Goal: Information Seeking & Learning: Learn about a topic

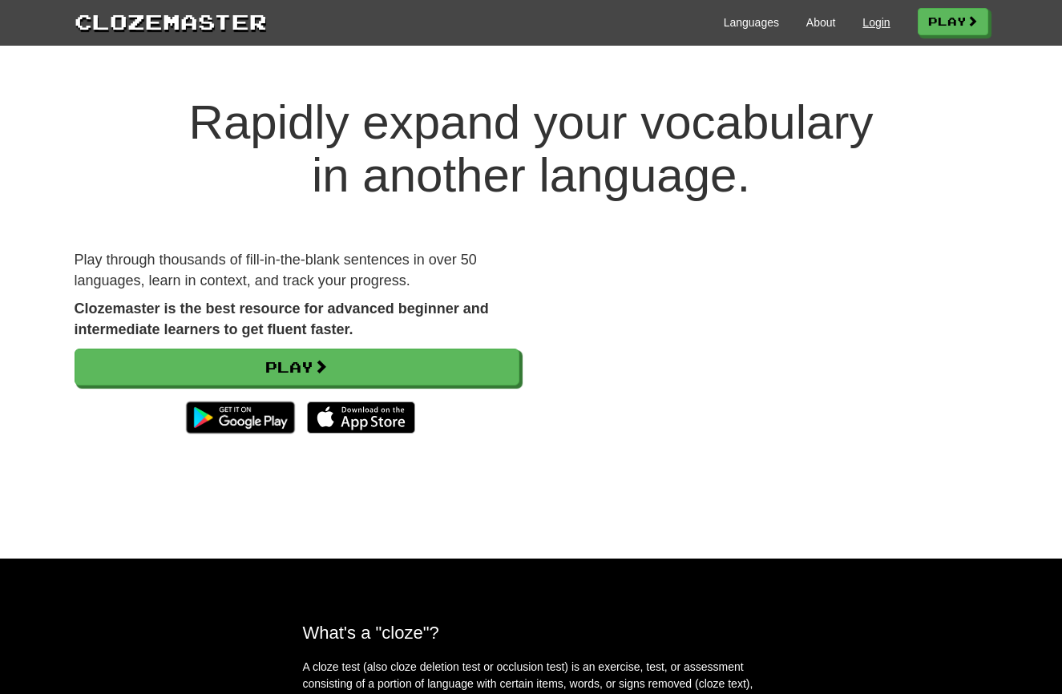
scroll to position [2, 0]
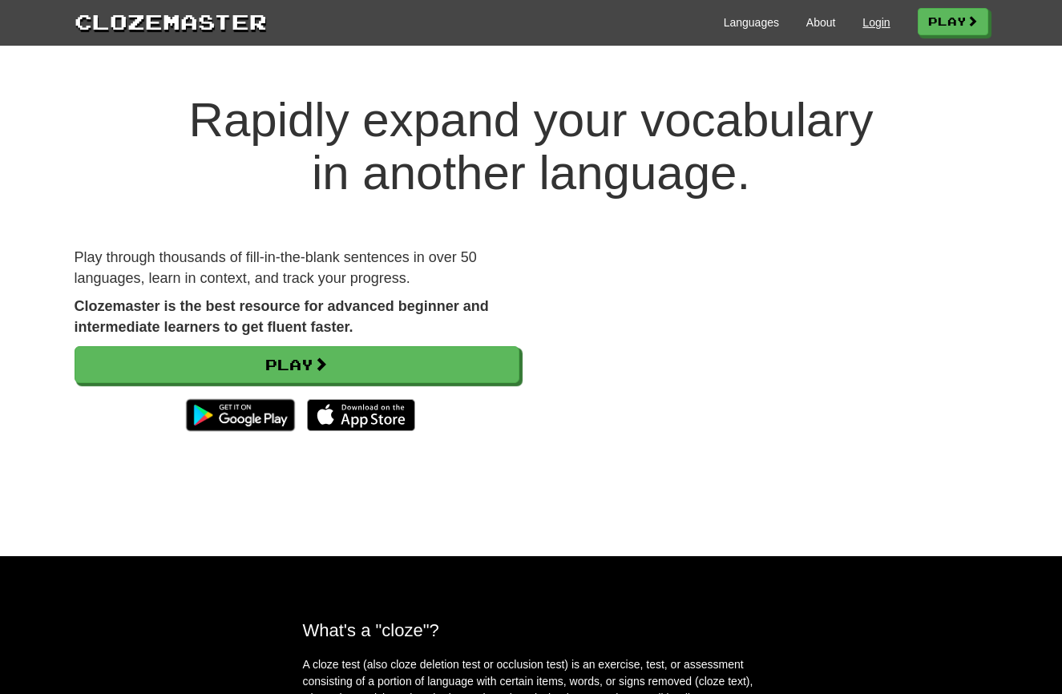
click at [871, 15] on link "Login" at bounding box center [875, 22] width 27 height 16
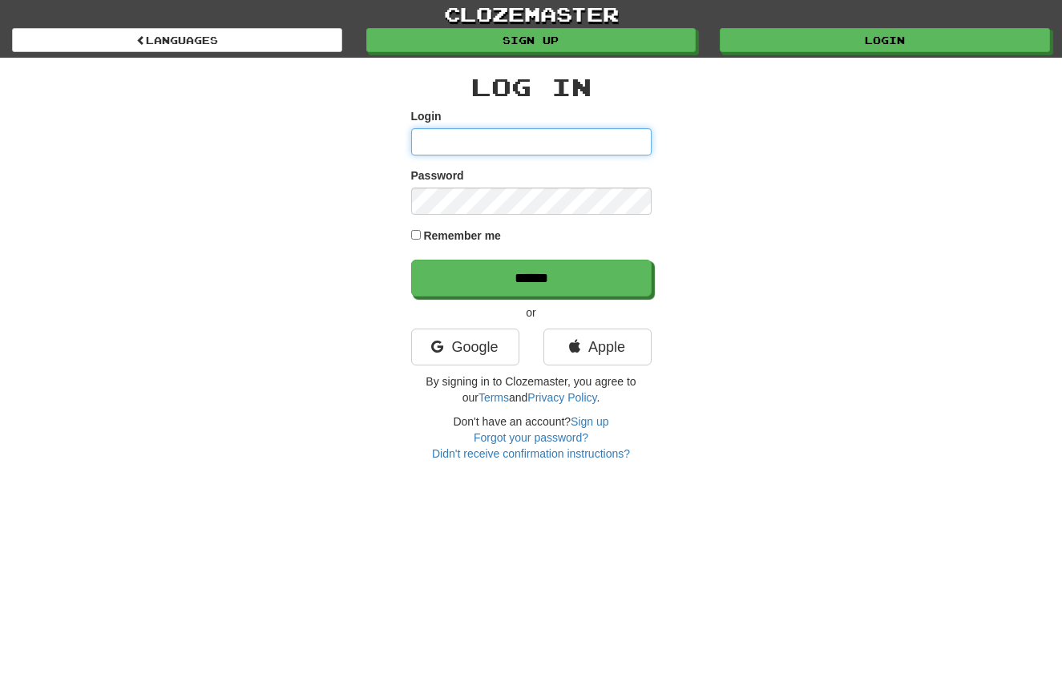
type input "**********"
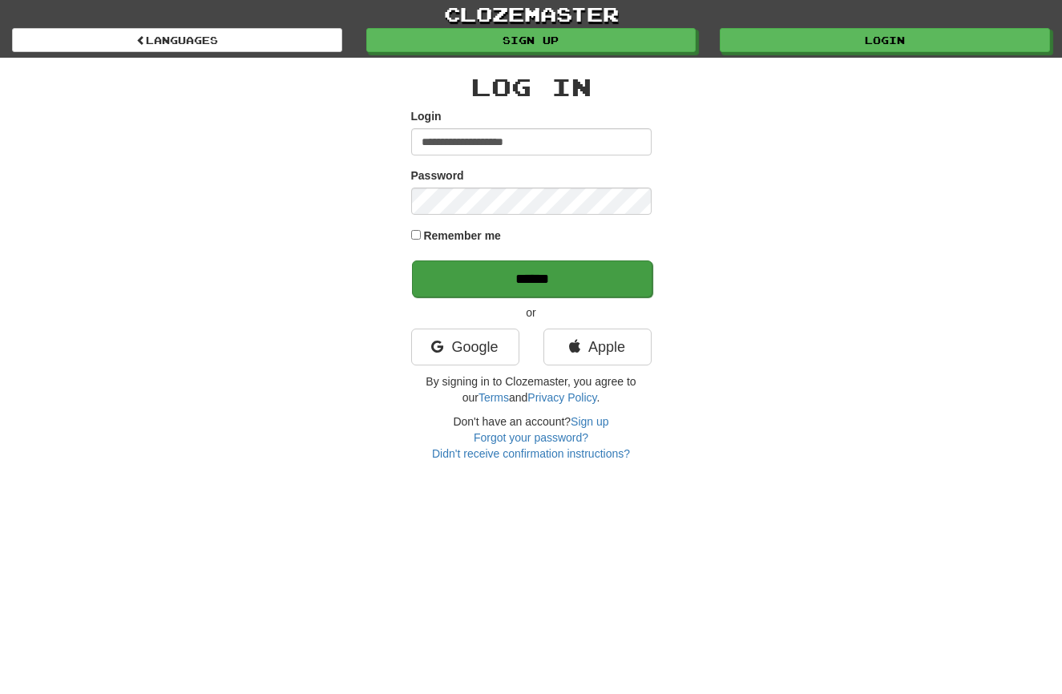
click at [503, 278] on input "******" at bounding box center [532, 278] width 240 height 37
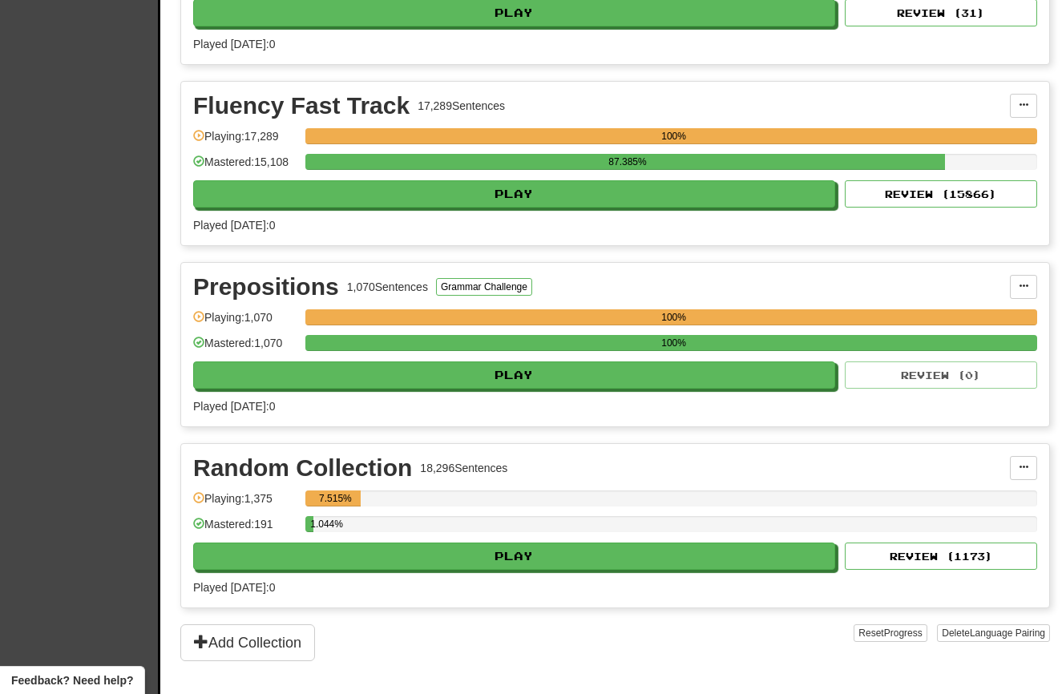
scroll to position [684, 0]
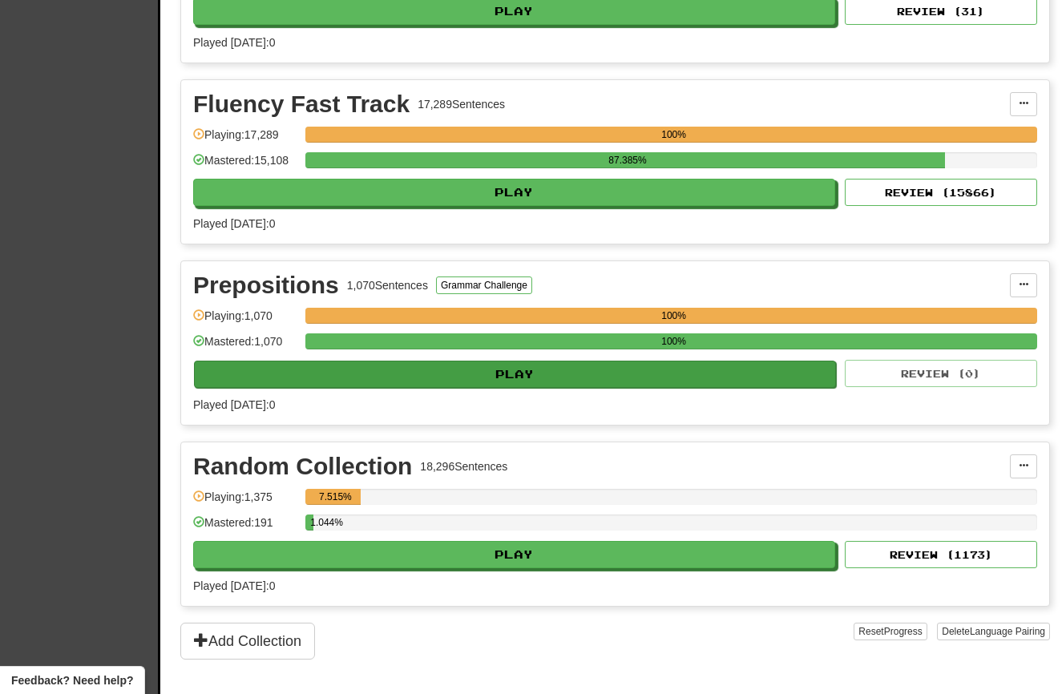
click at [435, 383] on button "Play" at bounding box center [515, 374] width 642 height 27
select select "**"
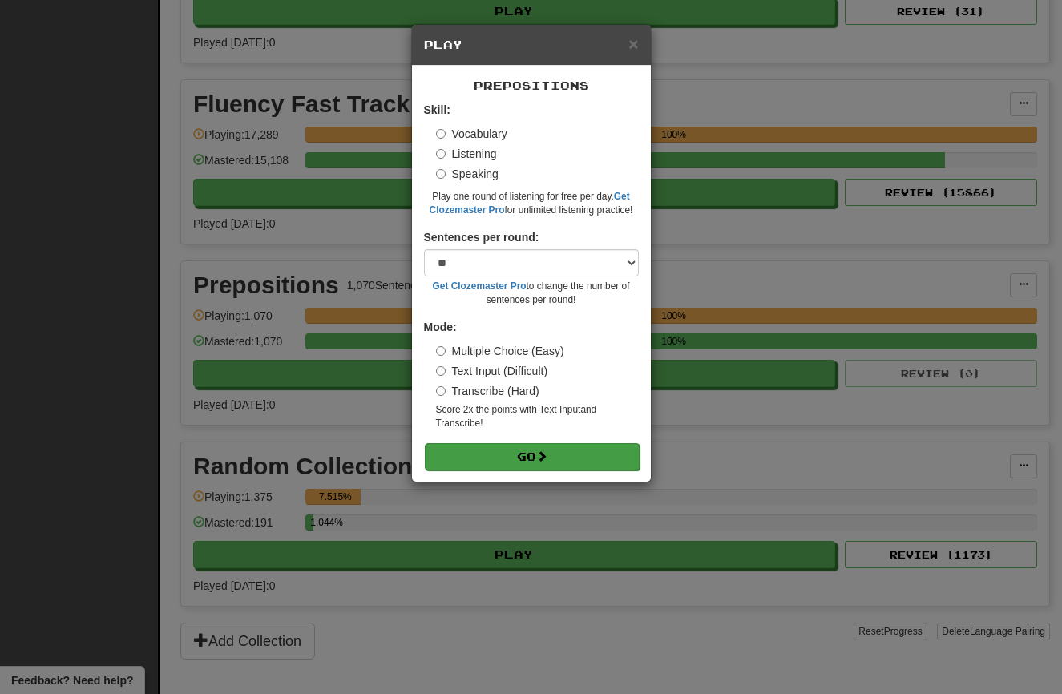
click at [502, 451] on button "Go" at bounding box center [532, 456] width 215 height 27
click at [279, 213] on div "× Play Prepositions Skill: Vocabulary Listening Speaking Play one round of list…" at bounding box center [531, 347] width 1062 height 694
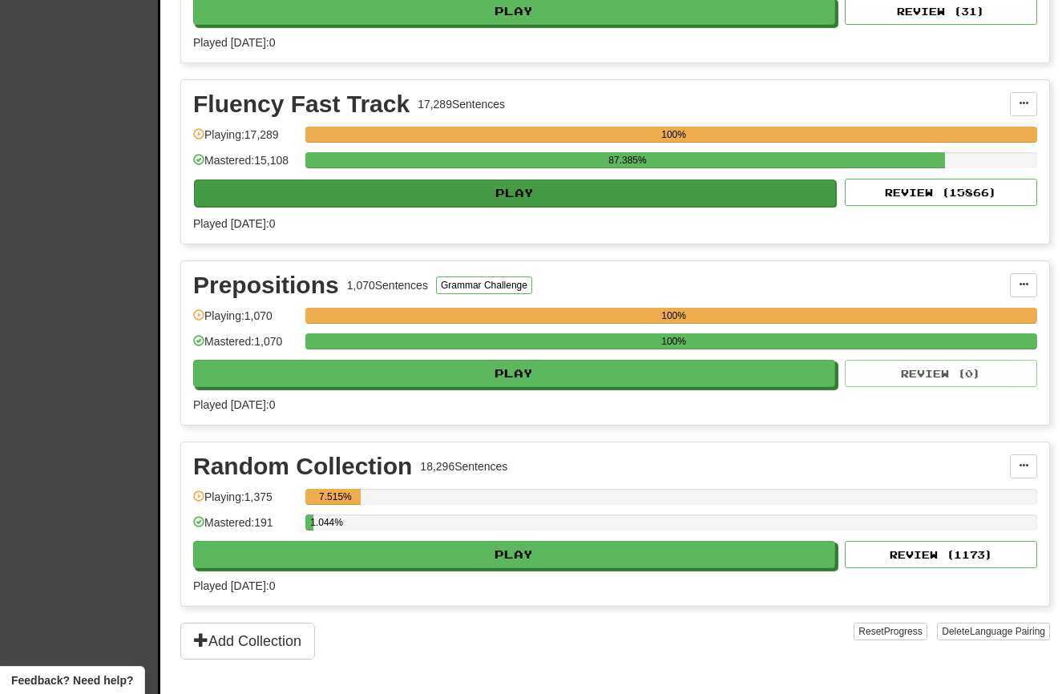
click at [297, 206] on button "Play" at bounding box center [515, 193] width 642 height 27
select select "**"
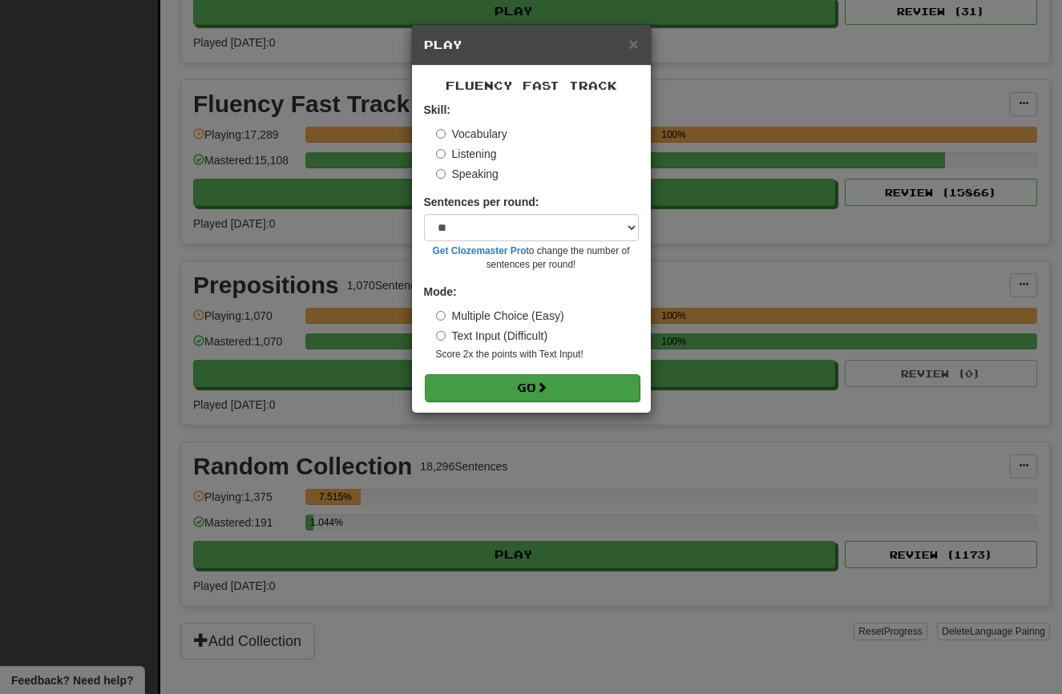
click at [466, 374] on button "Go" at bounding box center [532, 387] width 215 height 27
click at [255, 561] on div "× Play Fluency Fast Track Skill: Vocabulary Listening Speaking Sentences per ro…" at bounding box center [531, 347] width 1062 height 694
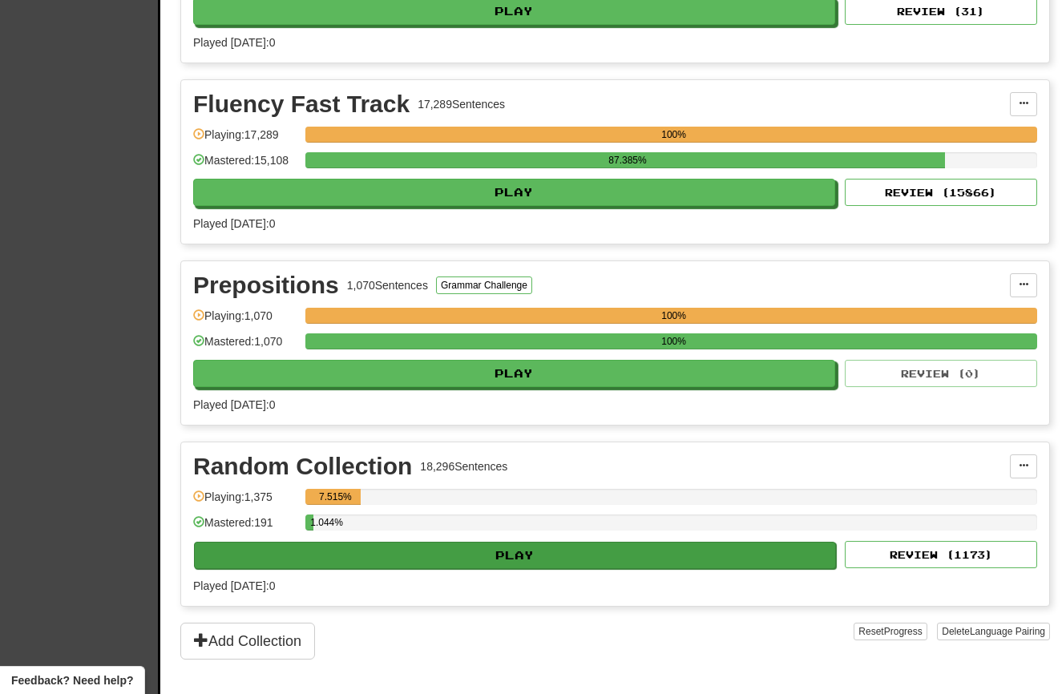
click at [392, 565] on button "Play" at bounding box center [515, 555] width 642 height 27
select select "**"
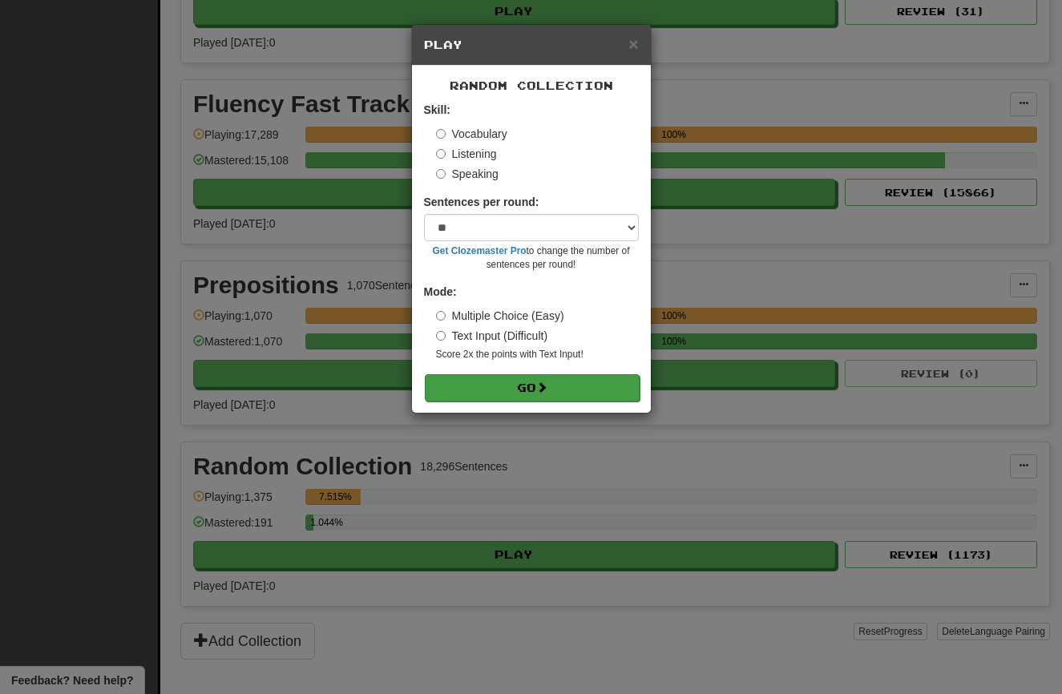
click at [488, 387] on button "Go" at bounding box center [532, 387] width 215 height 27
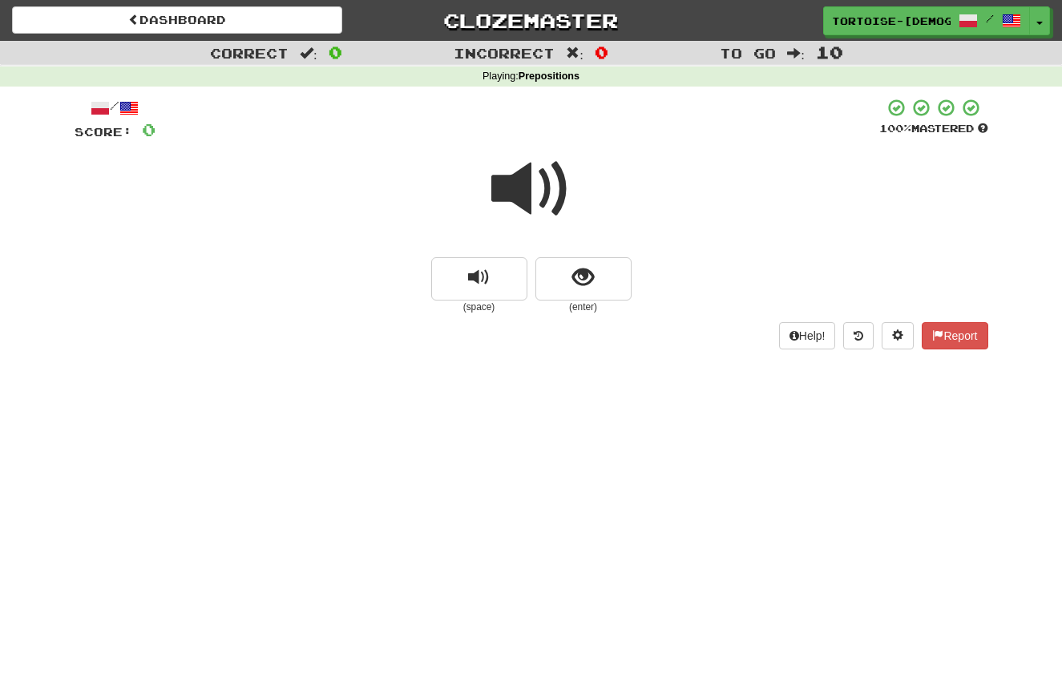
click at [527, 201] on span at bounding box center [531, 189] width 80 height 80
click at [523, 189] on span at bounding box center [531, 189] width 80 height 80
click at [567, 280] on button "show sentence" at bounding box center [583, 278] width 96 height 43
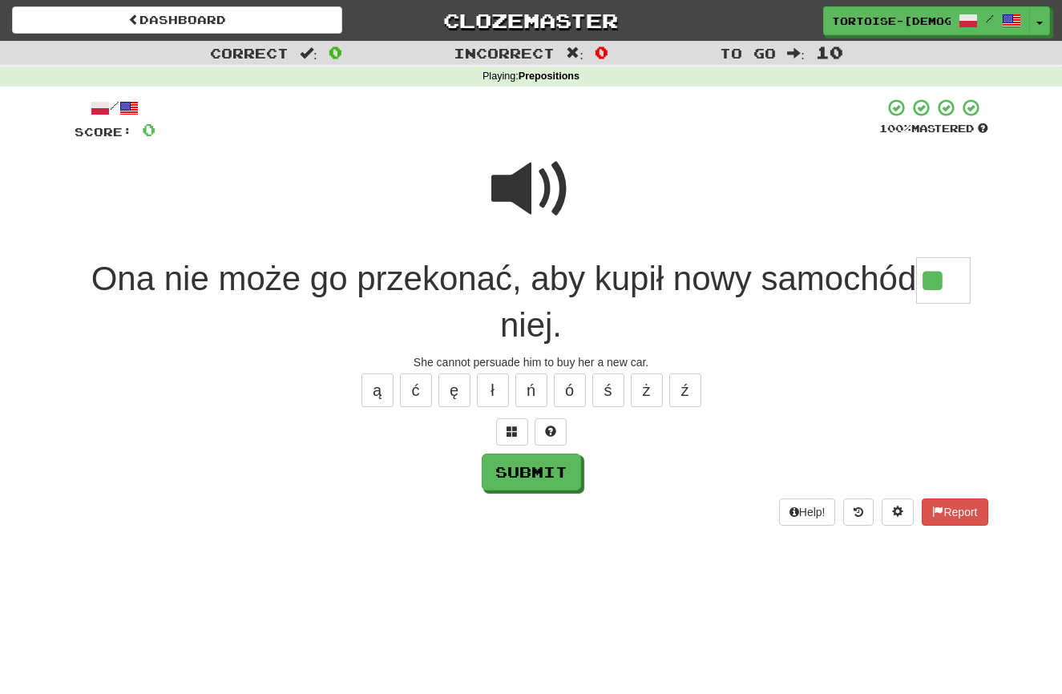
click at [965, 277] on input "**" at bounding box center [943, 280] width 54 height 47
type input "***"
click at [556, 474] on button "Submit" at bounding box center [531, 472] width 99 height 37
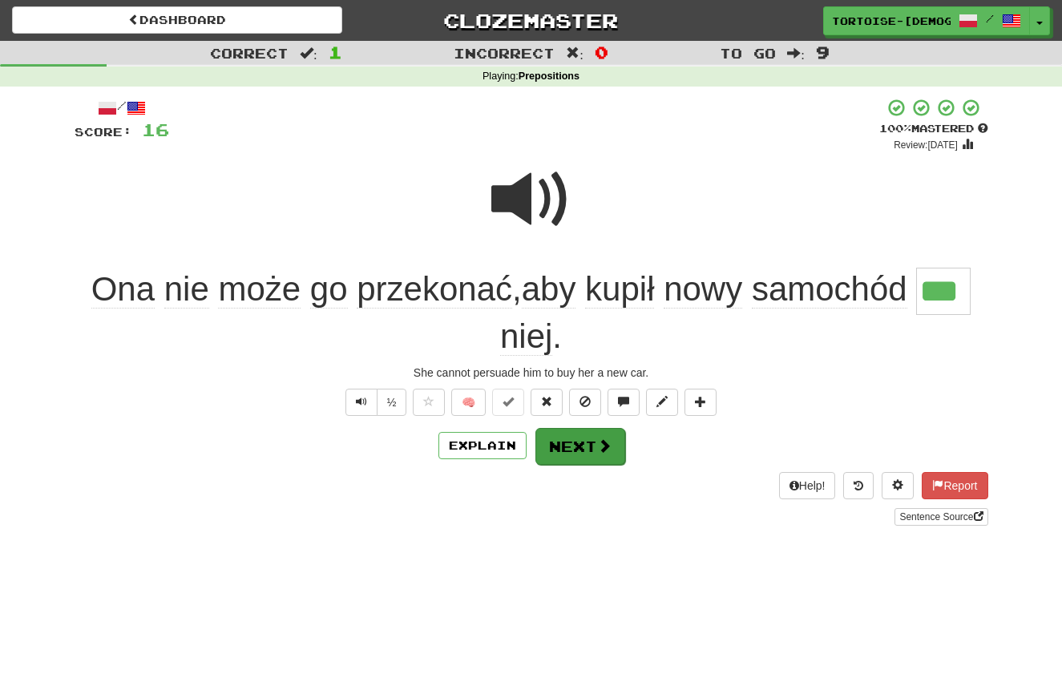
click at [572, 435] on button "Next" at bounding box center [580, 446] width 90 height 37
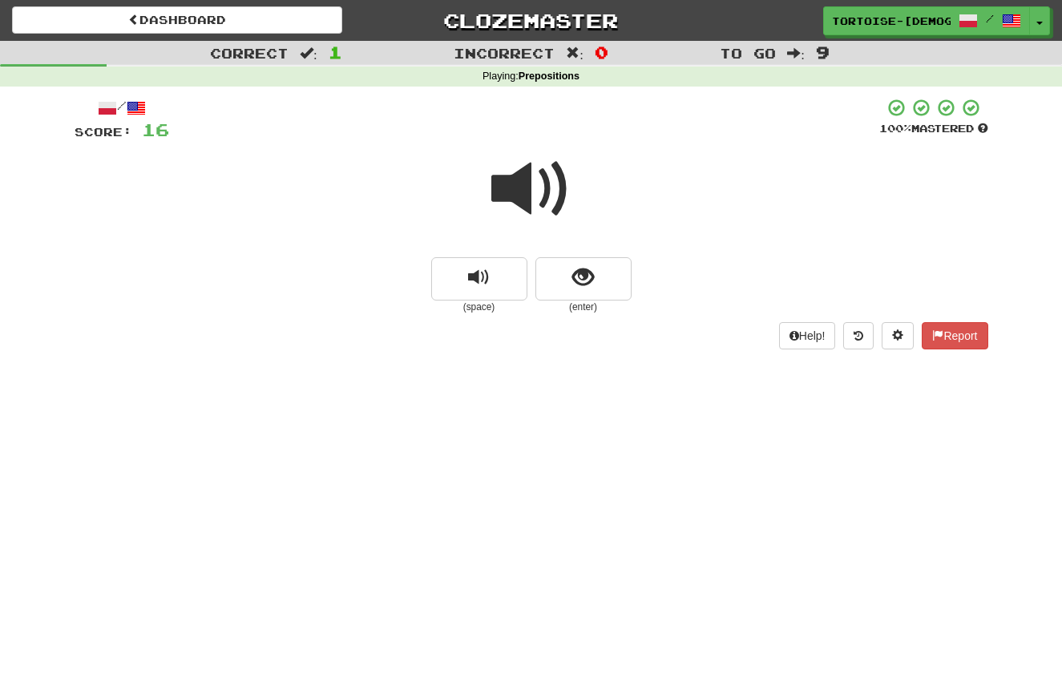
click at [524, 188] on span at bounding box center [531, 189] width 80 height 80
click at [575, 280] on span "show sentence" at bounding box center [583, 278] width 22 height 22
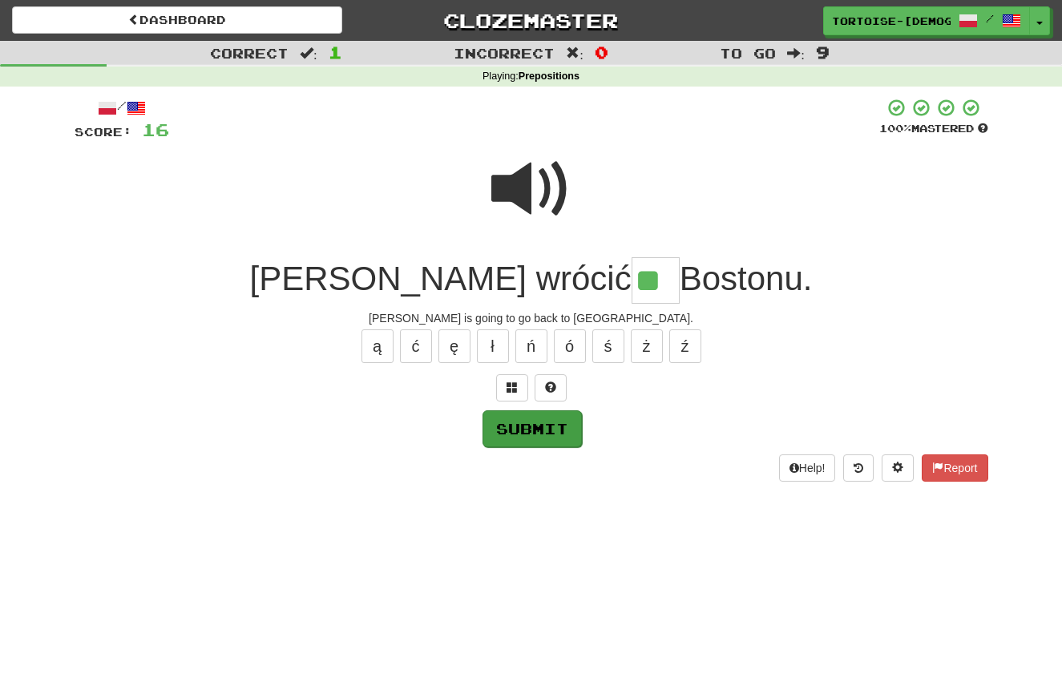
type input "**"
click at [528, 432] on button "Submit" at bounding box center [531, 428] width 99 height 37
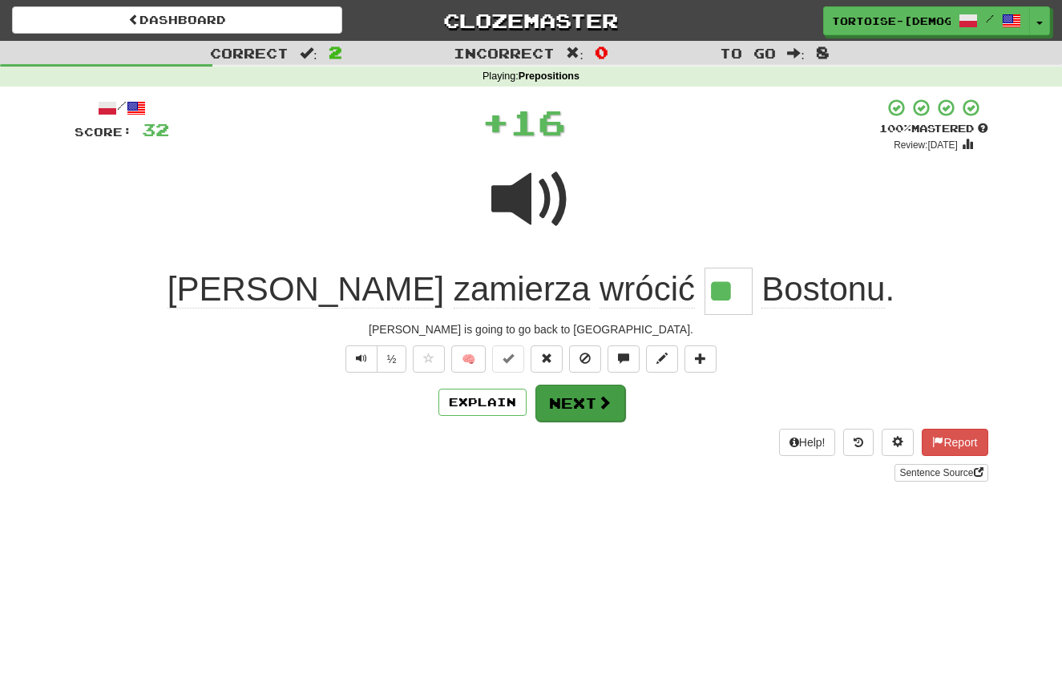
click at [597, 398] on span at bounding box center [604, 402] width 14 height 14
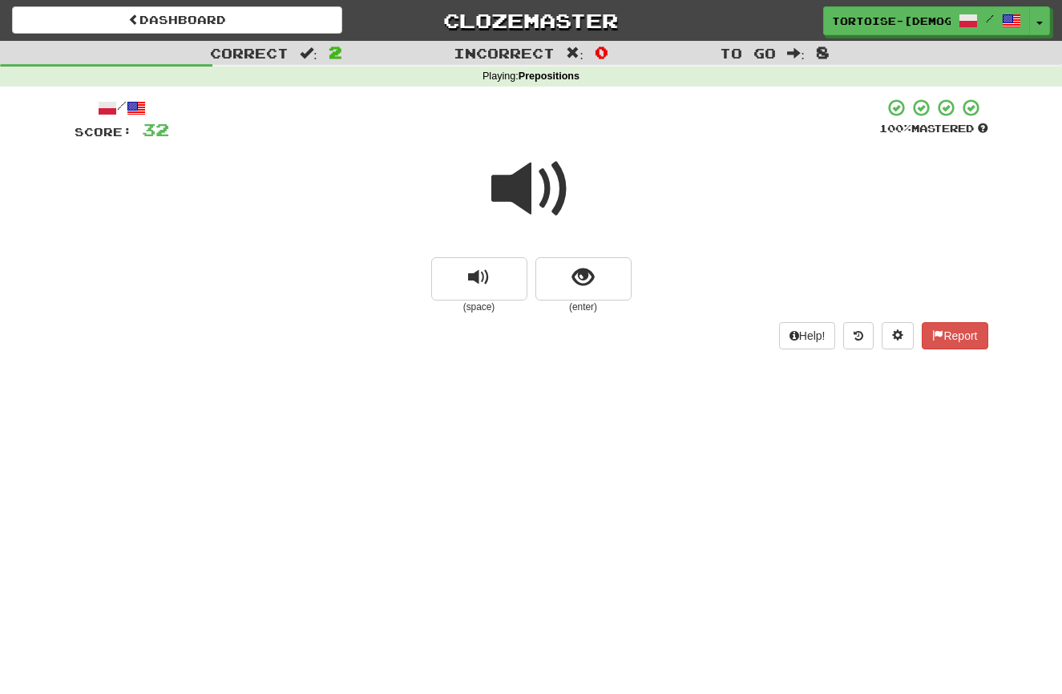
click at [524, 192] on span at bounding box center [531, 189] width 80 height 80
click at [578, 276] on span "show sentence" at bounding box center [583, 278] width 22 height 22
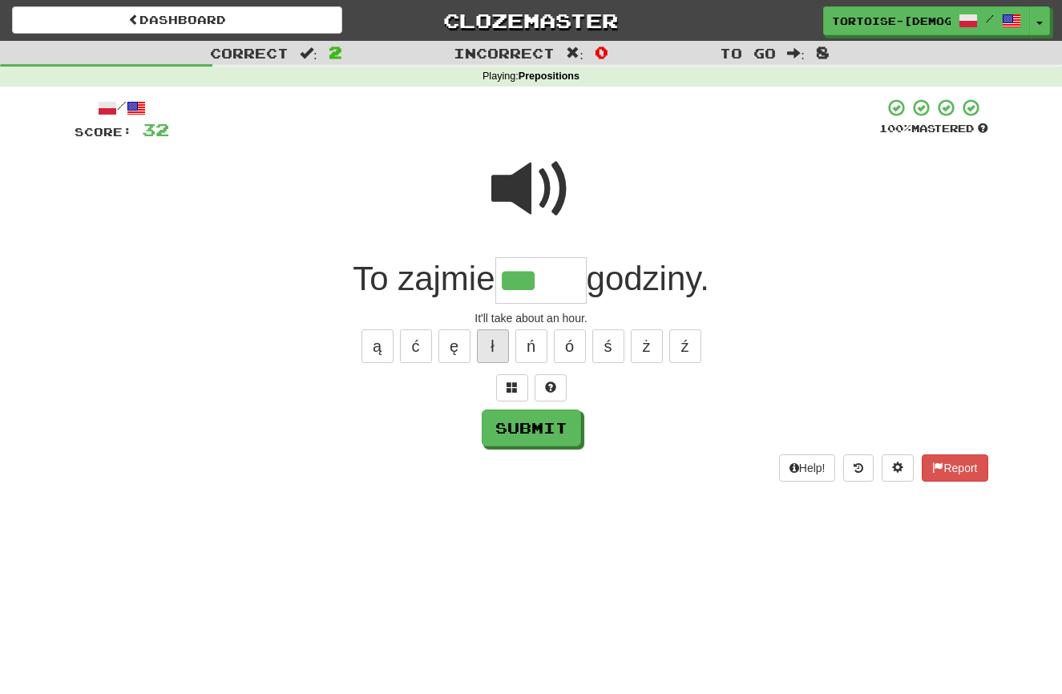
click at [486, 345] on button "ł" at bounding box center [493, 346] width 32 height 34
type input "*****"
click at [518, 432] on button "Submit" at bounding box center [531, 428] width 99 height 37
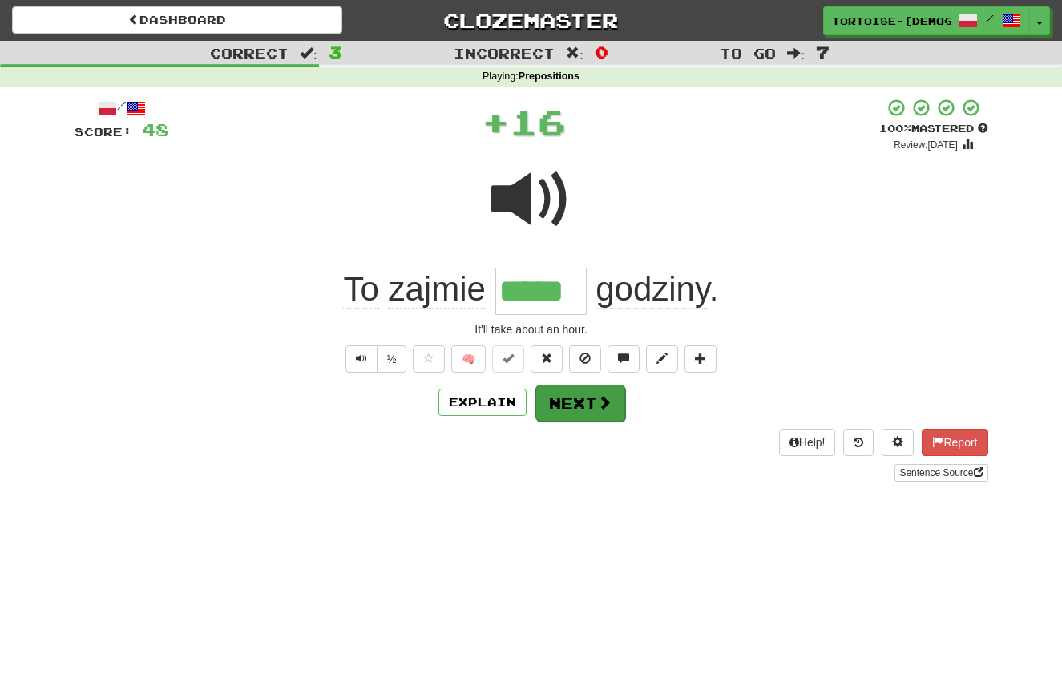
click at [572, 403] on button "Next" at bounding box center [580, 403] width 90 height 37
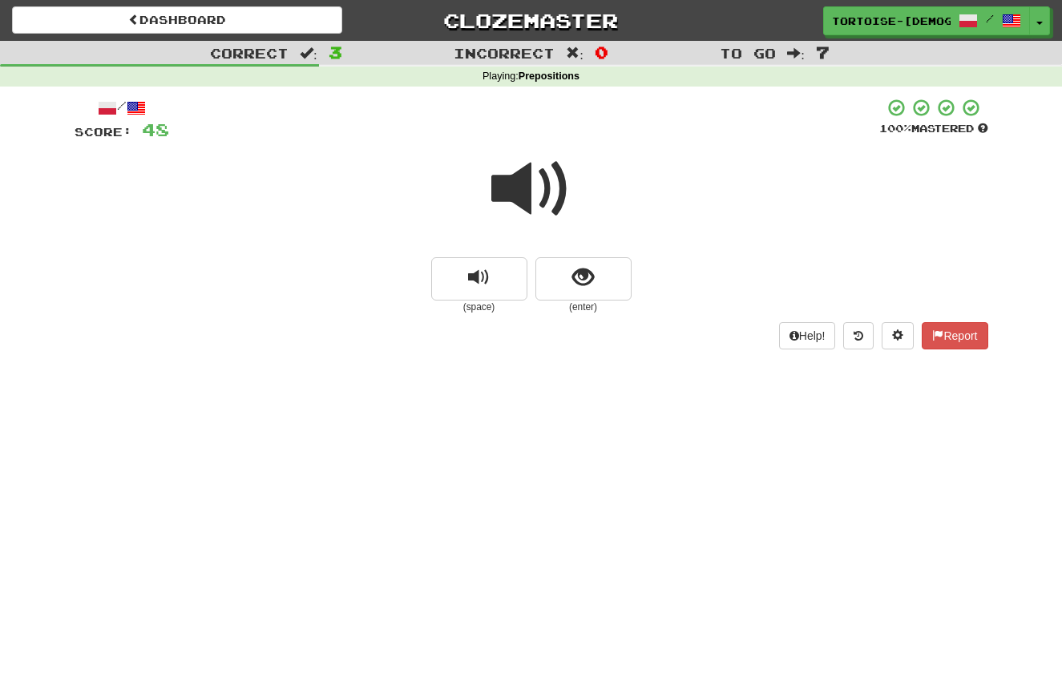
click at [530, 201] on span at bounding box center [531, 189] width 80 height 80
click at [583, 272] on span "show sentence" at bounding box center [583, 278] width 22 height 22
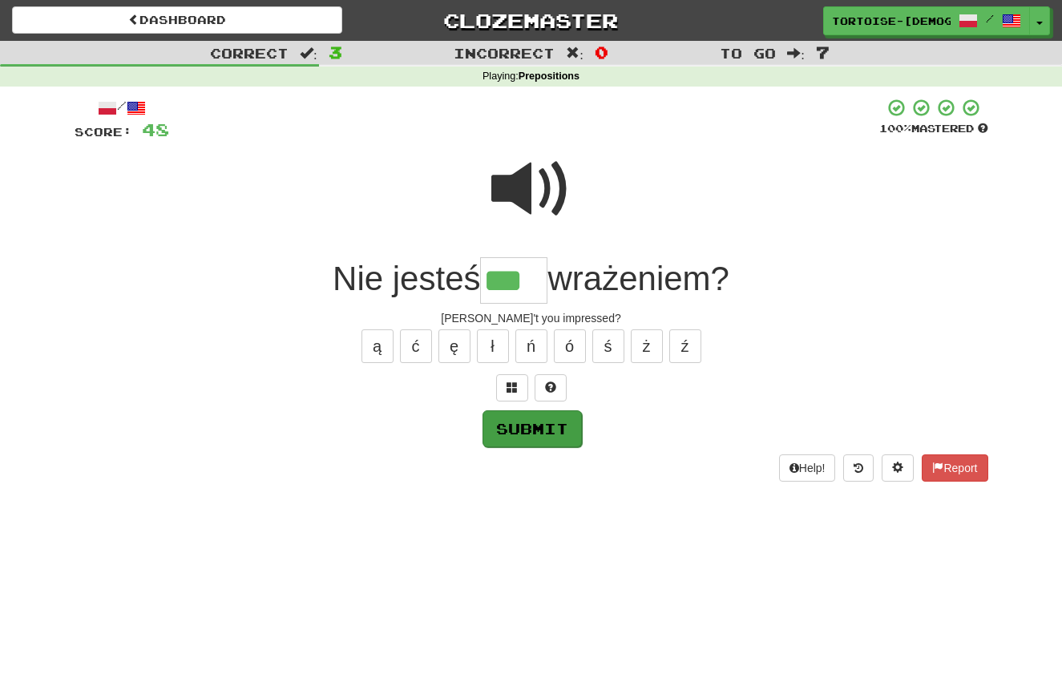
type input "***"
click at [518, 416] on button "Submit" at bounding box center [531, 428] width 99 height 37
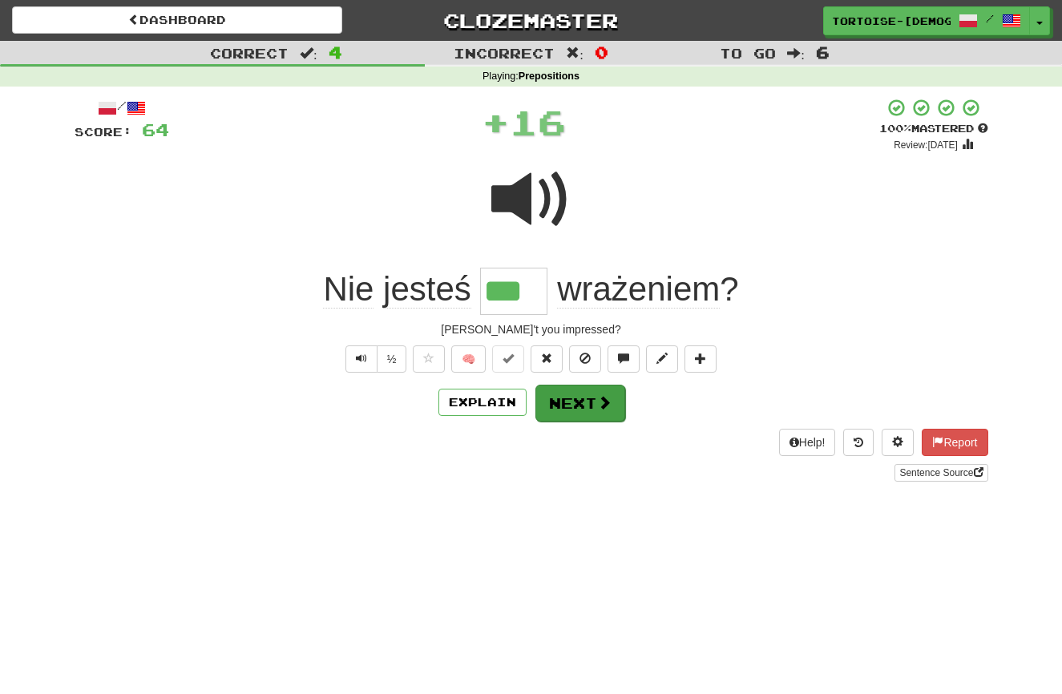
scroll to position [2, 0]
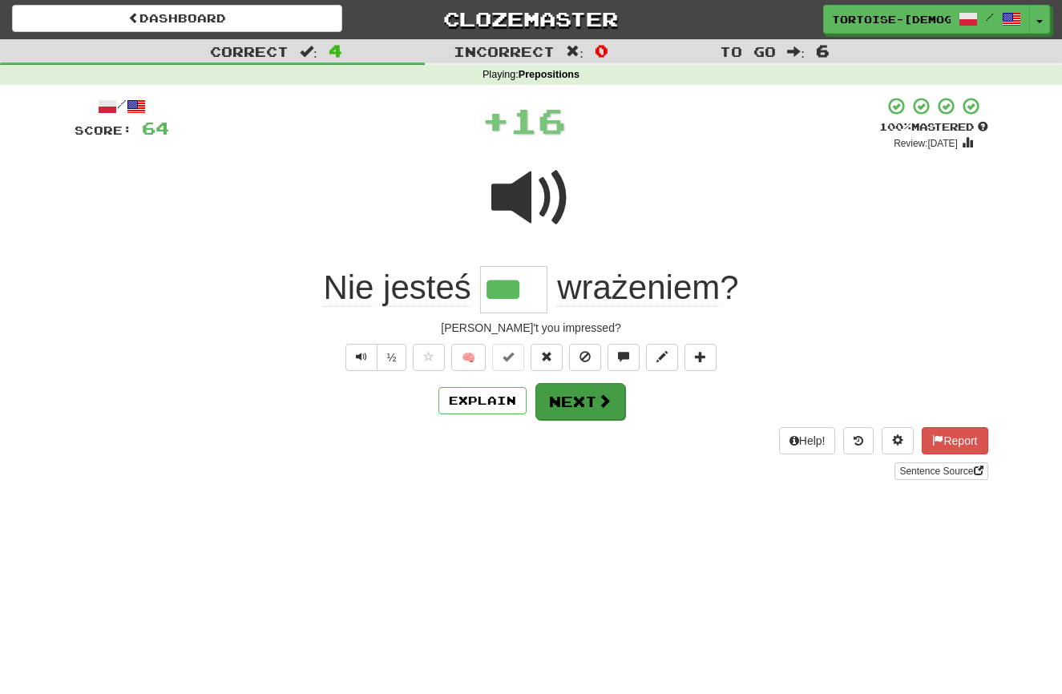
click at [563, 402] on button "Next" at bounding box center [580, 401] width 90 height 37
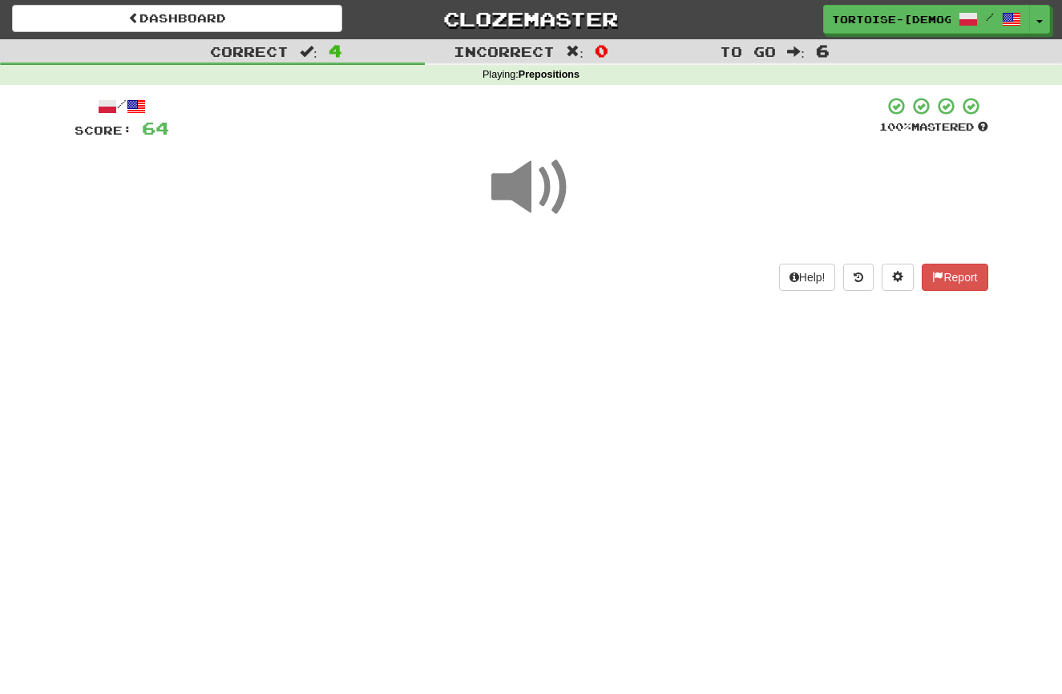
scroll to position [0, 0]
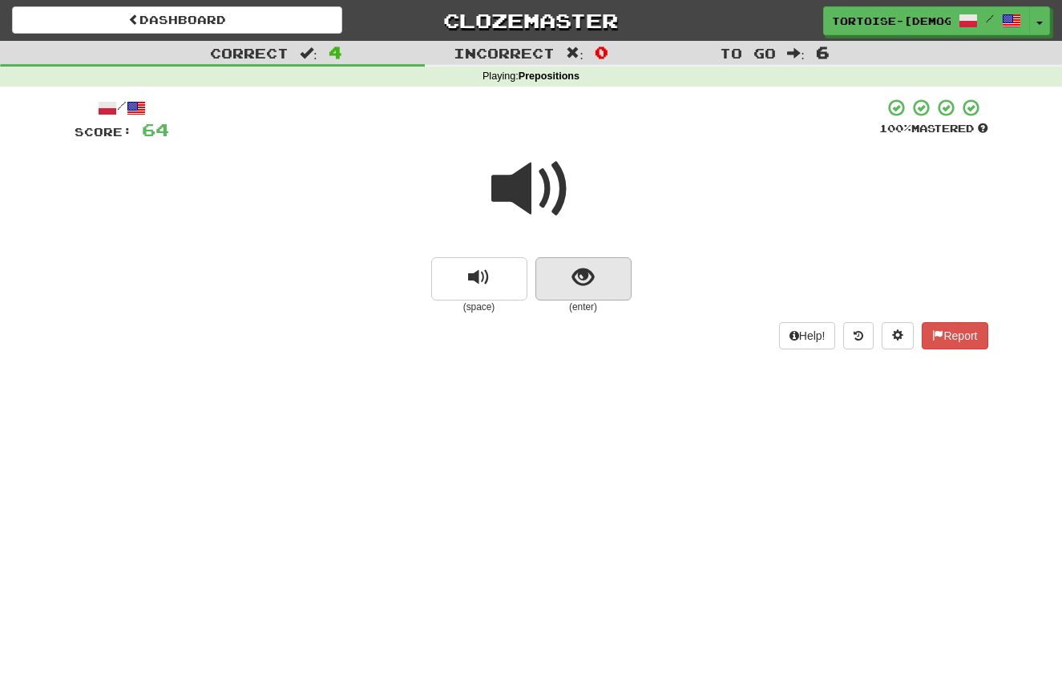
click at [579, 270] on span "show sentence" at bounding box center [583, 278] width 22 height 22
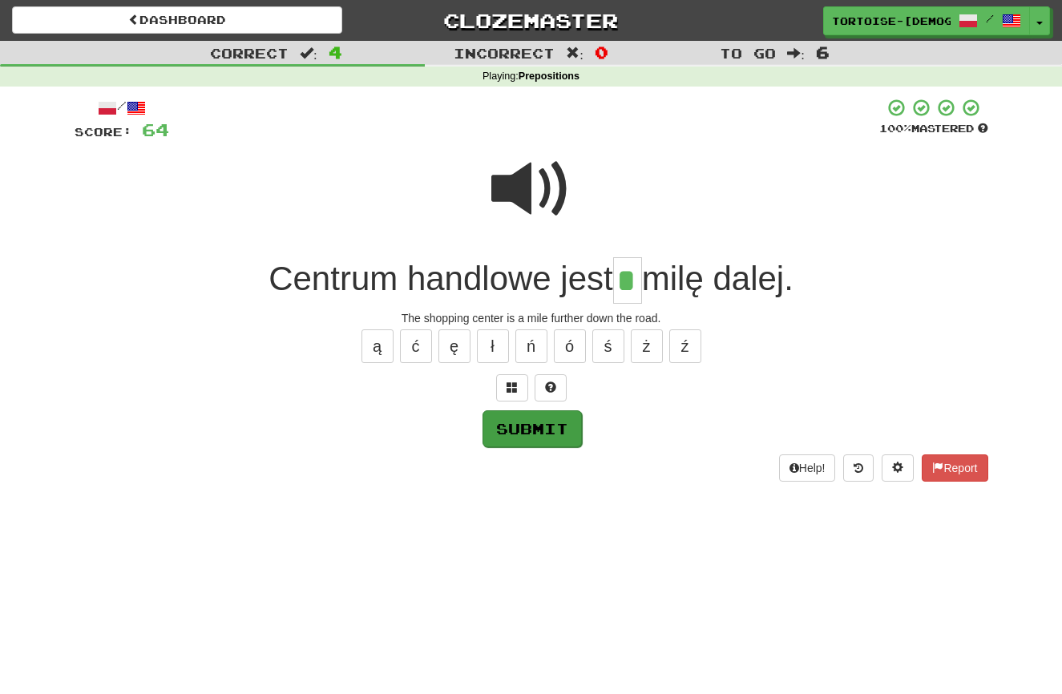
type input "*"
click at [526, 426] on button "Submit" at bounding box center [531, 428] width 99 height 37
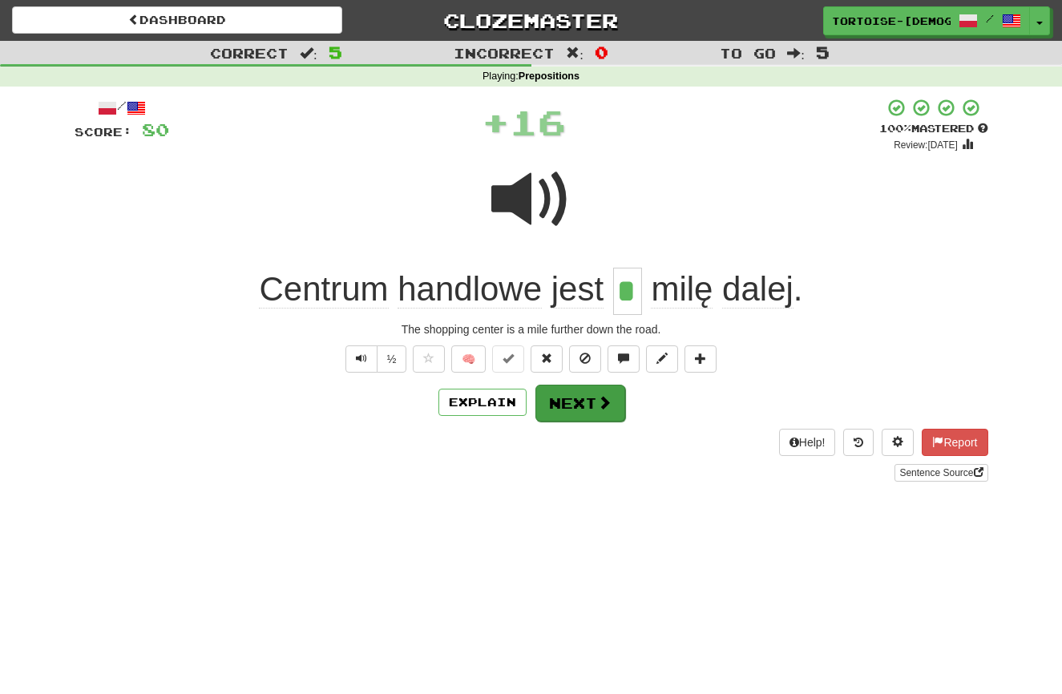
click at [563, 397] on button "Next" at bounding box center [580, 403] width 90 height 37
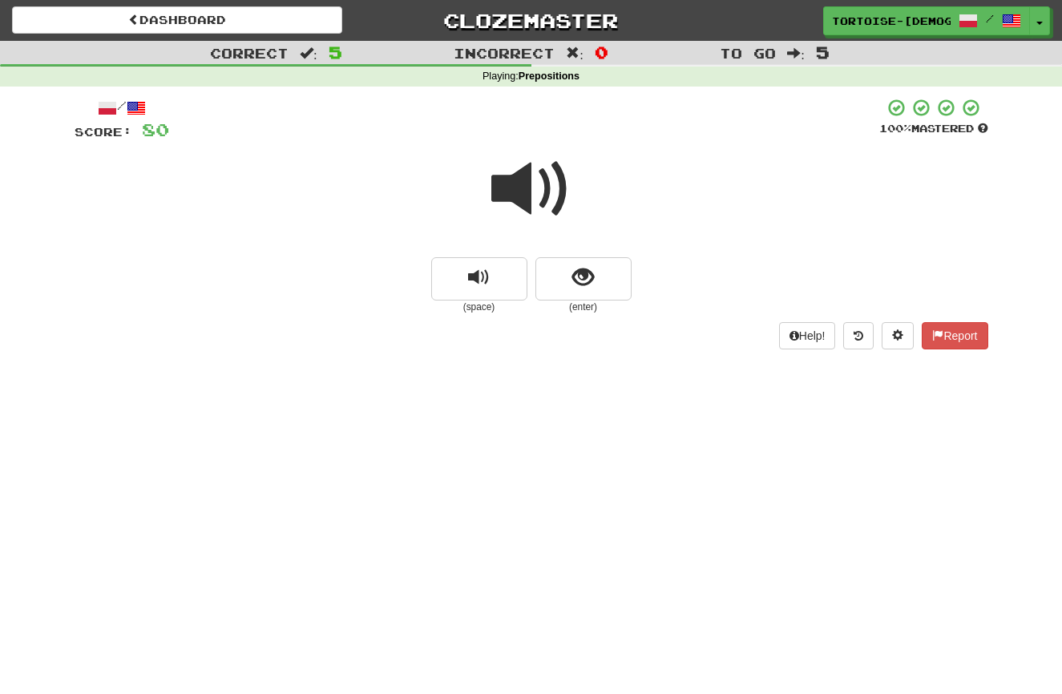
click at [530, 200] on span at bounding box center [531, 189] width 80 height 80
click at [578, 280] on span "show sentence" at bounding box center [583, 278] width 22 height 22
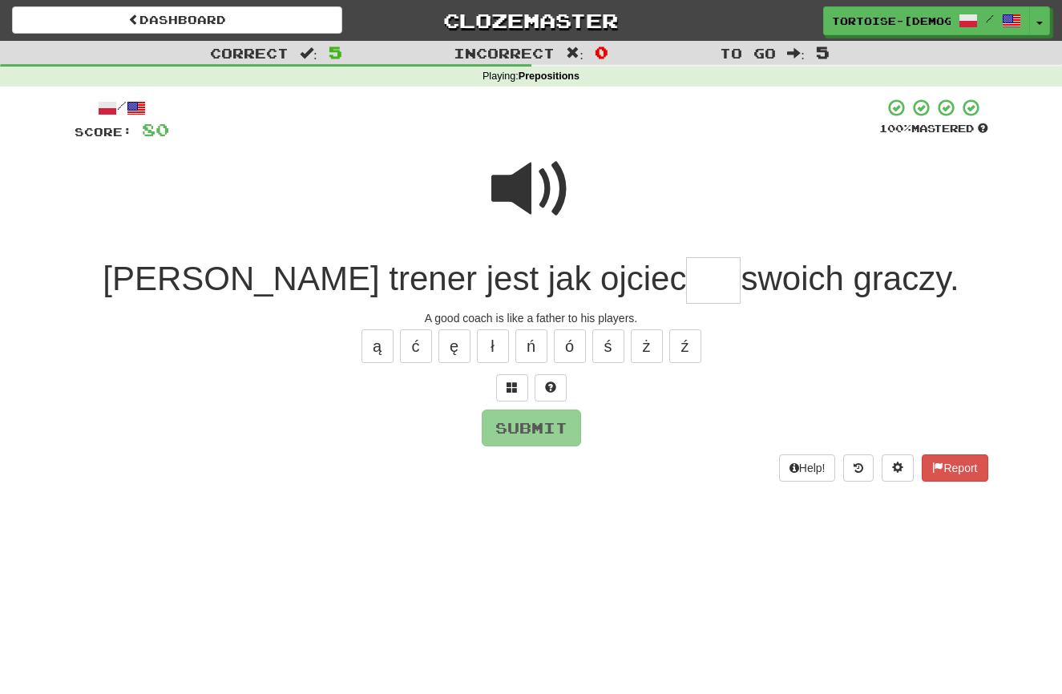
click at [526, 202] on span at bounding box center [531, 189] width 80 height 80
click at [686, 281] on input "text" at bounding box center [713, 280] width 54 height 47
type input "***"
click at [504, 420] on button "Submit" at bounding box center [531, 428] width 99 height 37
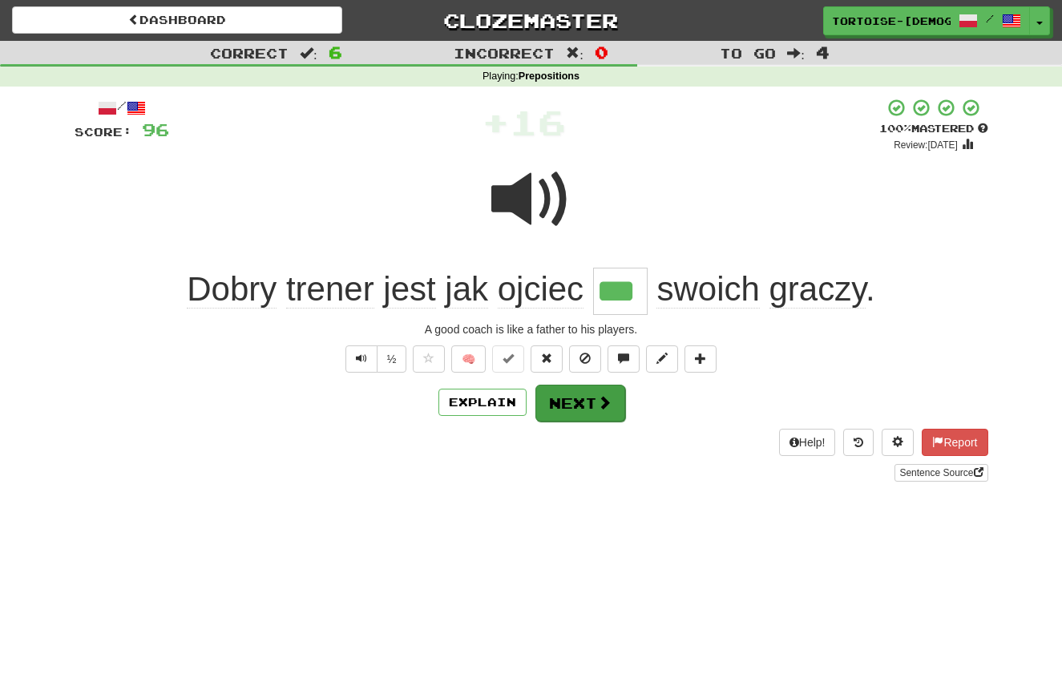
click at [563, 406] on button "Next" at bounding box center [580, 403] width 90 height 37
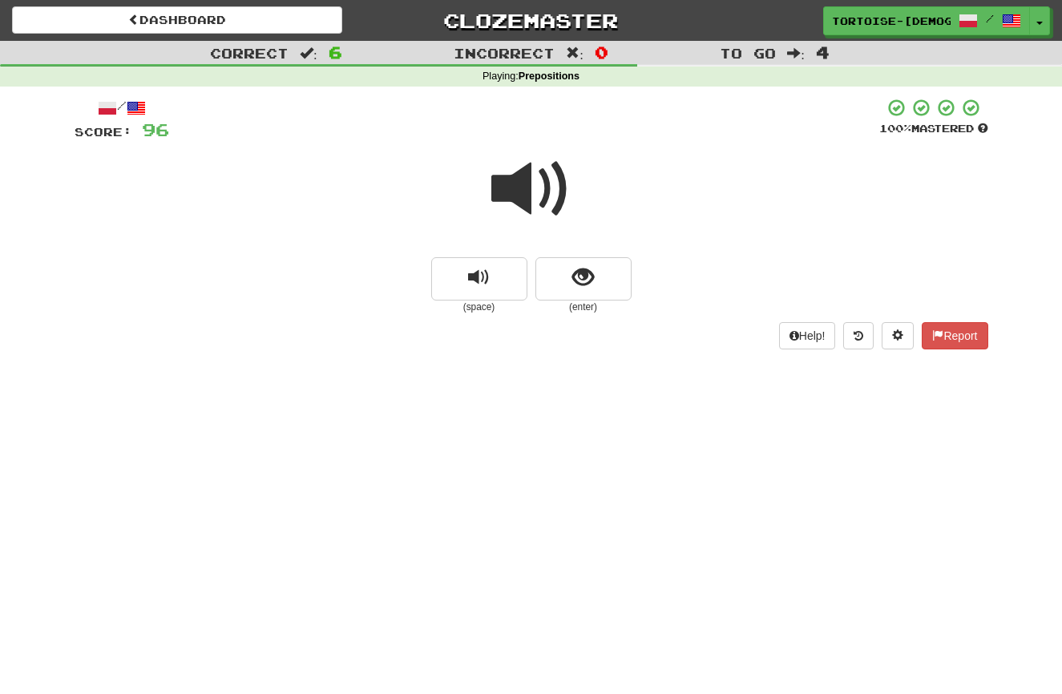
click at [529, 196] on span at bounding box center [531, 189] width 80 height 80
click at [575, 288] on button "show sentence" at bounding box center [583, 278] width 96 height 43
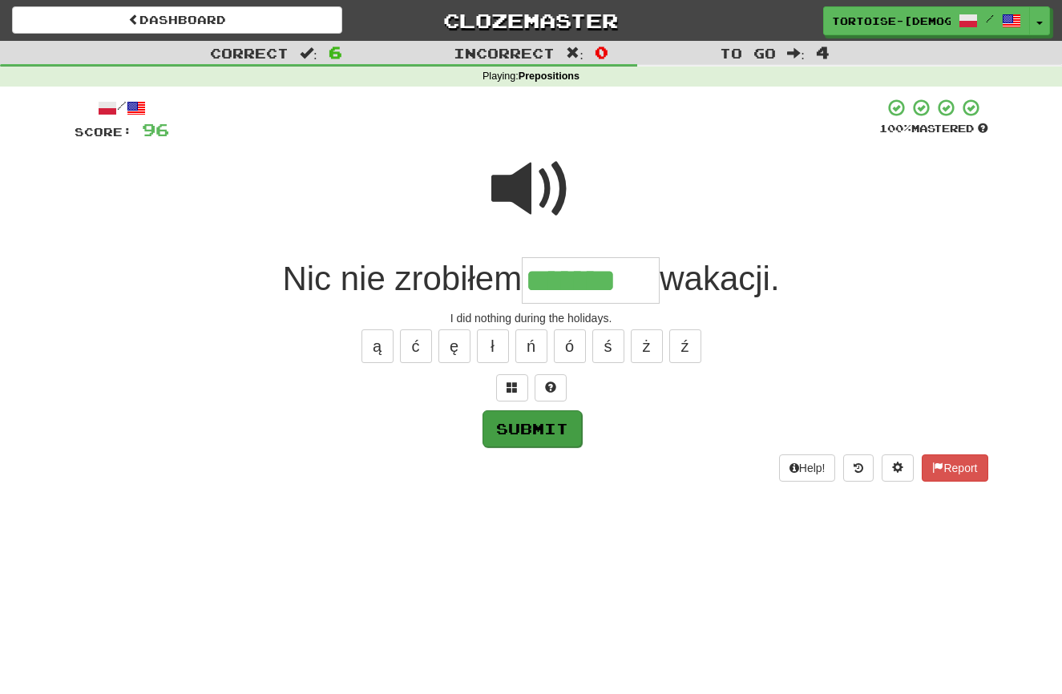
type input "*******"
click at [515, 422] on button "Submit" at bounding box center [531, 428] width 99 height 37
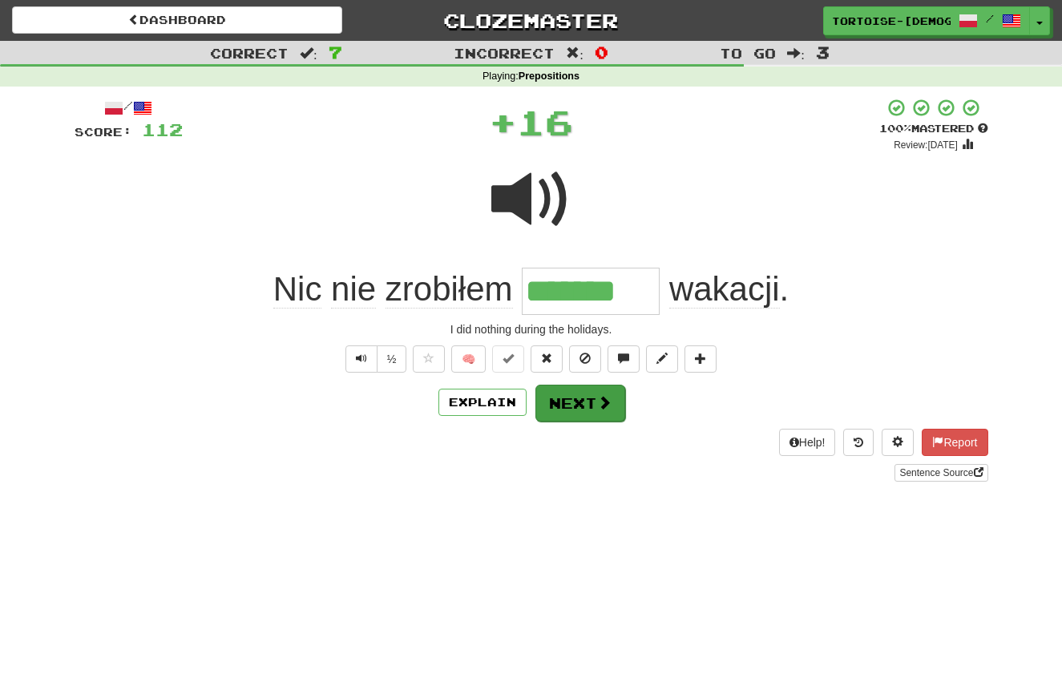
click at [586, 394] on button "Next" at bounding box center [580, 403] width 90 height 37
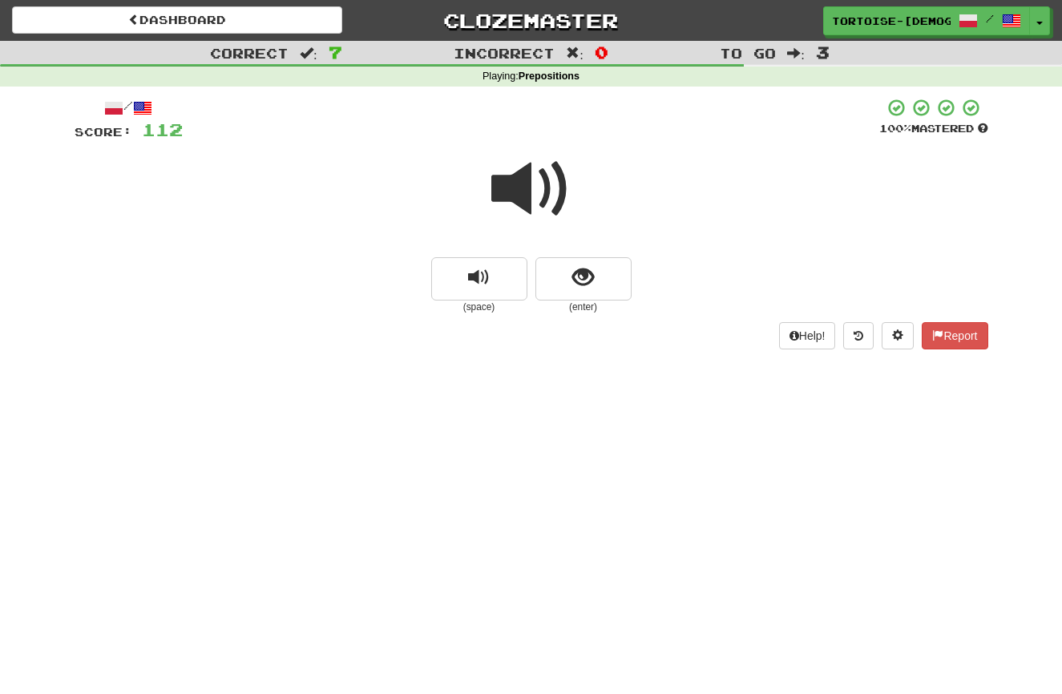
click at [530, 192] on span at bounding box center [531, 189] width 80 height 80
click at [593, 285] on span "show sentence" at bounding box center [583, 278] width 22 height 22
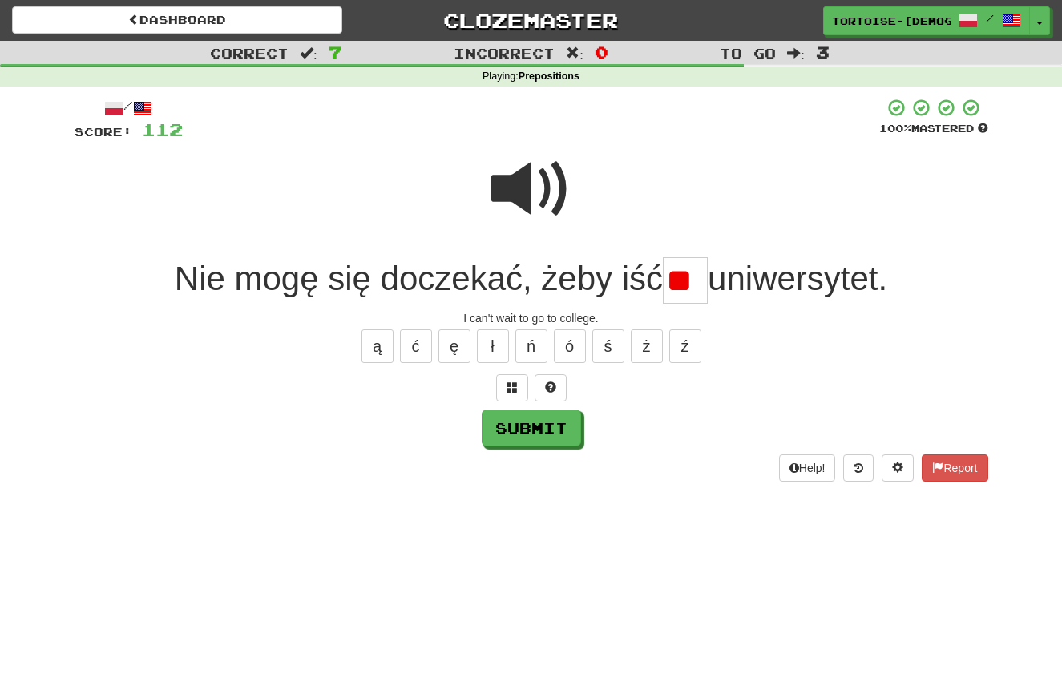
type input "*"
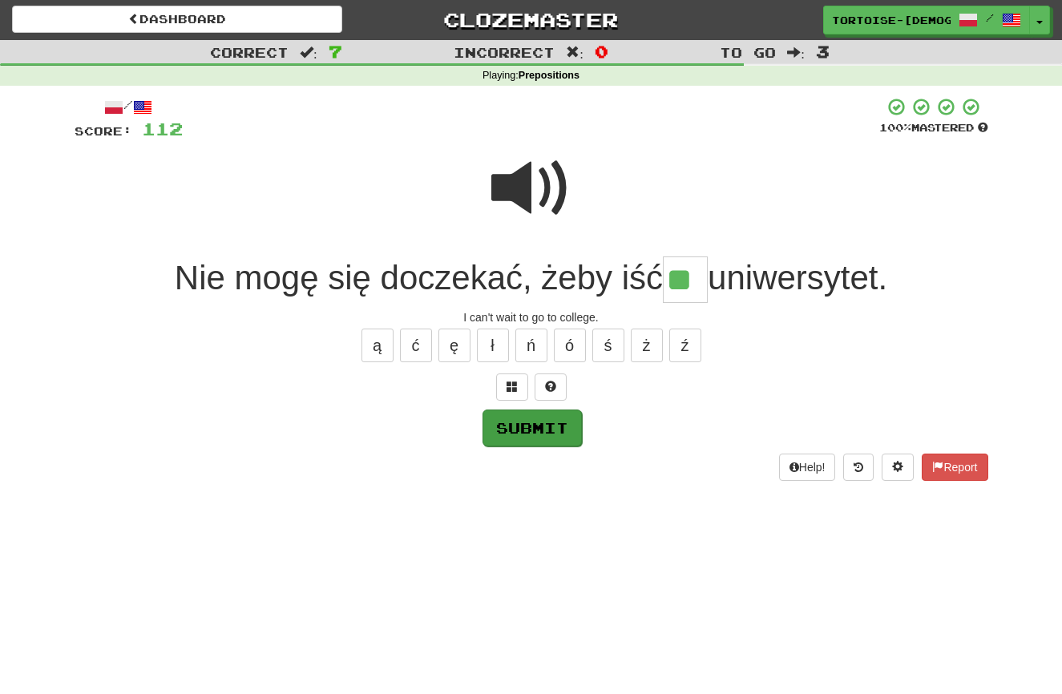
type input "**"
click at [511, 425] on button "Submit" at bounding box center [531, 428] width 99 height 37
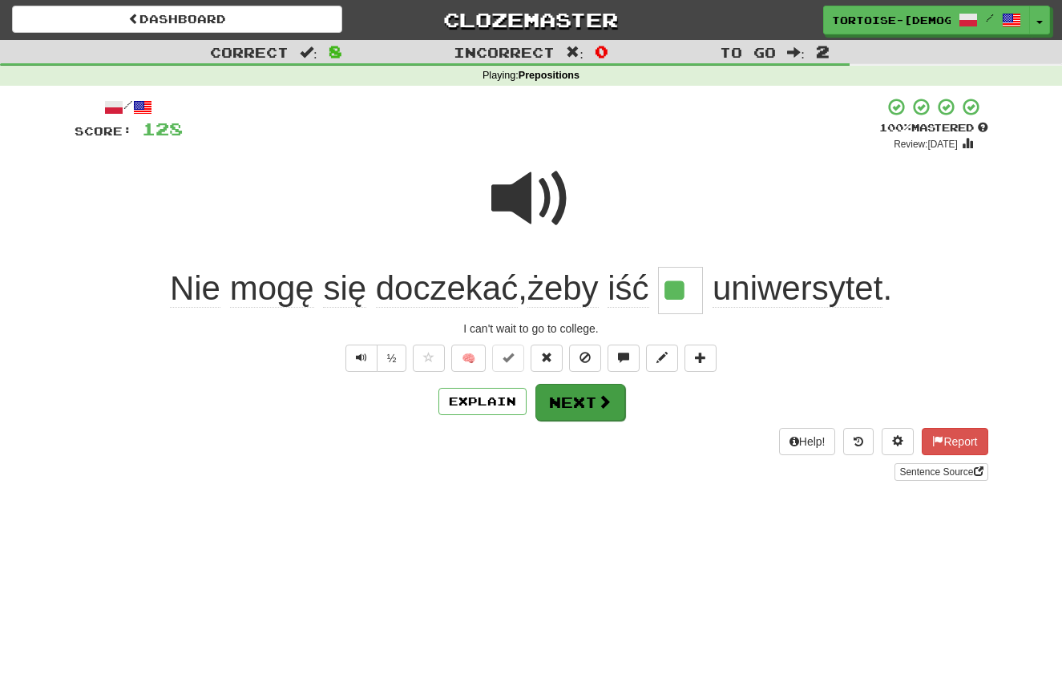
click at [584, 393] on button "Next" at bounding box center [580, 402] width 90 height 37
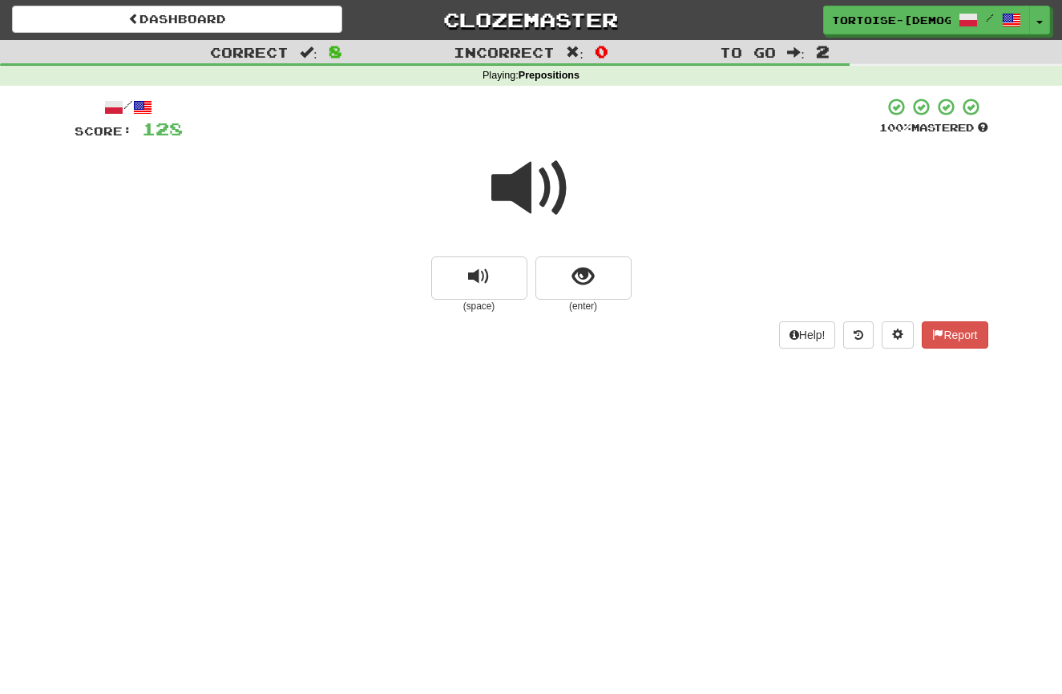
click at [530, 197] on span at bounding box center [531, 188] width 80 height 80
click at [573, 277] on span "show sentence" at bounding box center [583, 277] width 22 height 22
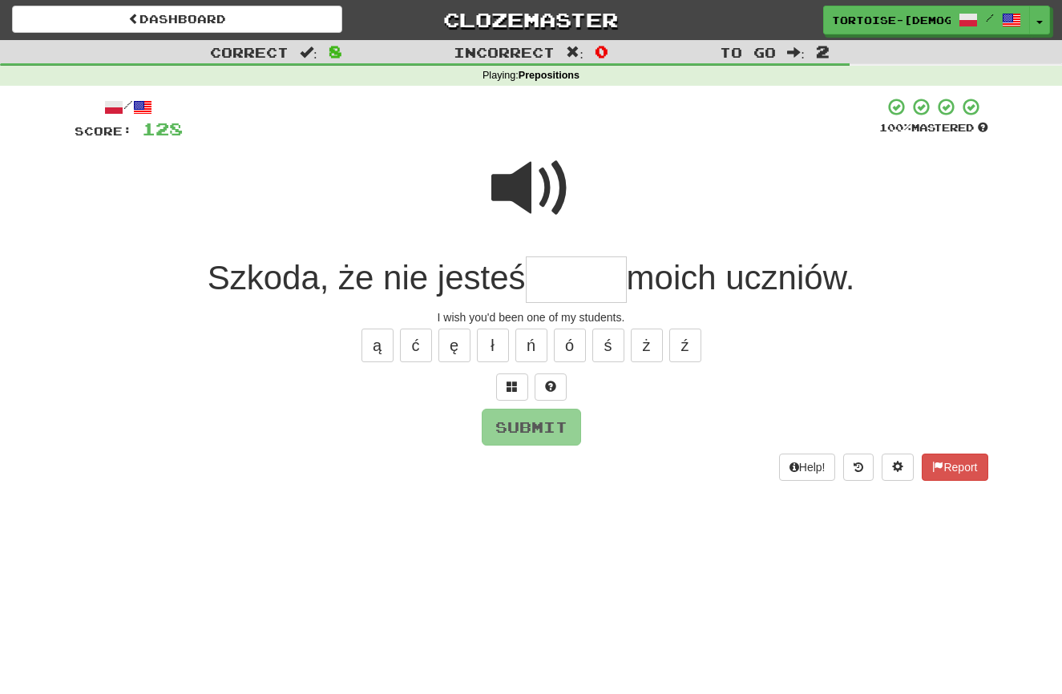
click at [525, 200] on span at bounding box center [531, 188] width 80 height 80
click at [559, 284] on input "text" at bounding box center [576, 279] width 101 height 47
click at [609, 344] on button "ś" at bounding box center [608, 346] width 32 height 34
click at [570, 340] on button "ó" at bounding box center [570, 346] width 32 height 34
type input "*****"
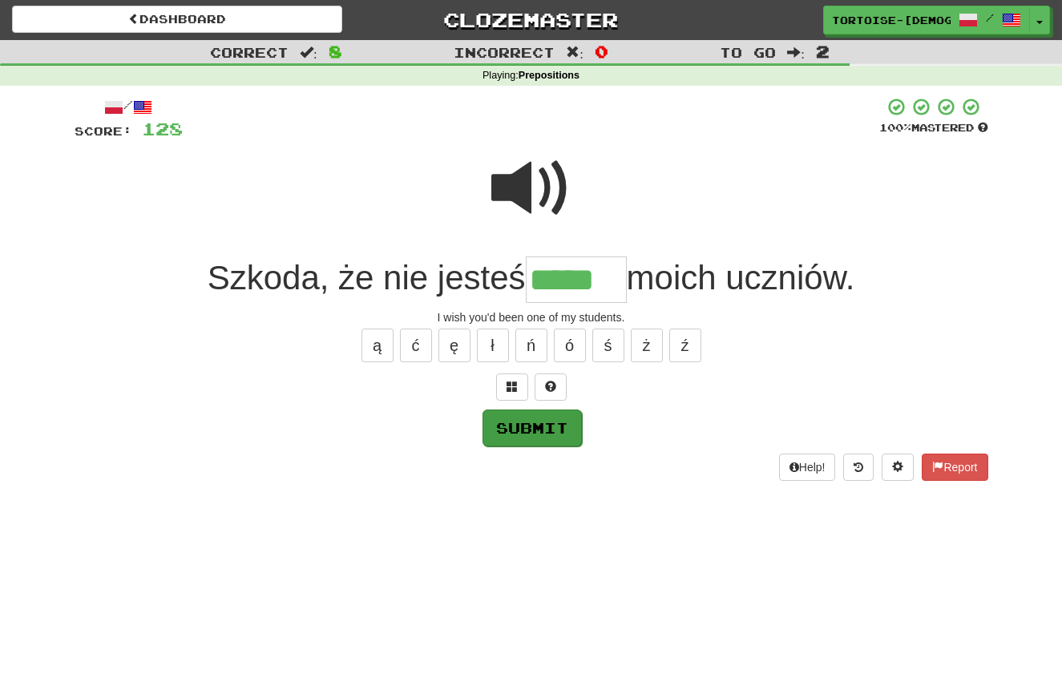
click at [531, 420] on button "Submit" at bounding box center [531, 428] width 99 height 37
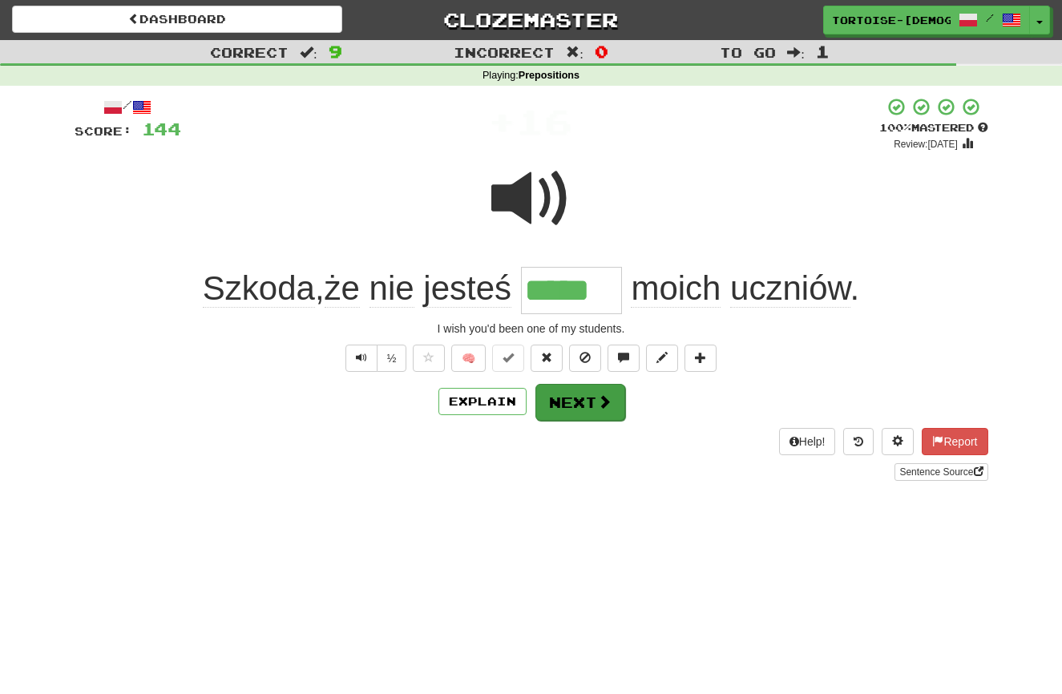
click at [569, 406] on button "Next" at bounding box center [580, 402] width 90 height 37
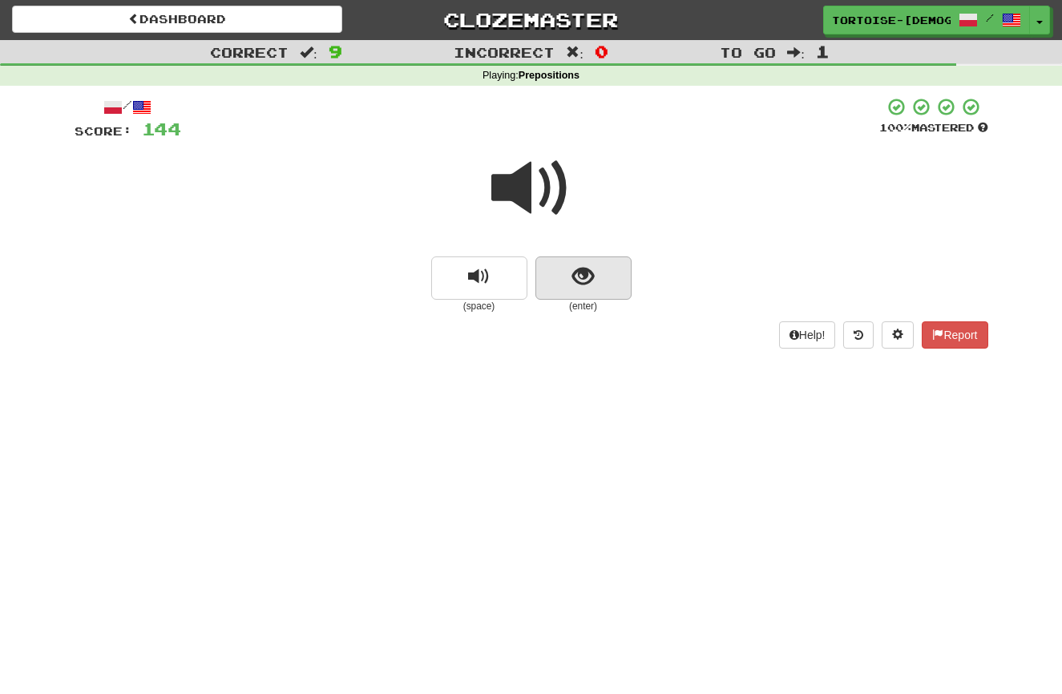
click at [575, 275] on span "show sentence" at bounding box center [583, 277] width 22 height 22
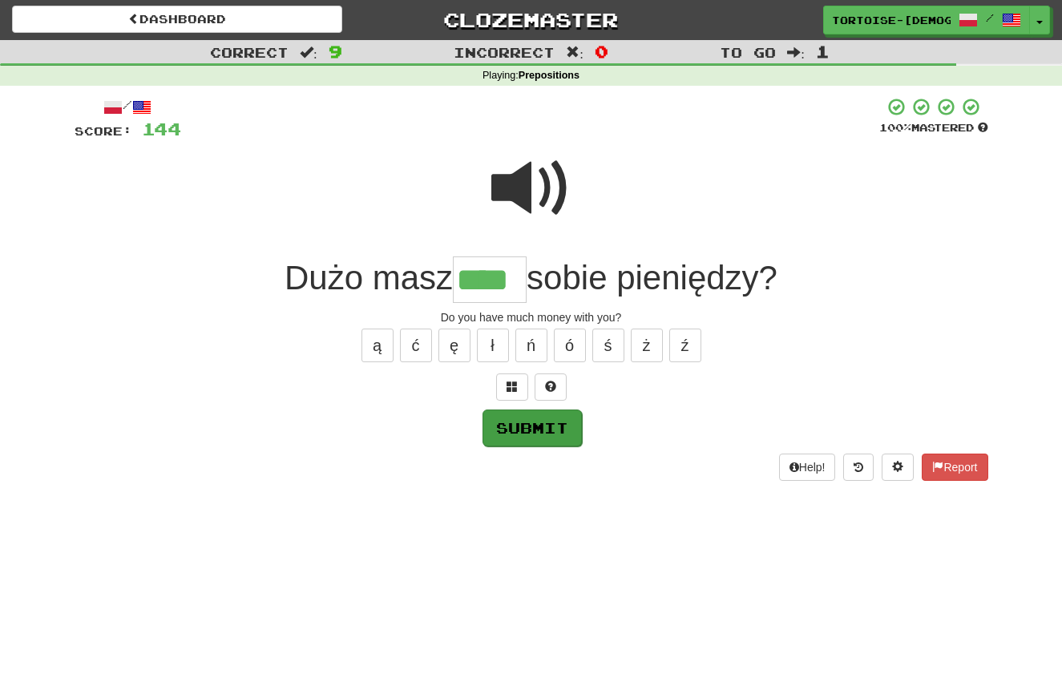
type input "****"
click at [510, 425] on button "Submit" at bounding box center [531, 428] width 99 height 37
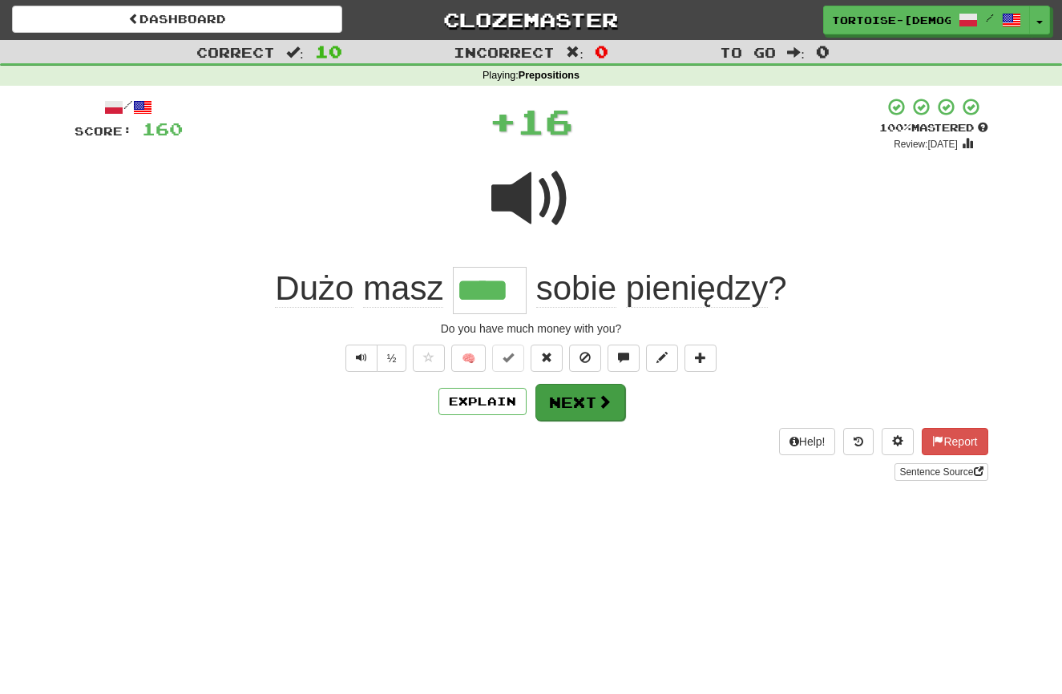
click at [551, 400] on button "Next" at bounding box center [580, 402] width 90 height 37
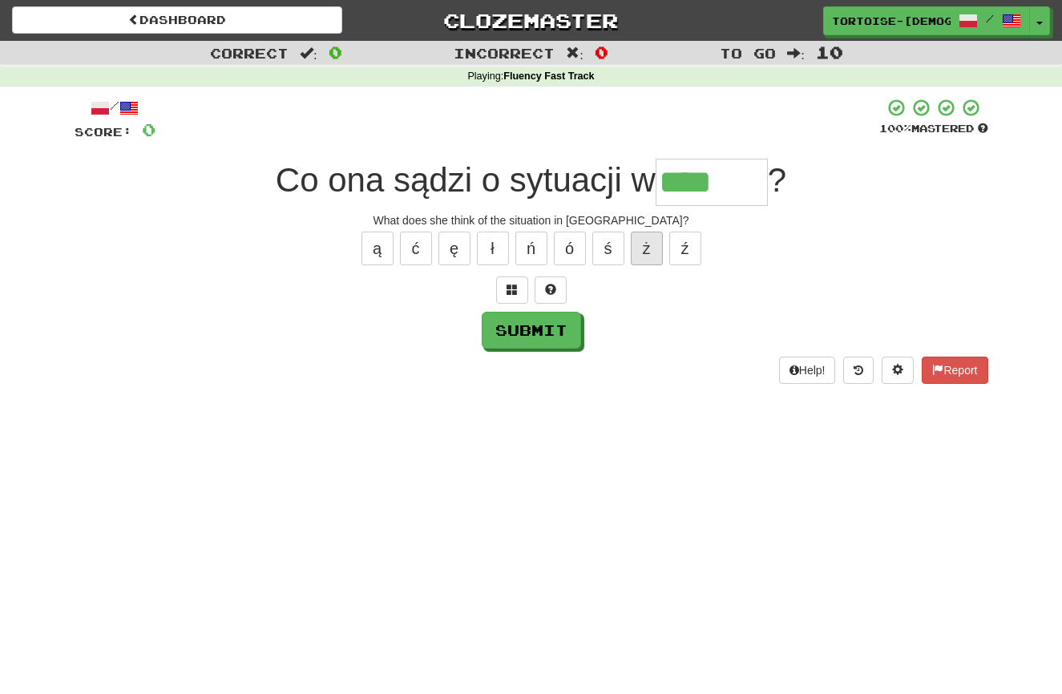
click at [648, 252] on button "ż" at bounding box center [647, 249] width 32 height 34
click at [528, 333] on button "Submit" at bounding box center [531, 330] width 99 height 37
type input "******"
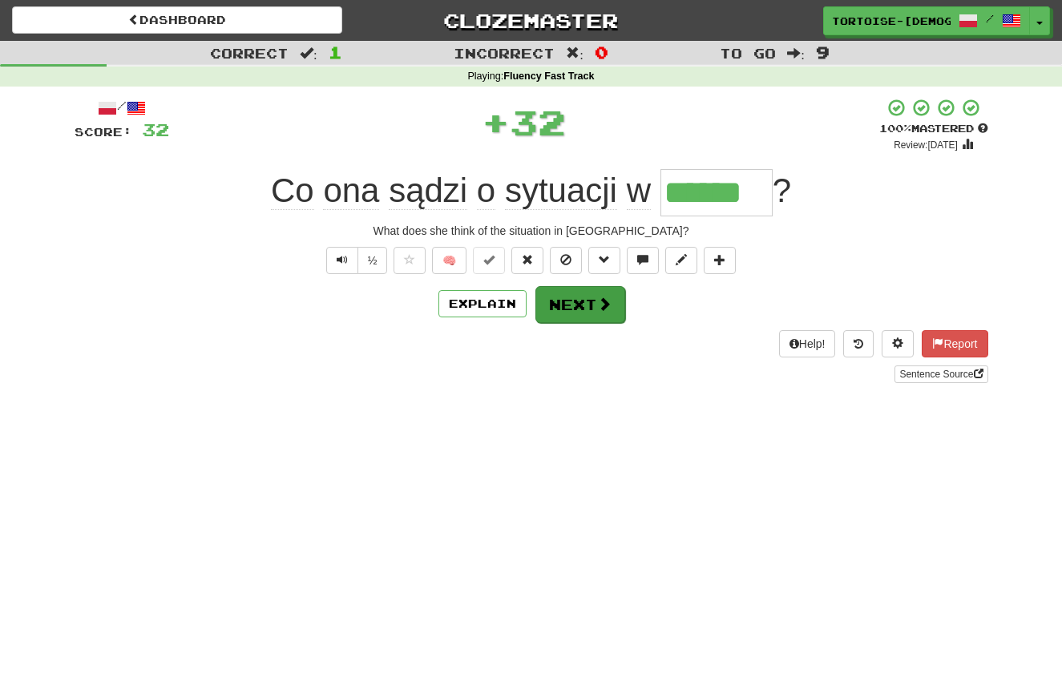
click at [562, 297] on button "Next" at bounding box center [580, 304] width 90 height 37
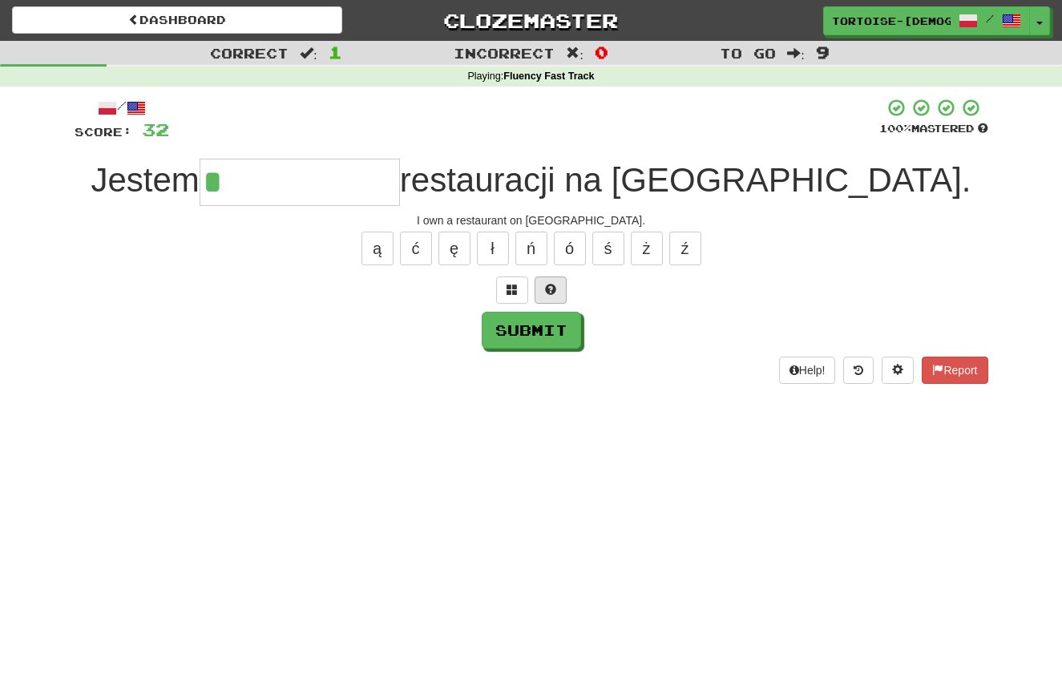
scroll to position [0, 1]
click at [495, 248] on button "ł" at bounding box center [493, 249] width 32 height 34
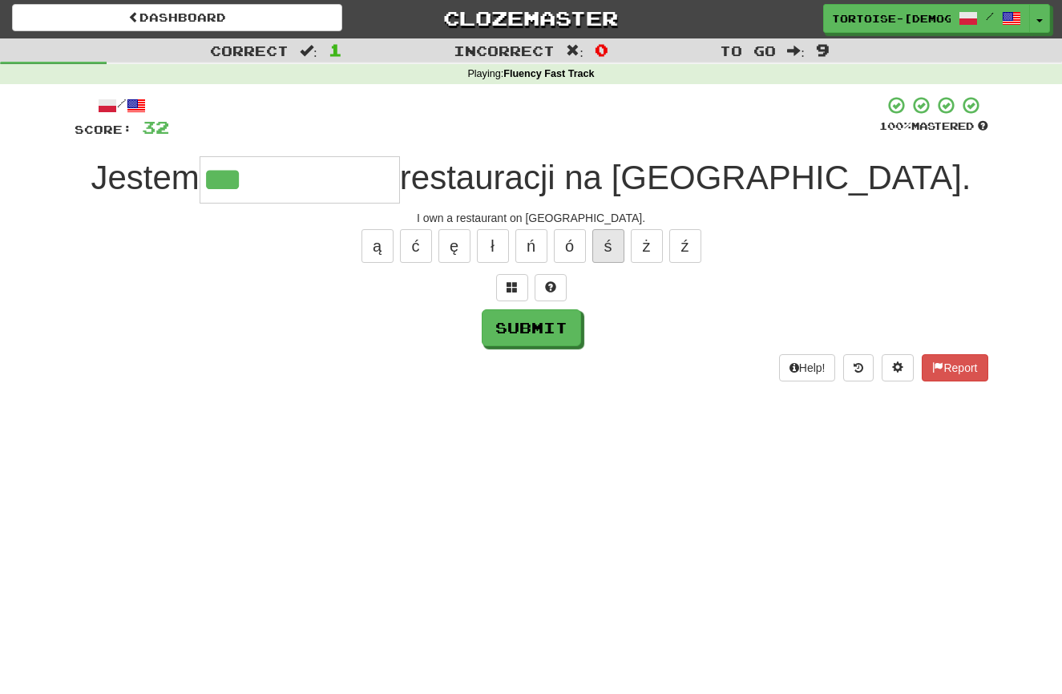
click at [615, 248] on button "ś" at bounding box center [608, 246] width 32 height 34
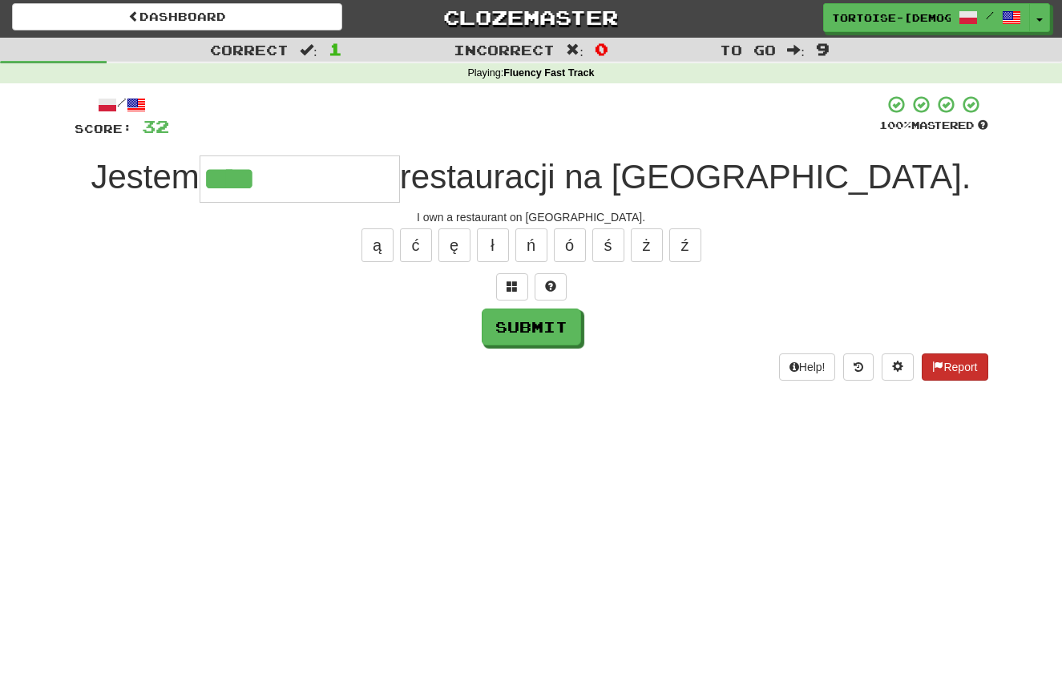
click at [937, 363] on span at bounding box center [937, 366] width 11 height 11
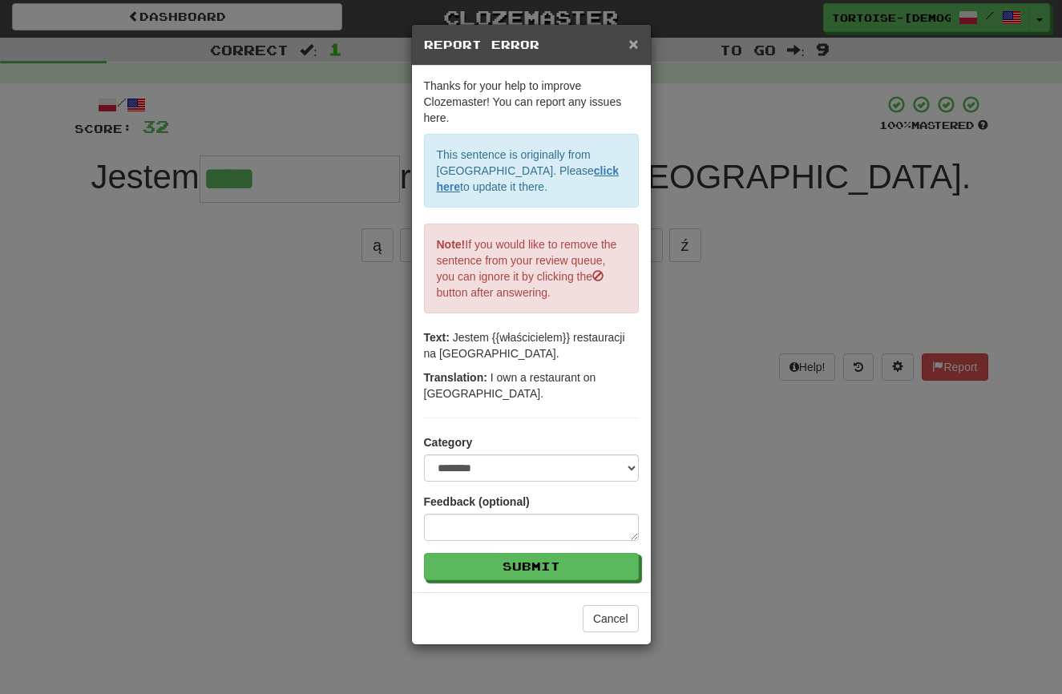
click at [633, 41] on span "×" at bounding box center [633, 43] width 10 height 18
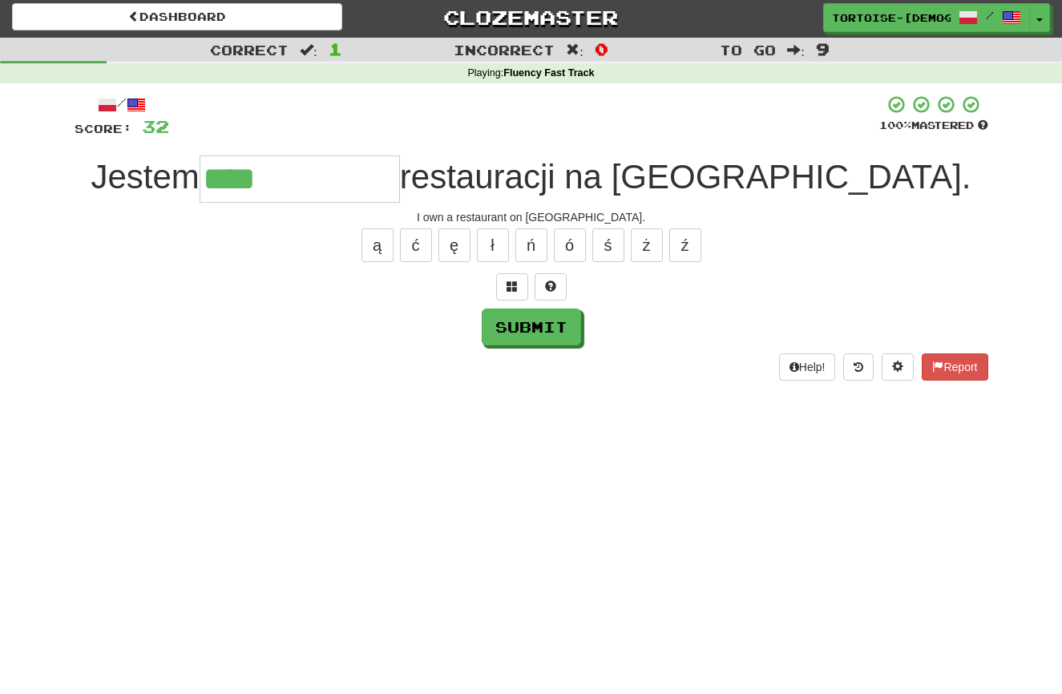
click at [400, 190] on input "****" at bounding box center [300, 178] width 200 height 47
type input "**********"
click at [498, 317] on button "Submit" at bounding box center [531, 327] width 99 height 37
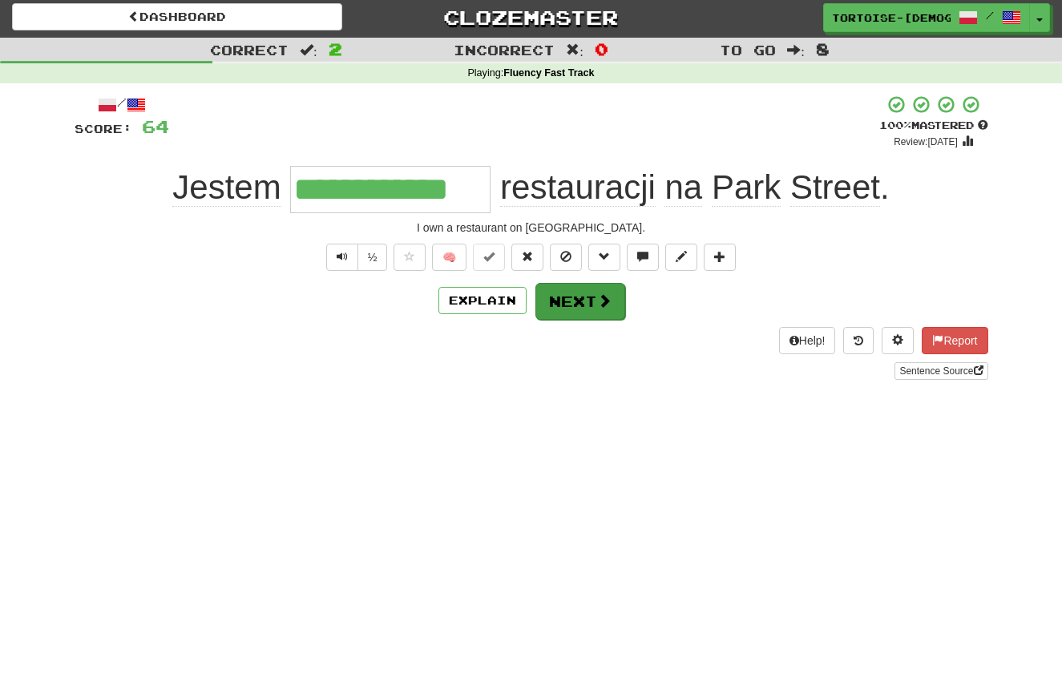
click at [583, 296] on button "Next" at bounding box center [580, 301] width 90 height 37
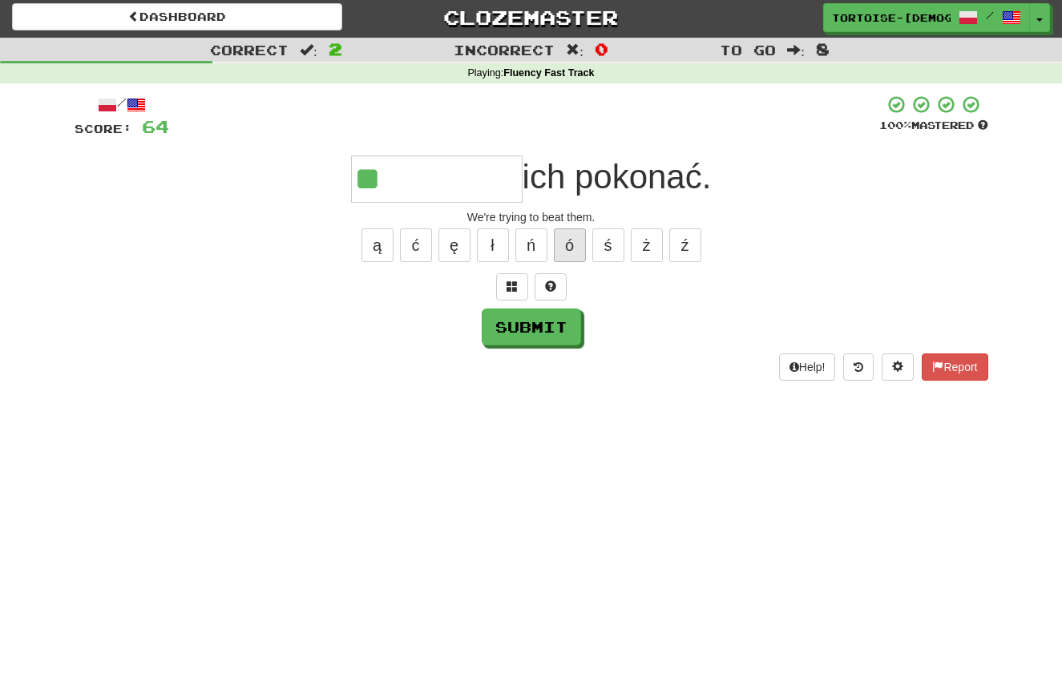
click at [573, 249] on button "ó" at bounding box center [570, 245] width 32 height 34
click at [525, 333] on button "Submit" at bounding box center [531, 327] width 99 height 37
type input "*********"
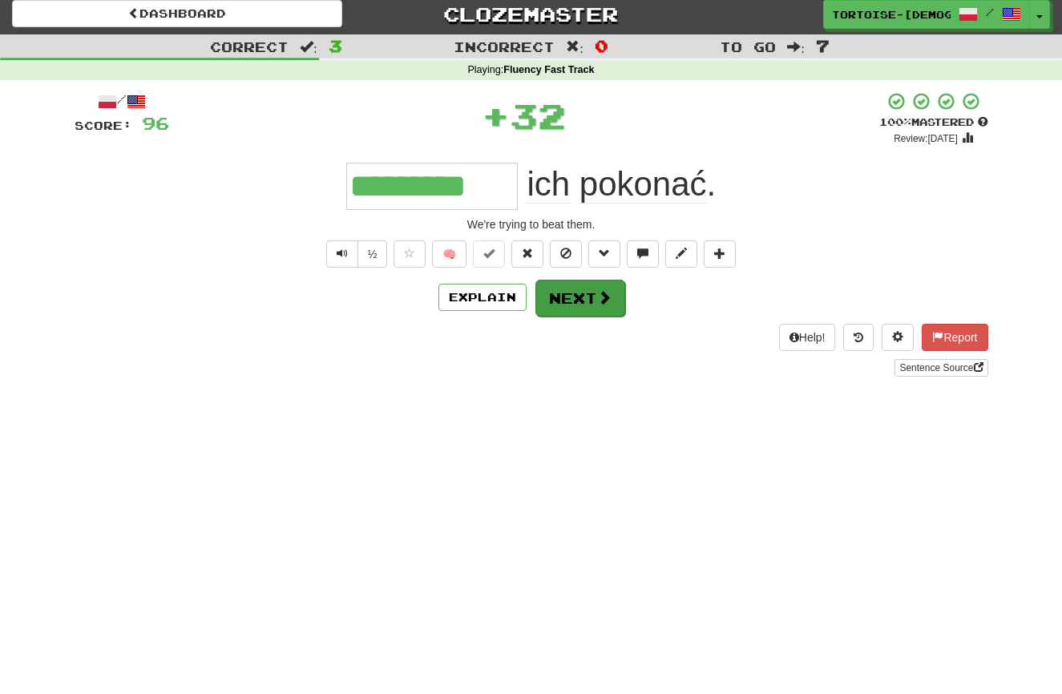
click at [557, 305] on button "Next" at bounding box center [580, 298] width 90 height 37
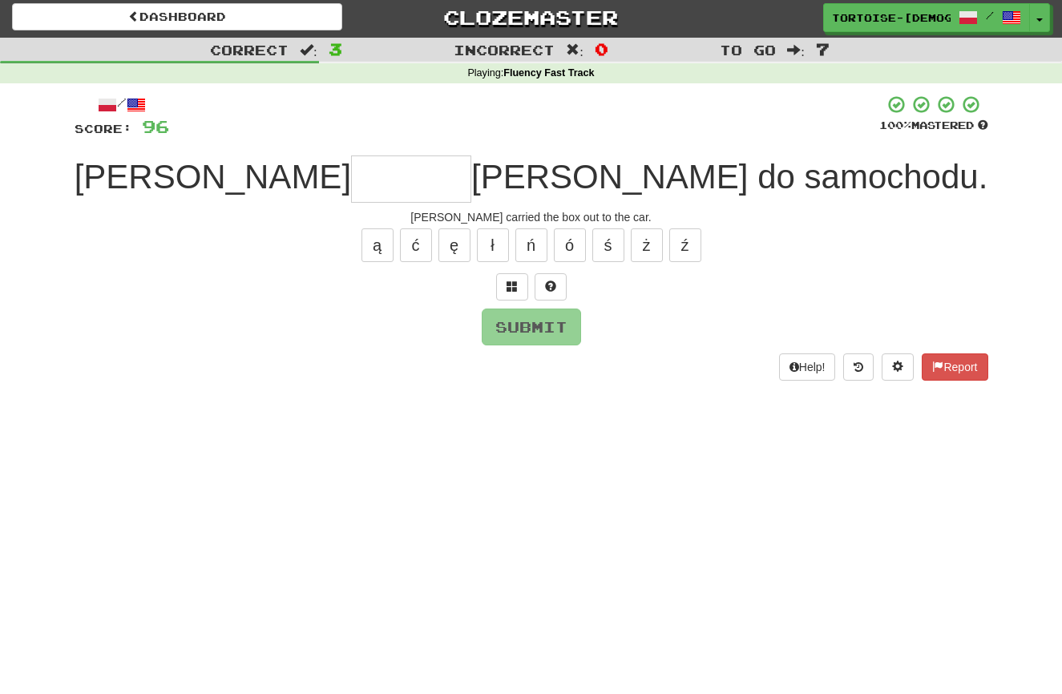
type input "*"
click at [571, 247] on button "ó" at bounding box center [570, 245] width 32 height 34
click at [539, 324] on button "Submit" at bounding box center [531, 327] width 99 height 37
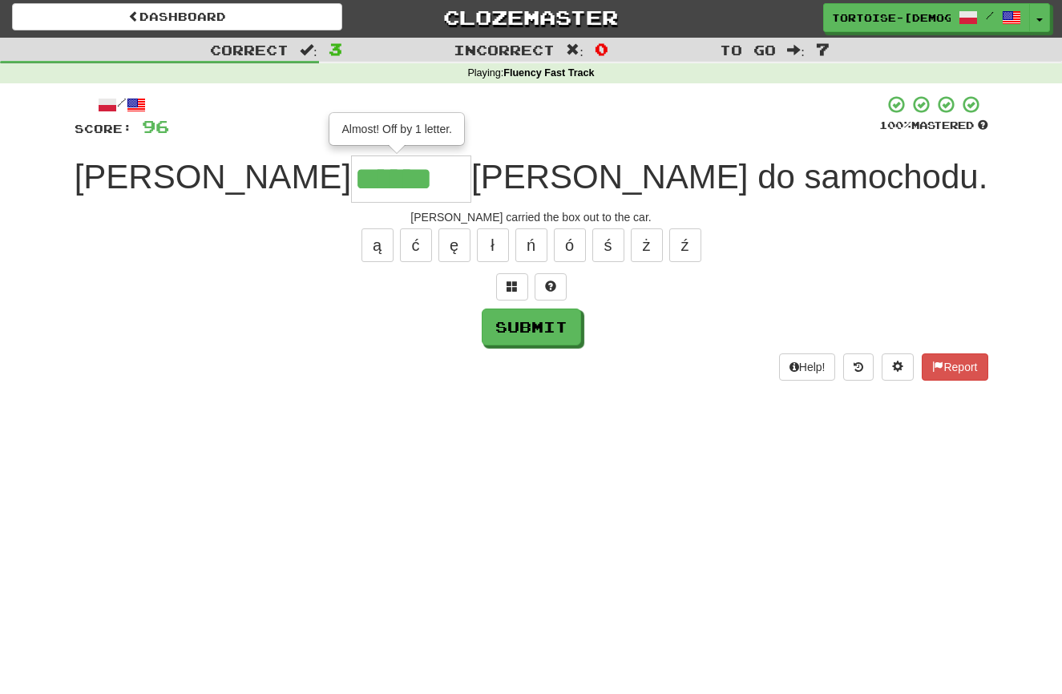
click at [446, 180] on input "******" at bounding box center [411, 178] width 120 height 47
click at [497, 237] on button "ł" at bounding box center [493, 245] width 32 height 34
type input "*******"
click at [525, 326] on button "Submit" at bounding box center [531, 327] width 99 height 37
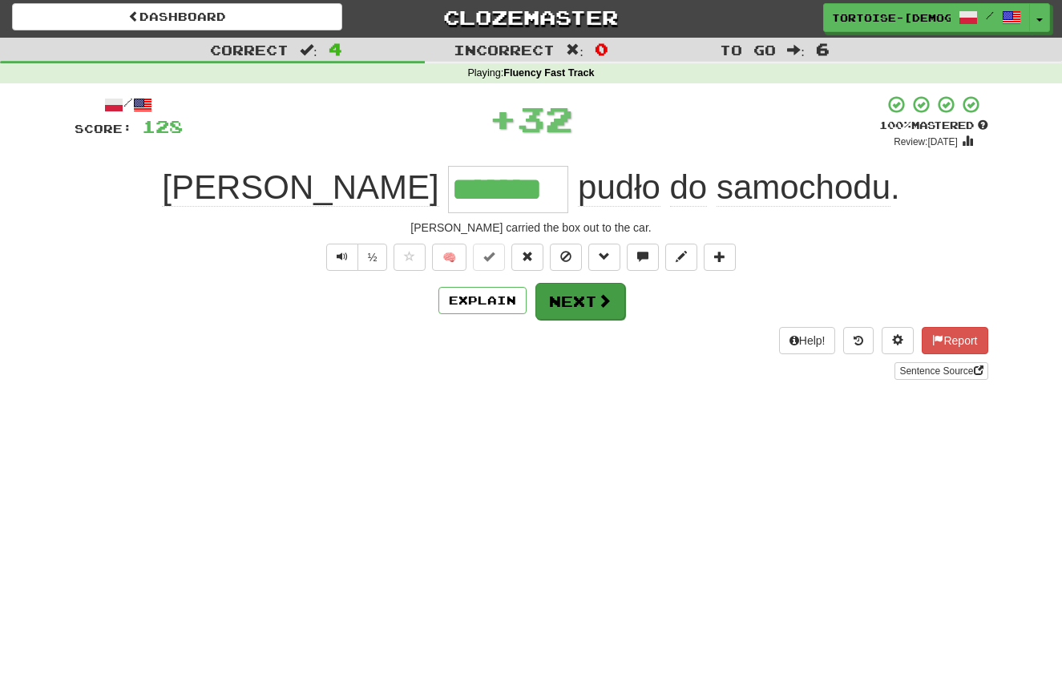
click at [566, 302] on button "Next" at bounding box center [580, 301] width 90 height 37
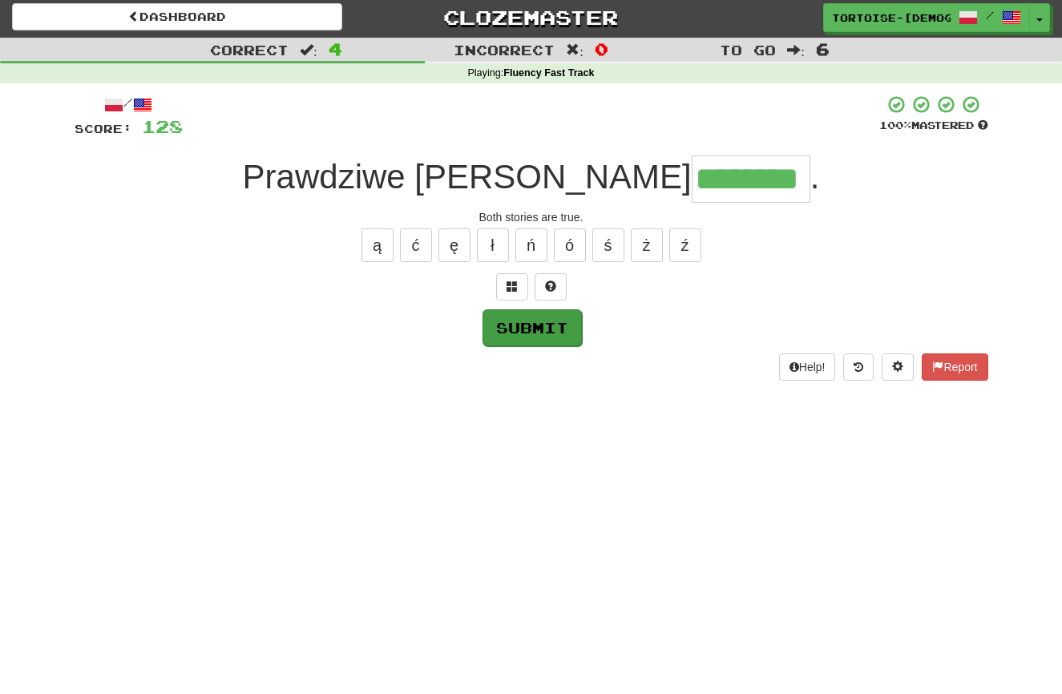
scroll to position [3, 1]
type input "********"
click at [519, 323] on button "Submit" at bounding box center [531, 327] width 99 height 37
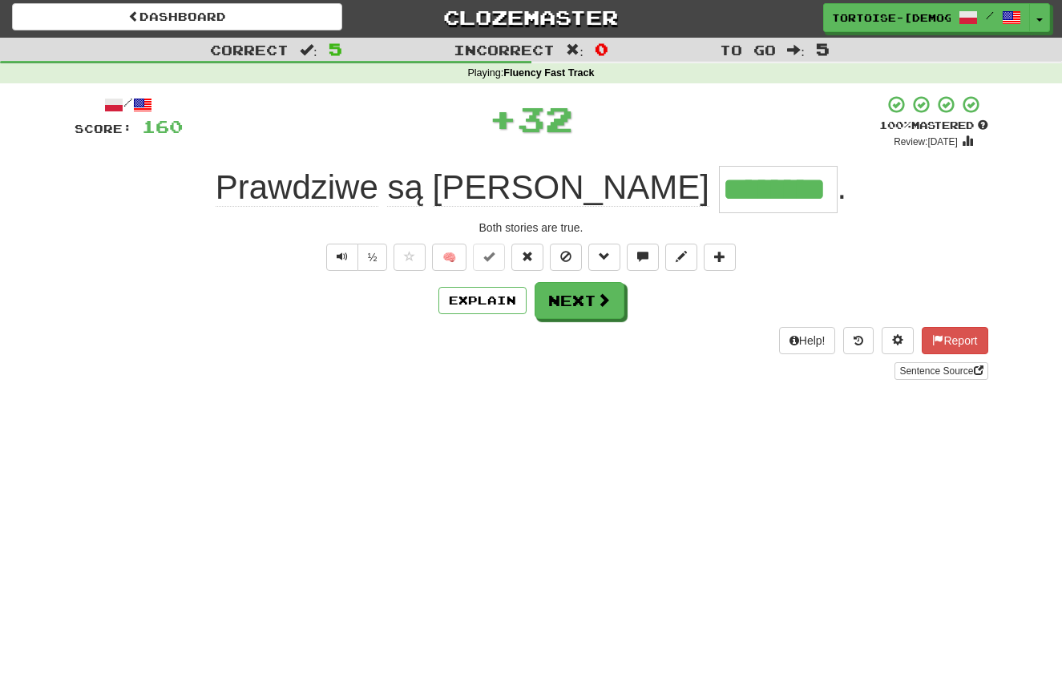
scroll to position [2, 0]
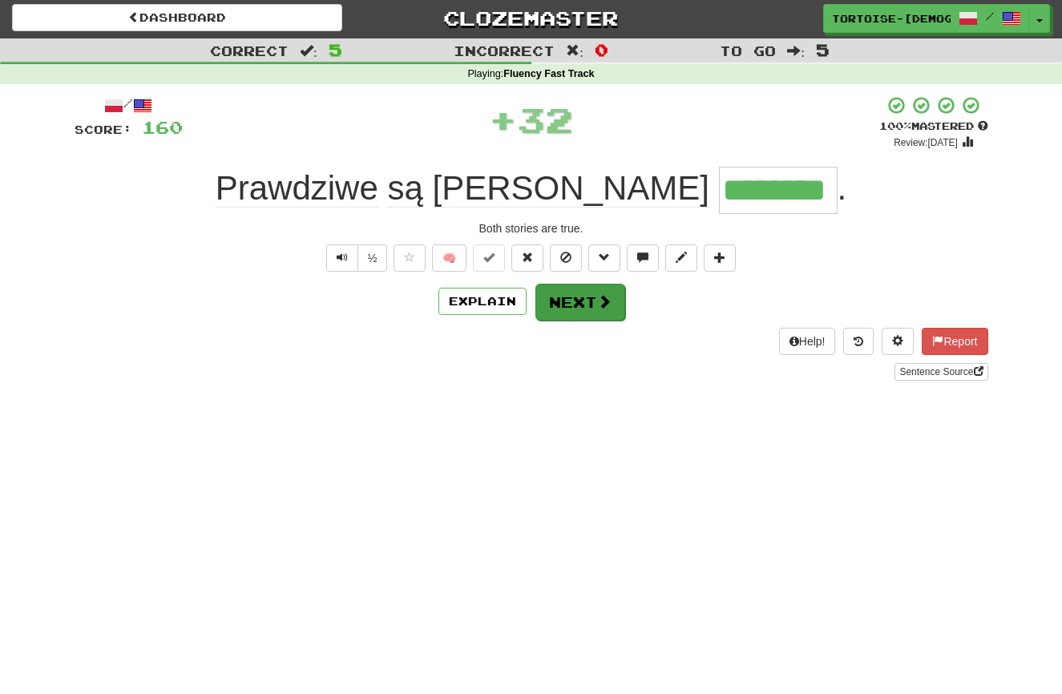
click at [570, 298] on button "Next" at bounding box center [580, 302] width 90 height 37
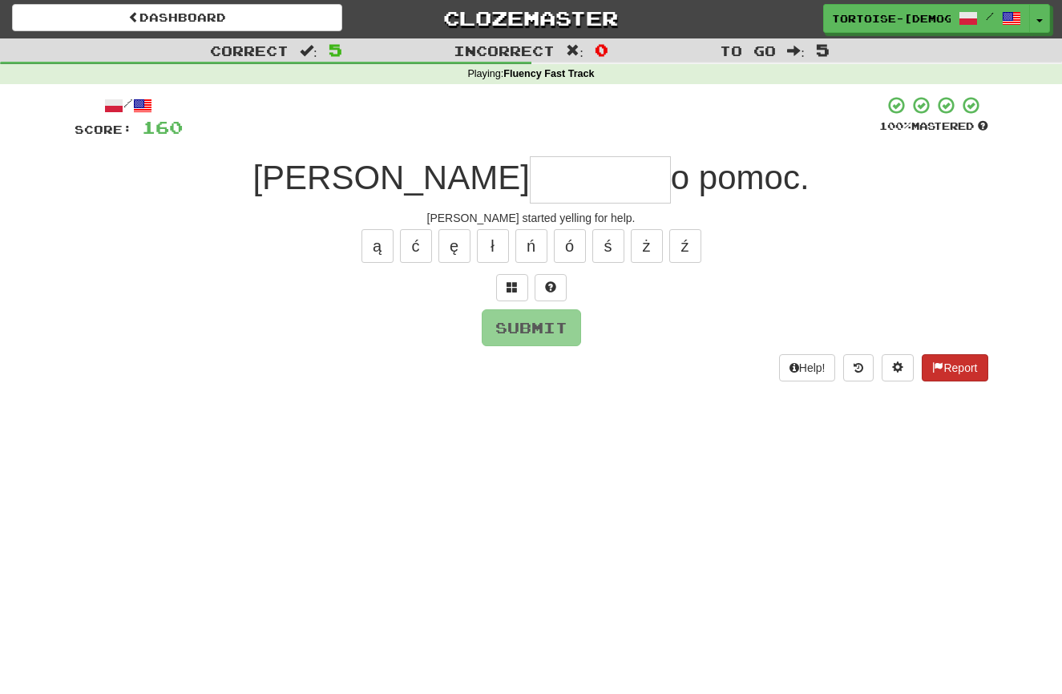
click at [966, 362] on button "Report" at bounding box center [955, 367] width 66 height 27
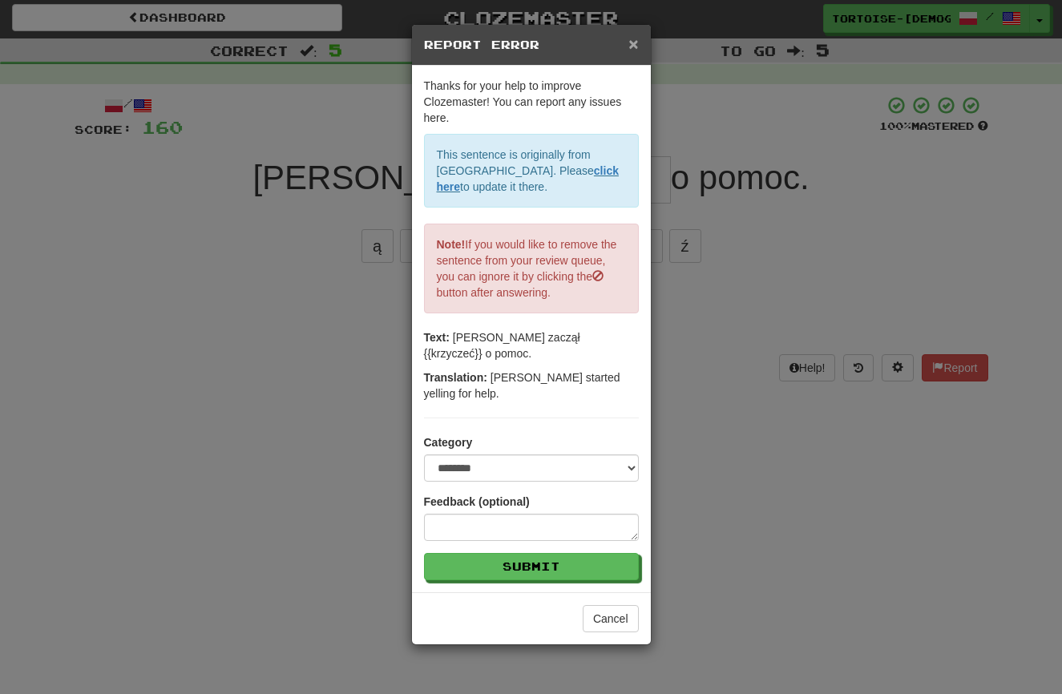
click at [636, 40] on span "×" at bounding box center [633, 43] width 10 height 18
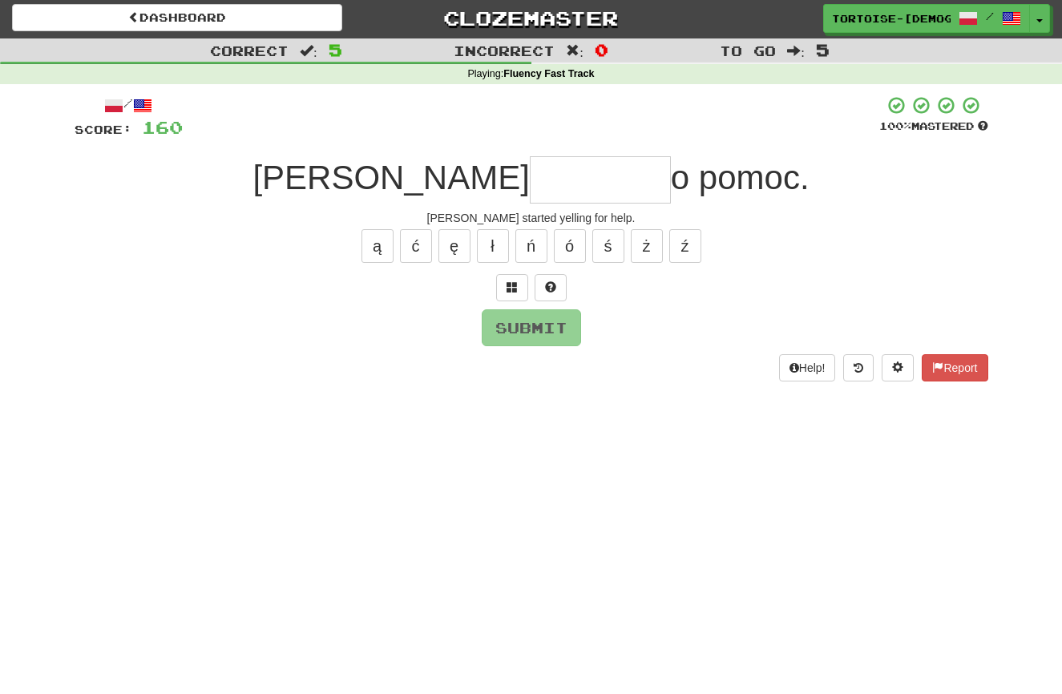
click at [554, 168] on input "text" at bounding box center [600, 179] width 141 height 47
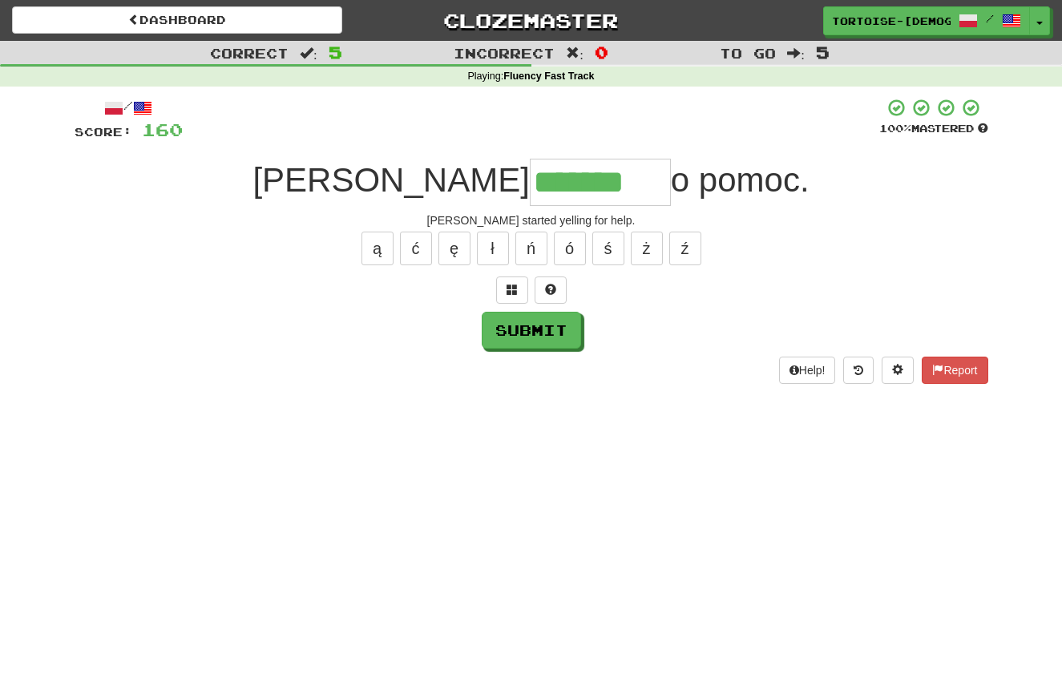
scroll to position [0, 0]
drag, startPoint x: 456, startPoint y: 241, endPoint x: 478, endPoint y: 260, distance: 29.0
click at [456, 241] on button "ę" at bounding box center [454, 249] width 32 height 34
click at [407, 236] on button "ć" at bounding box center [416, 249] width 32 height 34
type input "********"
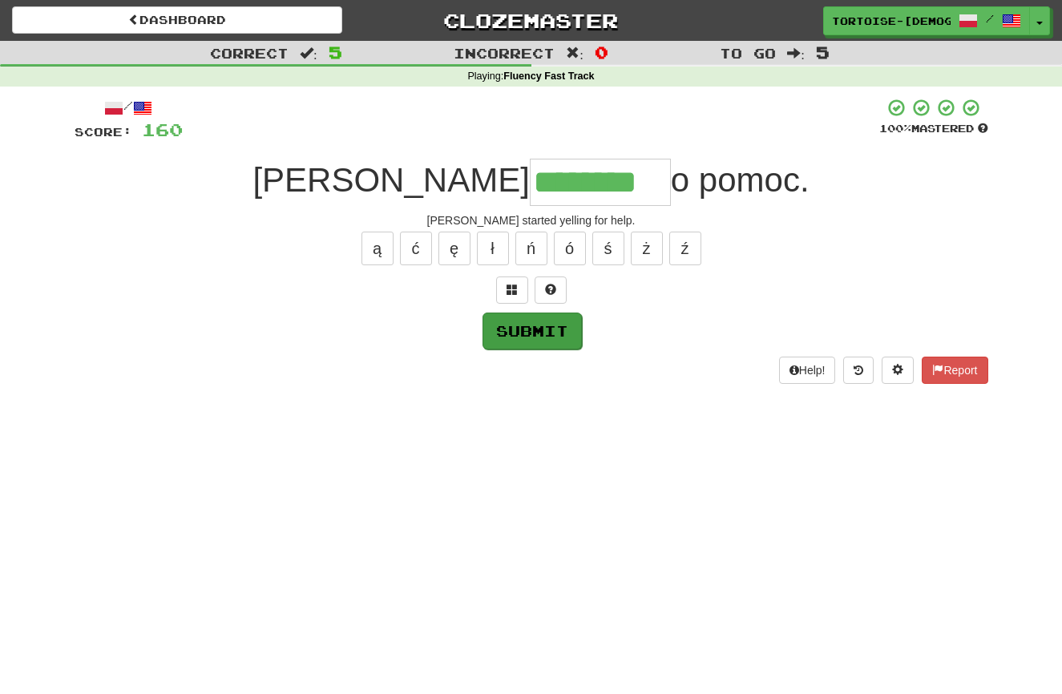
click at [512, 329] on button "Submit" at bounding box center [531, 331] width 99 height 37
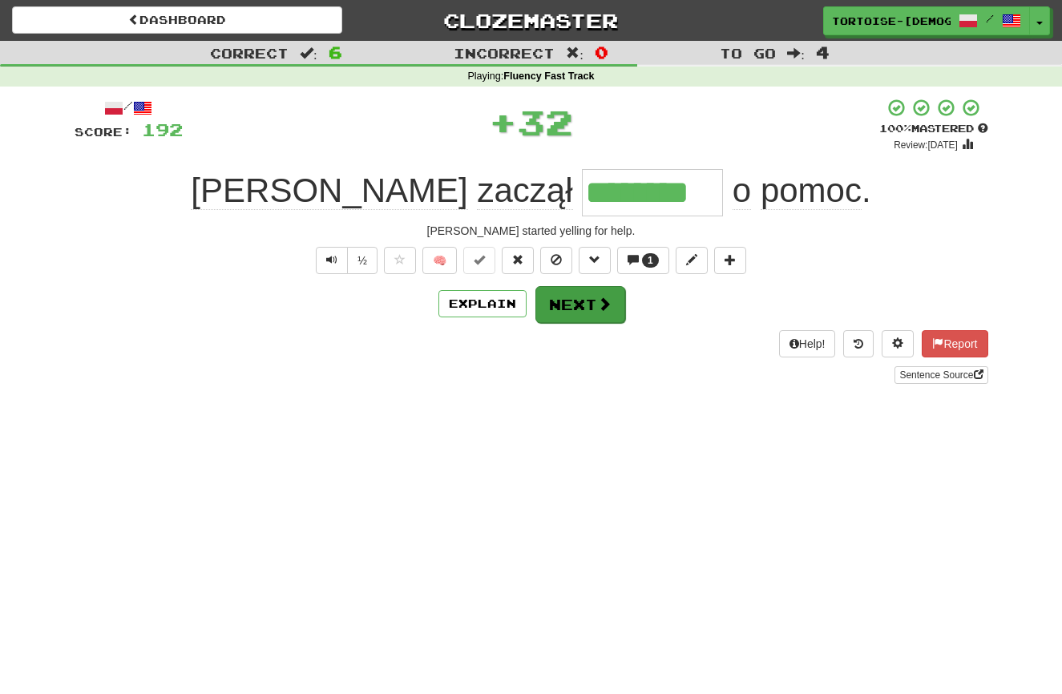
click at [573, 294] on button "Next" at bounding box center [580, 304] width 90 height 37
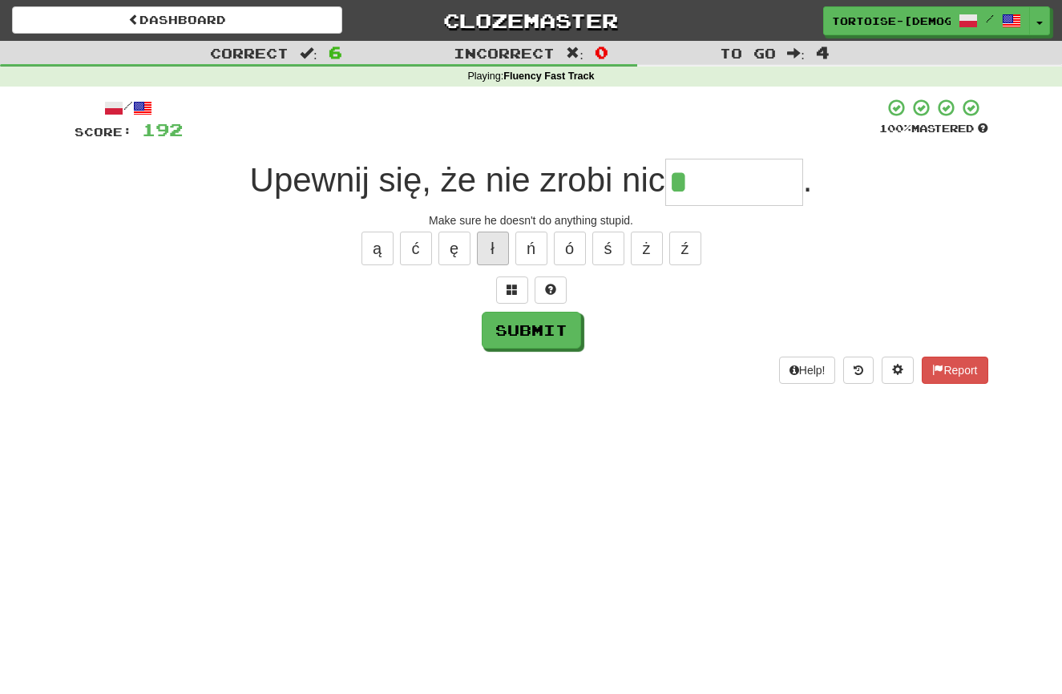
click at [500, 244] on button "ł" at bounding box center [493, 249] width 32 height 34
click at [946, 360] on button "Report" at bounding box center [955, 370] width 66 height 27
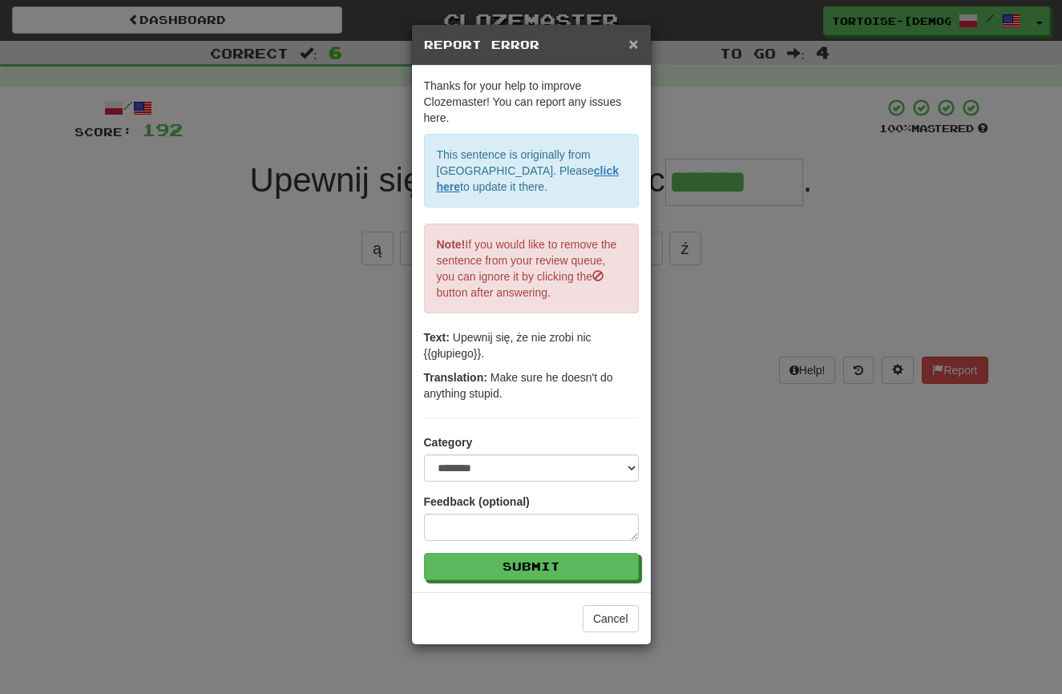
click at [631, 40] on span "×" at bounding box center [633, 43] width 10 height 18
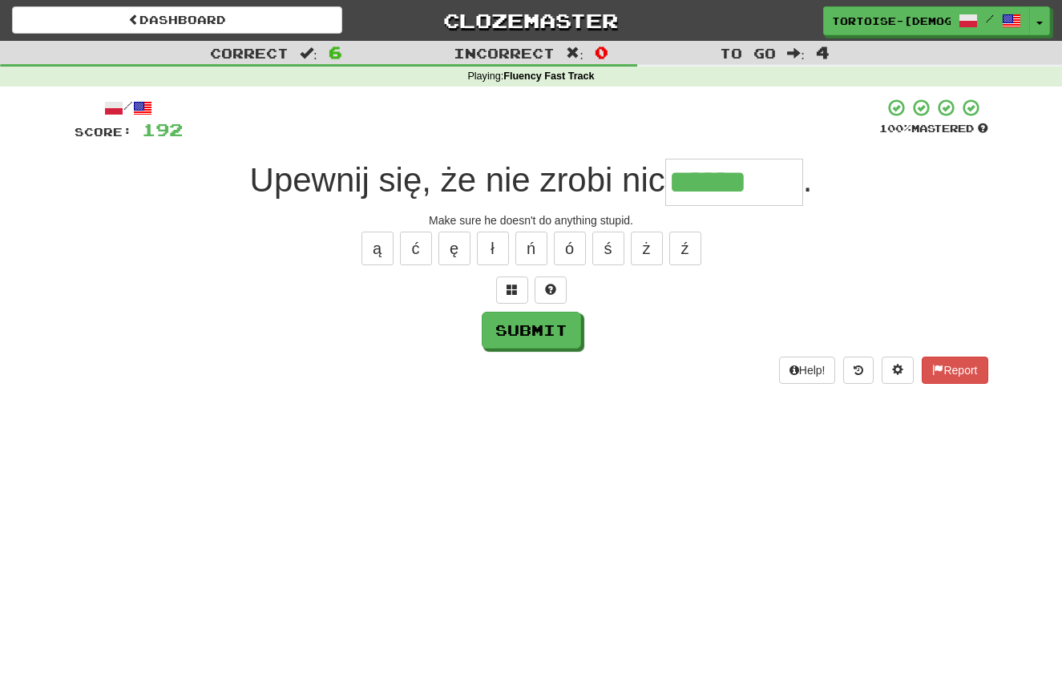
click at [777, 189] on input "******" at bounding box center [734, 182] width 138 height 47
type input "********"
click at [542, 314] on button "Submit" at bounding box center [531, 331] width 99 height 37
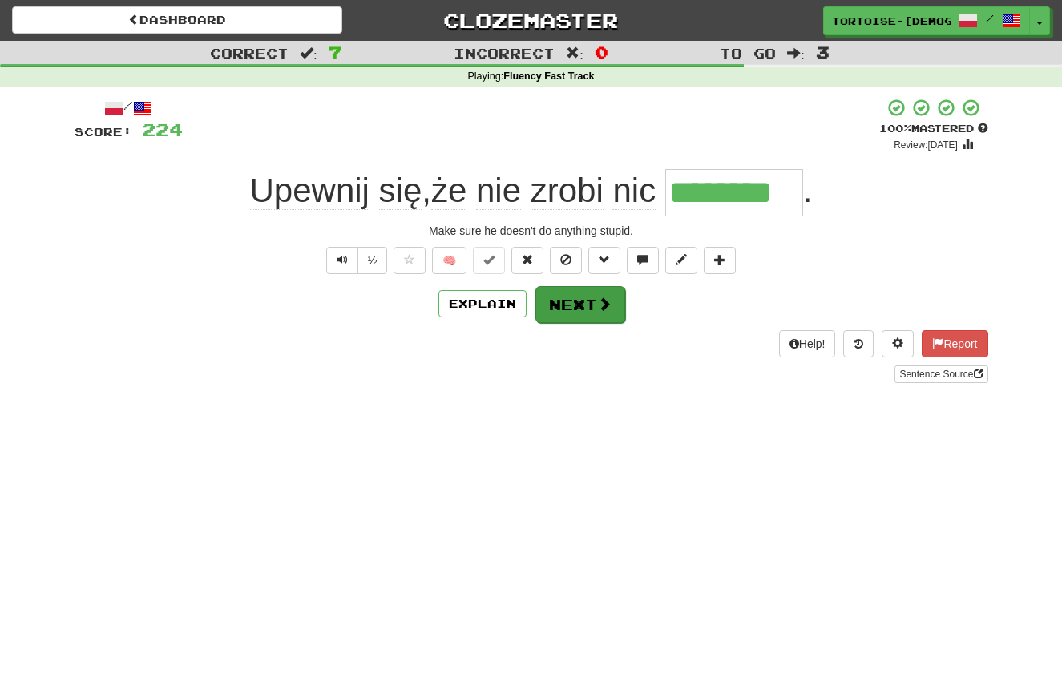
click at [573, 305] on button "Next" at bounding box center [580, 304] width 90 height 37
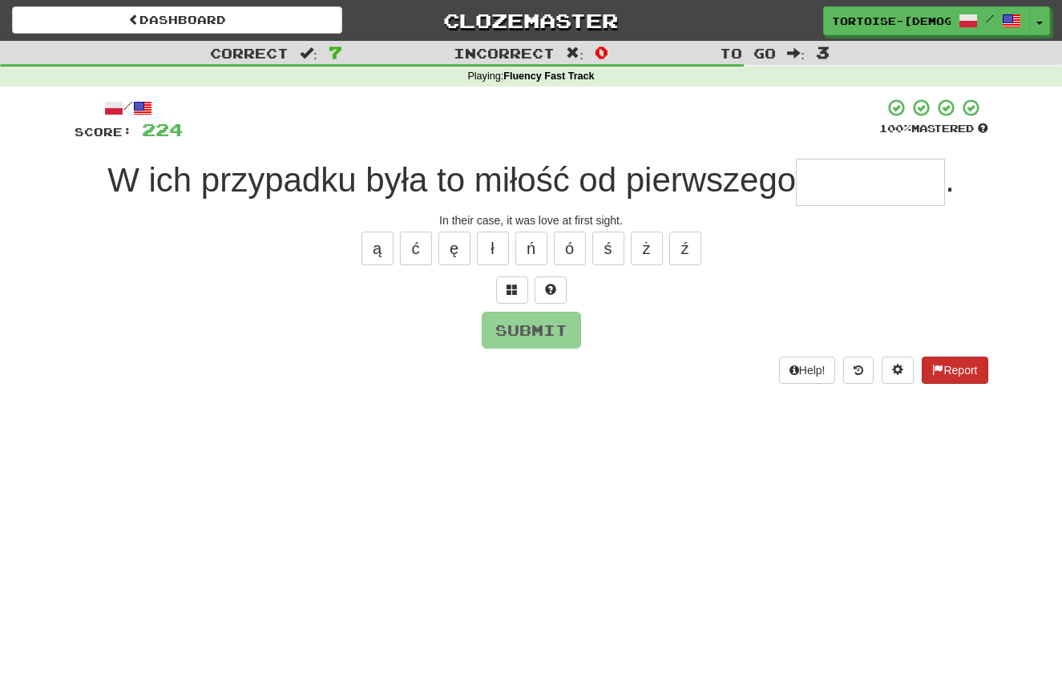
click at [960, 368] on button "Report" at bounding box center [955, 370] width 66 height 27
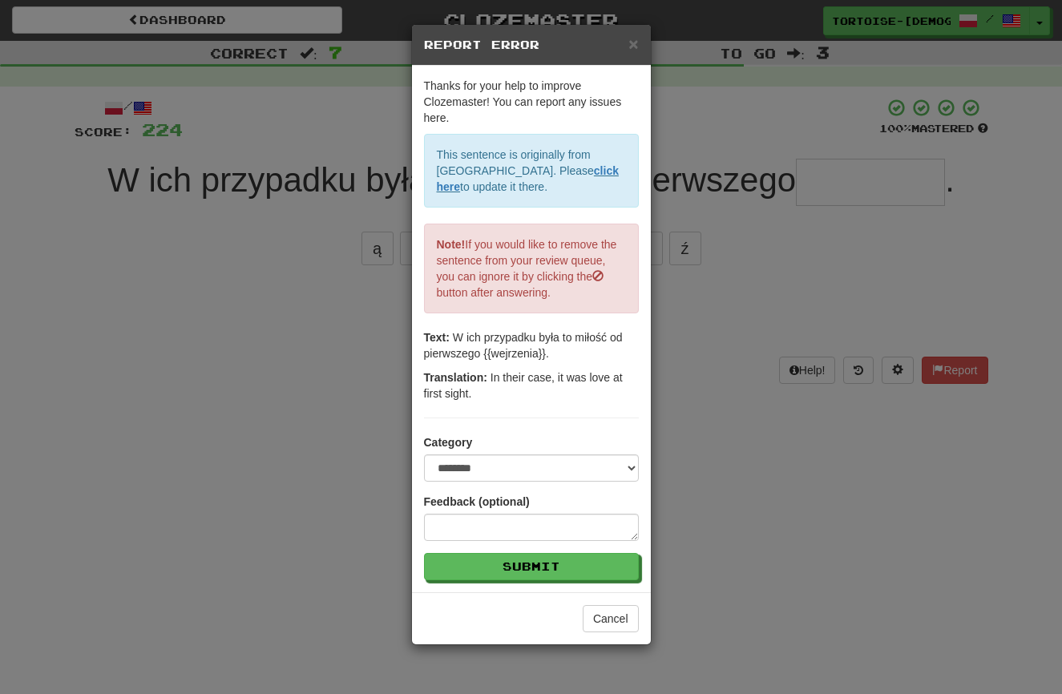
drag, startPoint x: 633, startPoint y: 42, endPoint x: 669, endPoint y: 71, distance: 46.2
click at [633, 42] on span "×" at bounding box center [633, 43] width 10 height 18
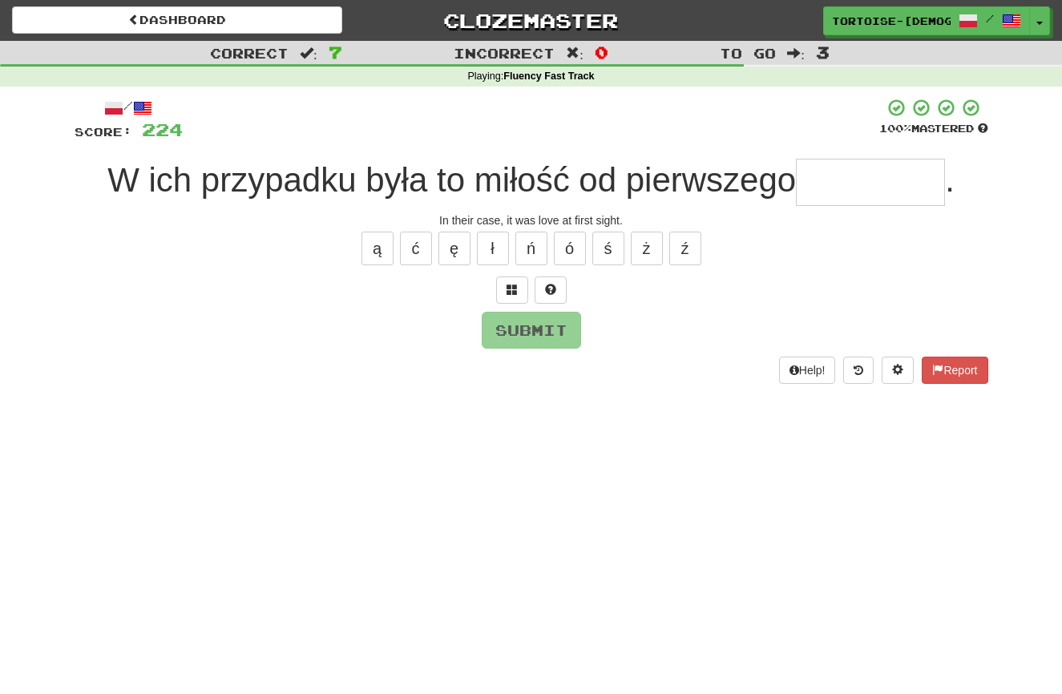
click at [840, 187] on input "text" at bounding box center [870, 182] width 149 height 47
type input "*********"
click at [515, 324] on button "Submit" at bounding box center [531, 331] width 99 height 37
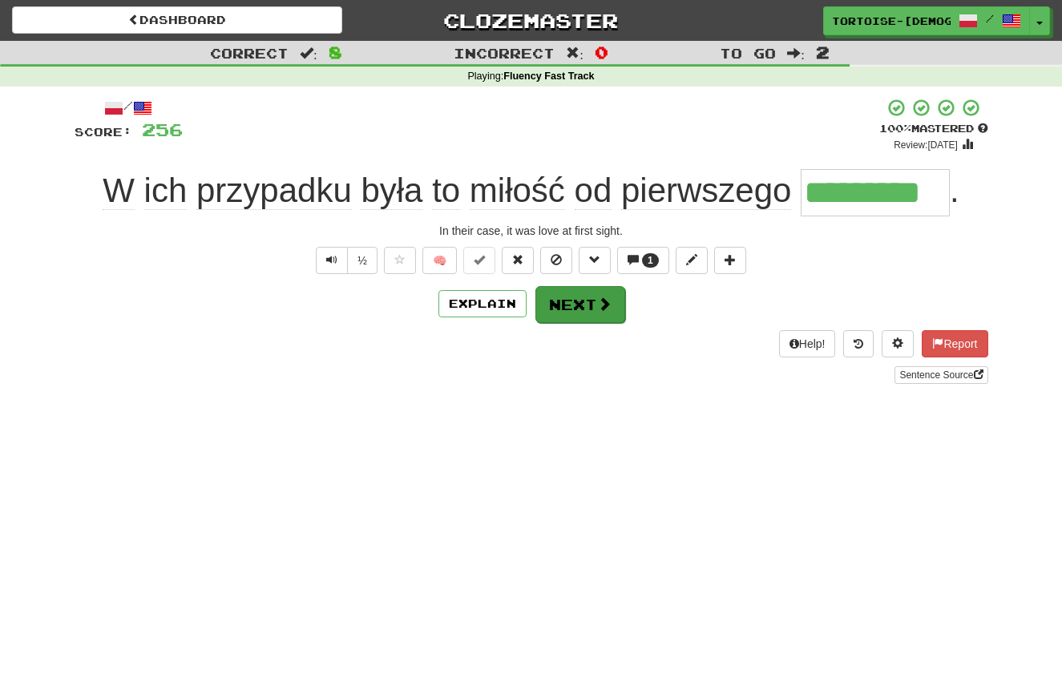
click at [568, 296] on button "Next" at bounding box center [580, 304] width 90 height 37
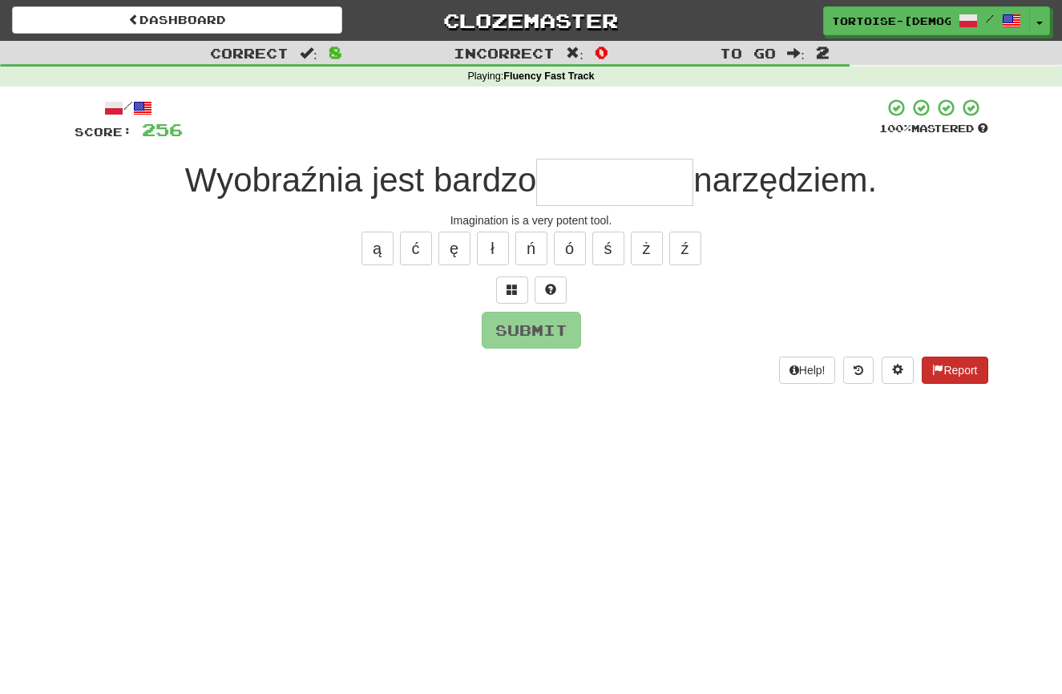
click at [949, 367] on button "Report" at bounding box center [955, 370] width 66 height 27
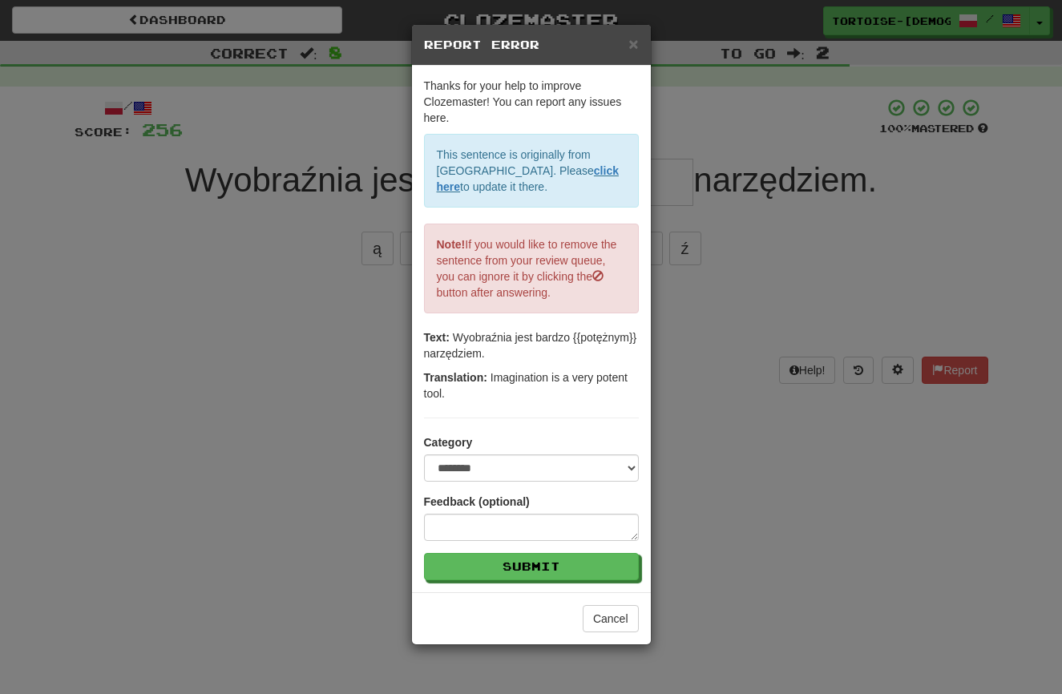
drag, startPoint x: 634, startPoint y: 43, endPoint x: 636, endPoint y: 92, distance: 48.9
click at [634, 44] on span "×" at bounding box center [633, 43] width 10 height 18
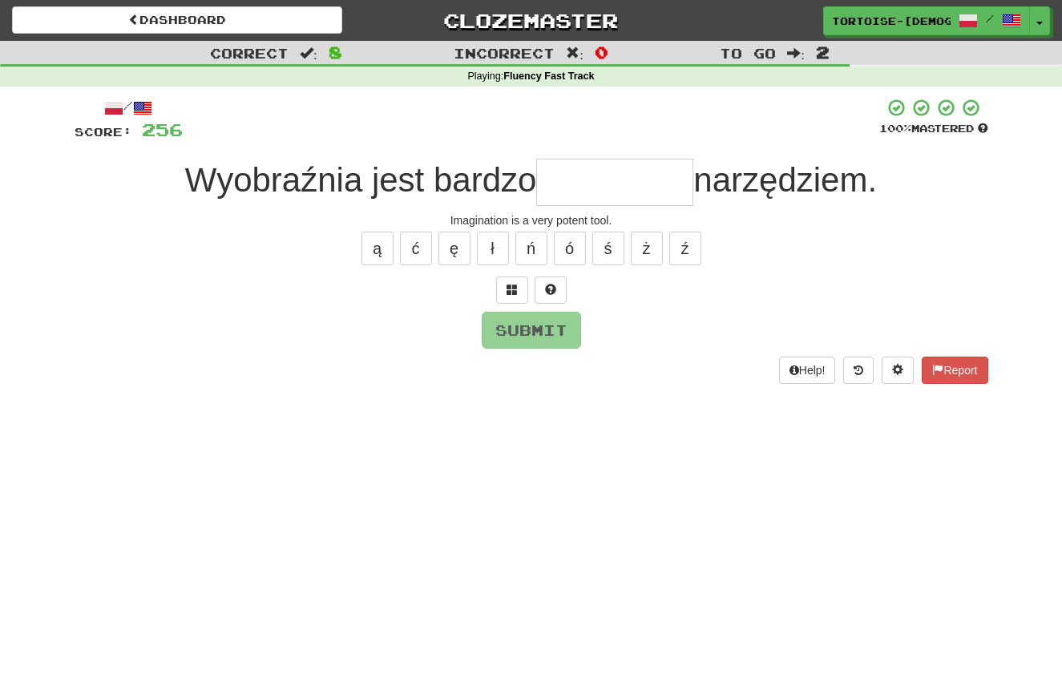
click at [641, 184] on input "text" at bounding box center [614, 182] width 157 height 47
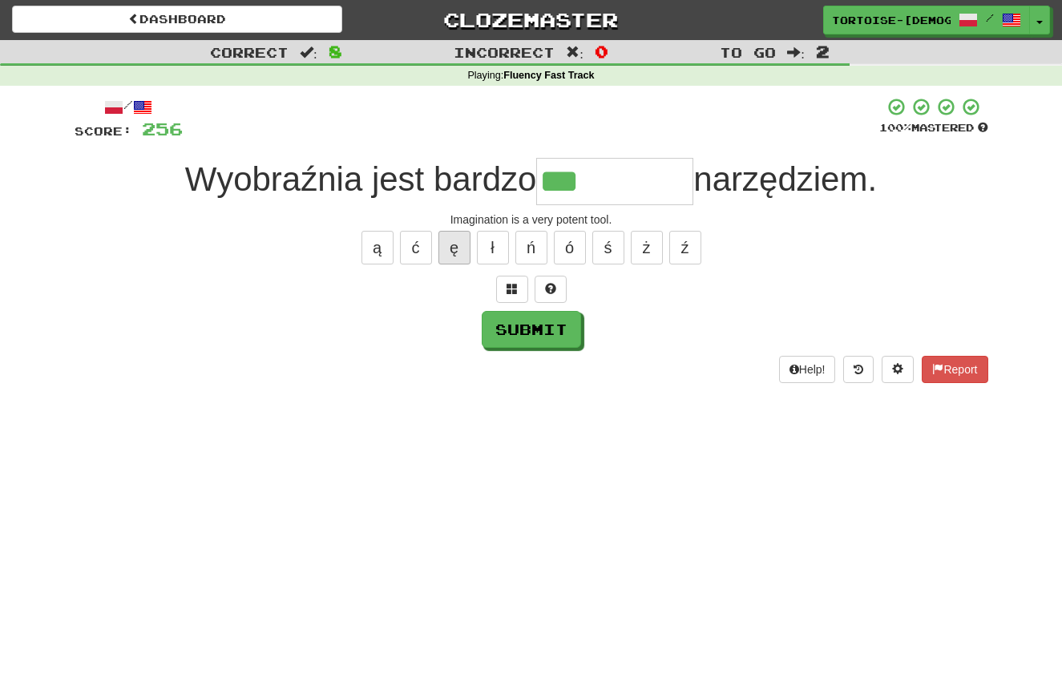
click at [453, 244] on button "ę" at bounding box center [454, 248] width 32 height 34
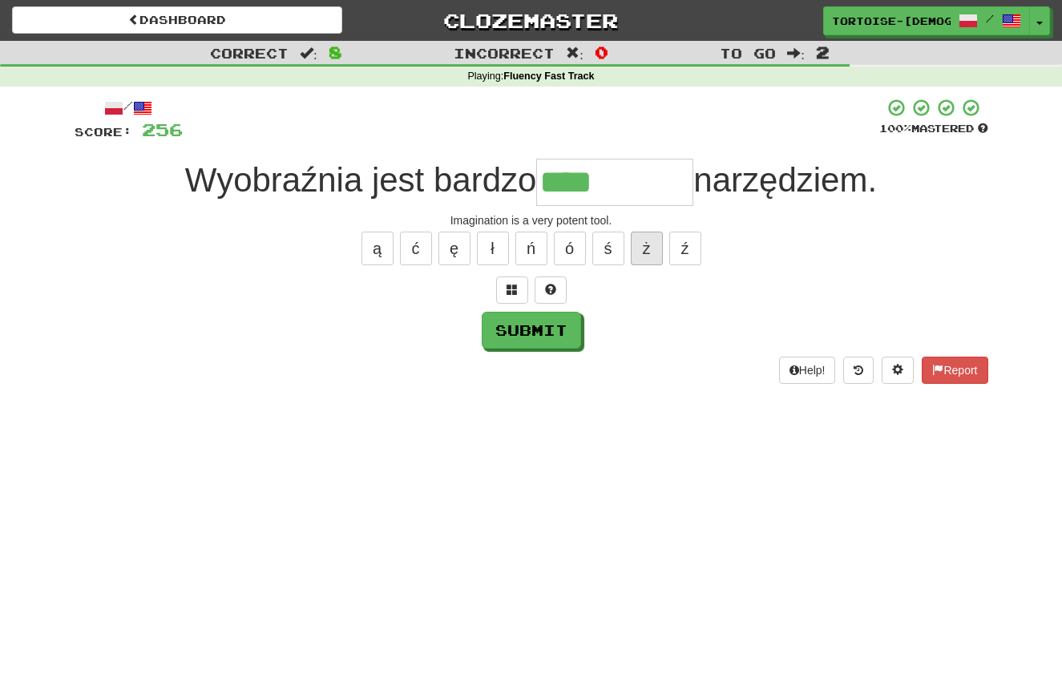
click at [642, 242] on button "ż" at bounding box center [647, 249] width 32 height 34
type input "********"
click at [531, 319] on button "Submit" at bounding box center [531, 331] width 99 height 37
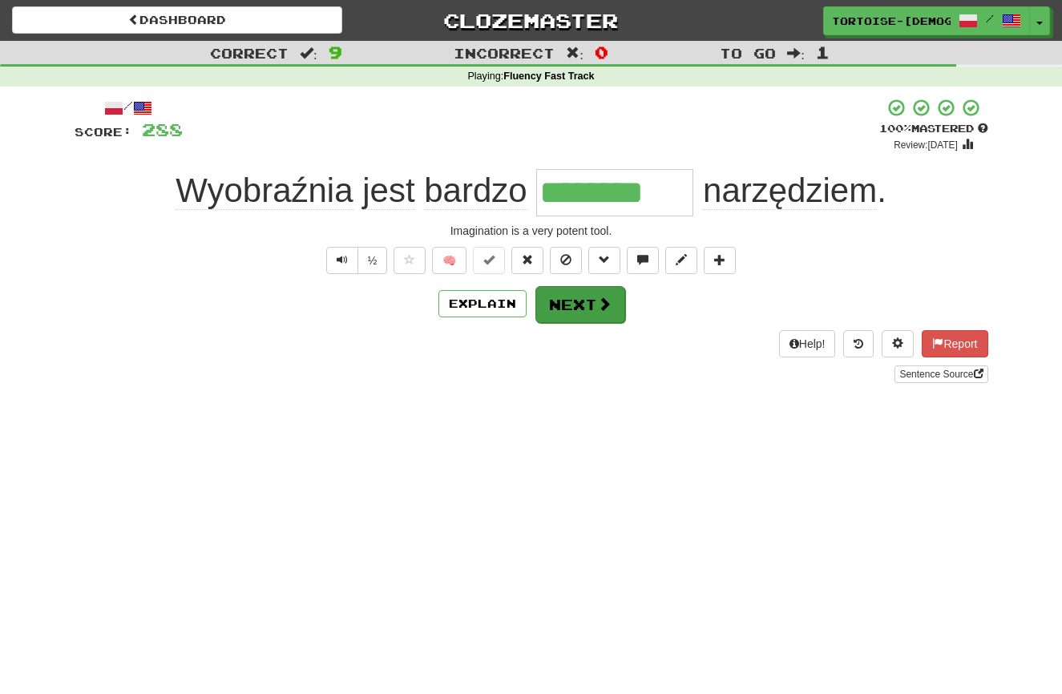
click at [567, 301] on button "Next" at bounding box center [580, 304] width 90 height 37
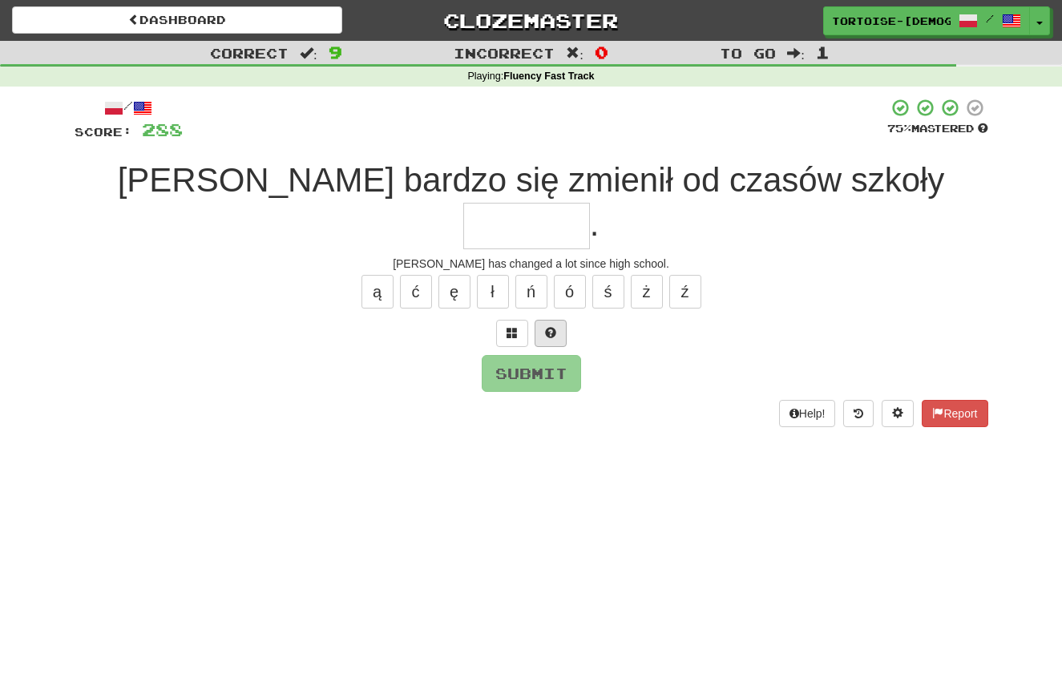
type input "*"
click at [932, 407] on span at bounding box center [937, 412] width 11 height 11
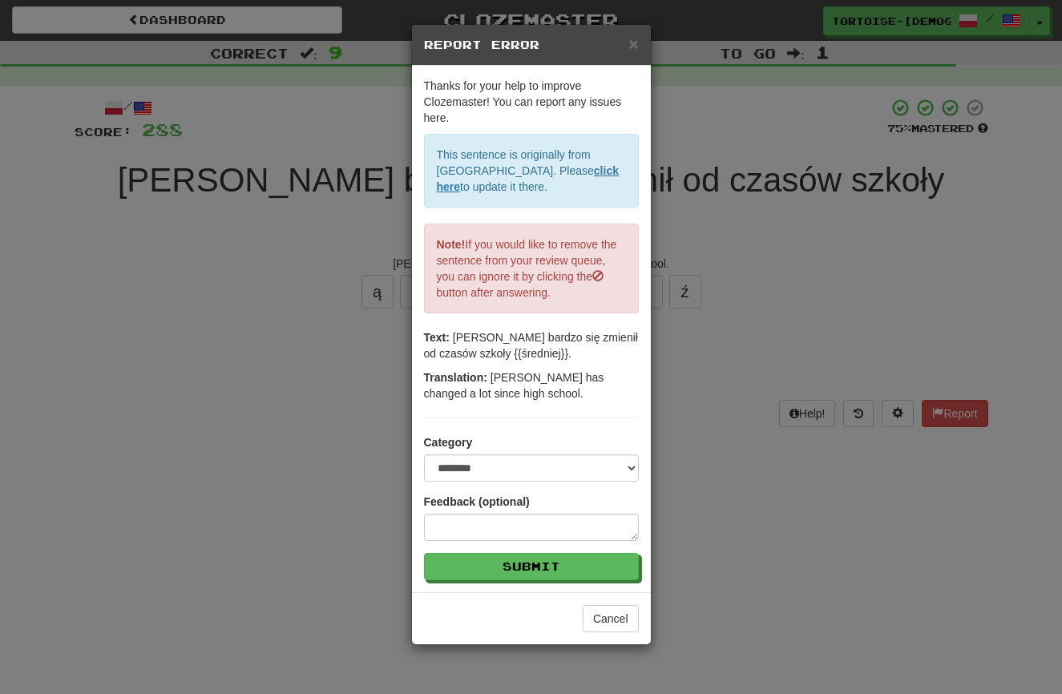
drag, startPoint x: 633, startPoint y: 40, endPoint x: 653, endPoint y: 61, distance: 28.9
click at [635, 41] on span "×" at bounding box center [633, 43] width 10 height 18
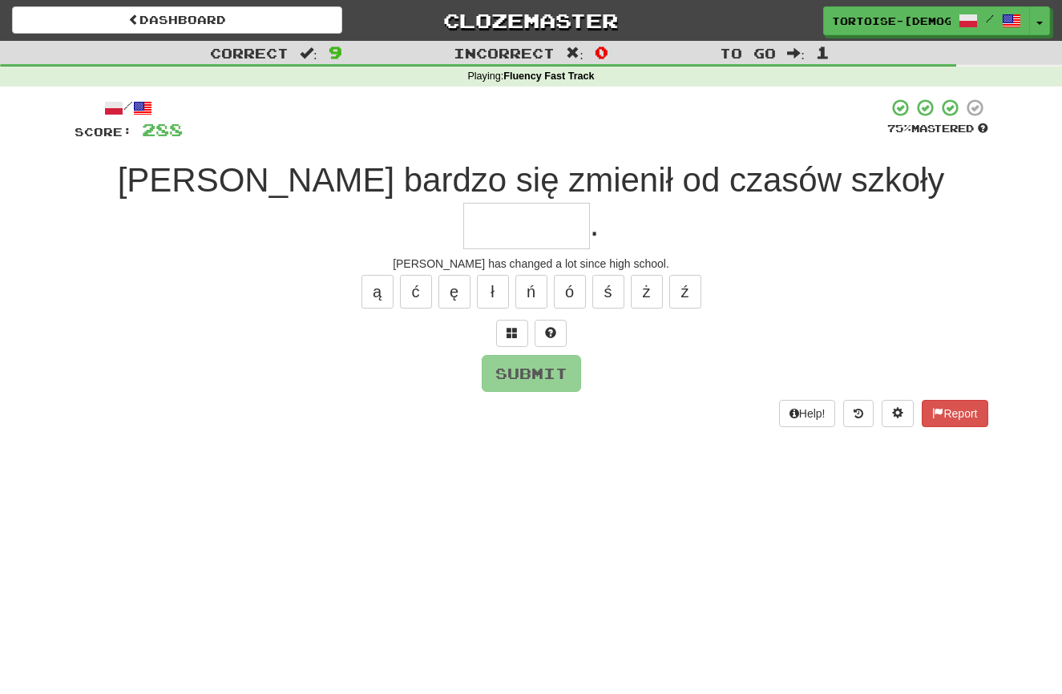
click at [590, 203] on input "text" at bounding box center [526, 226] width 127 height 47
click at [607, 275] on button "ś" at bounding box center [608, 292] width 32 height 34
type input "********"
click at [513, 356] on button "Submit" at bounding box center [531, 374] width 99 height 37
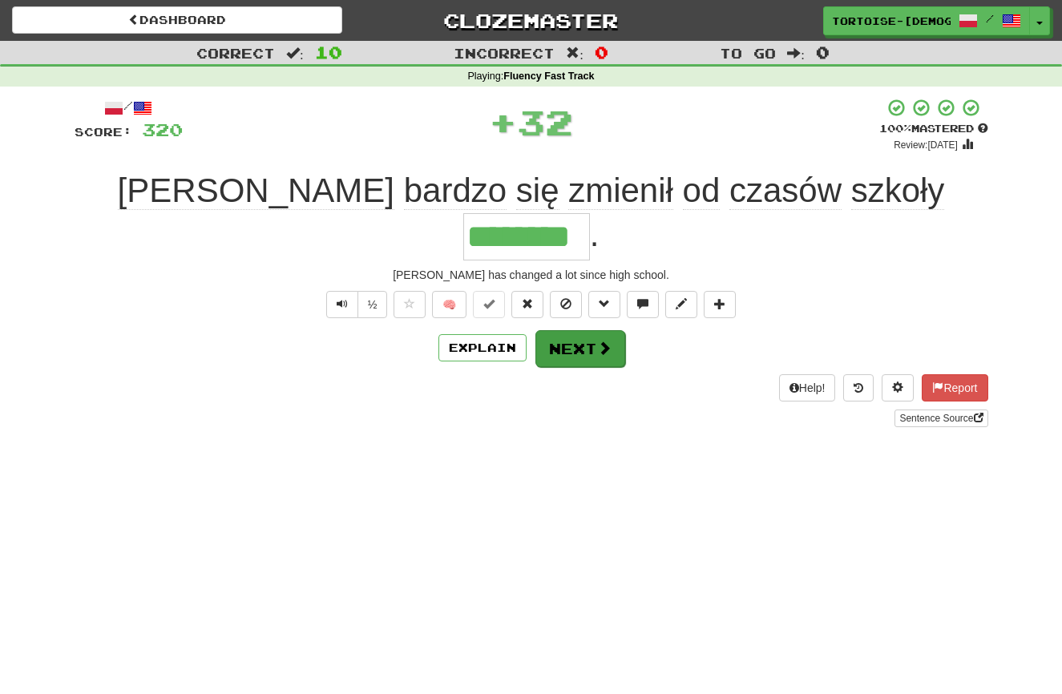
scroll to position [0, 1]
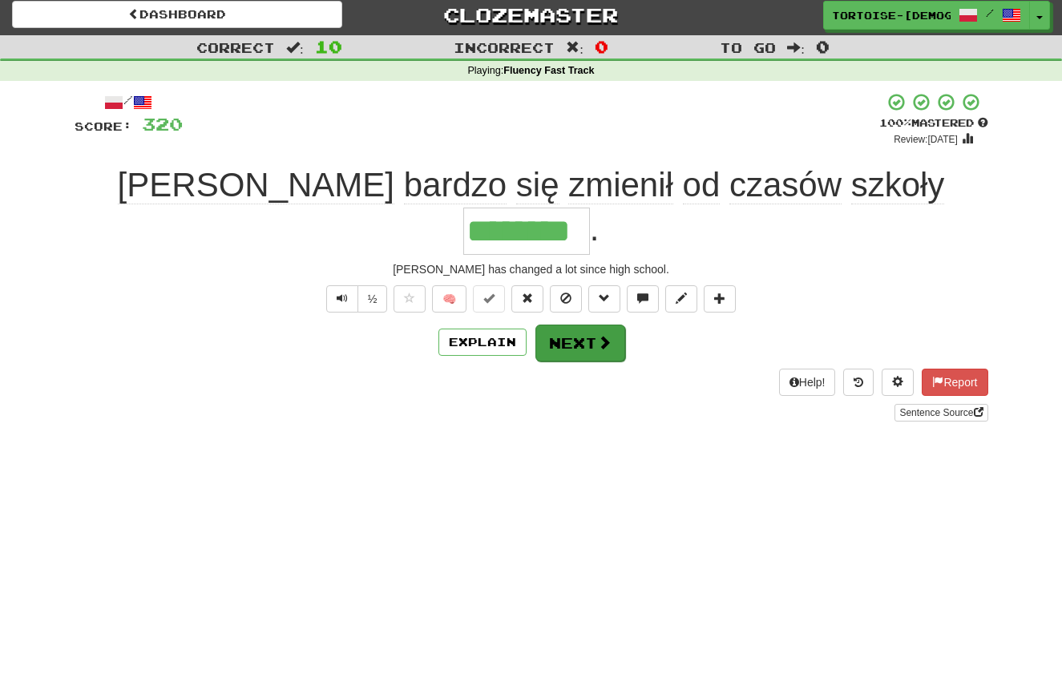
click at [605, 335] on span at bounding box center [604, 342] width 14 height 14
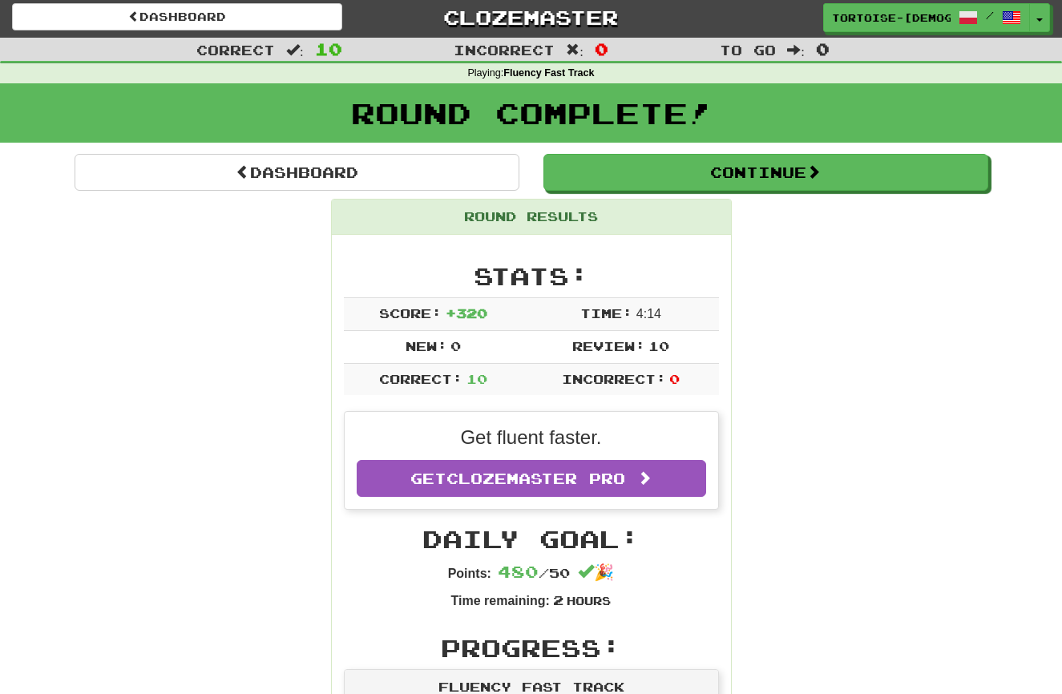
scroll to position [2, 0]
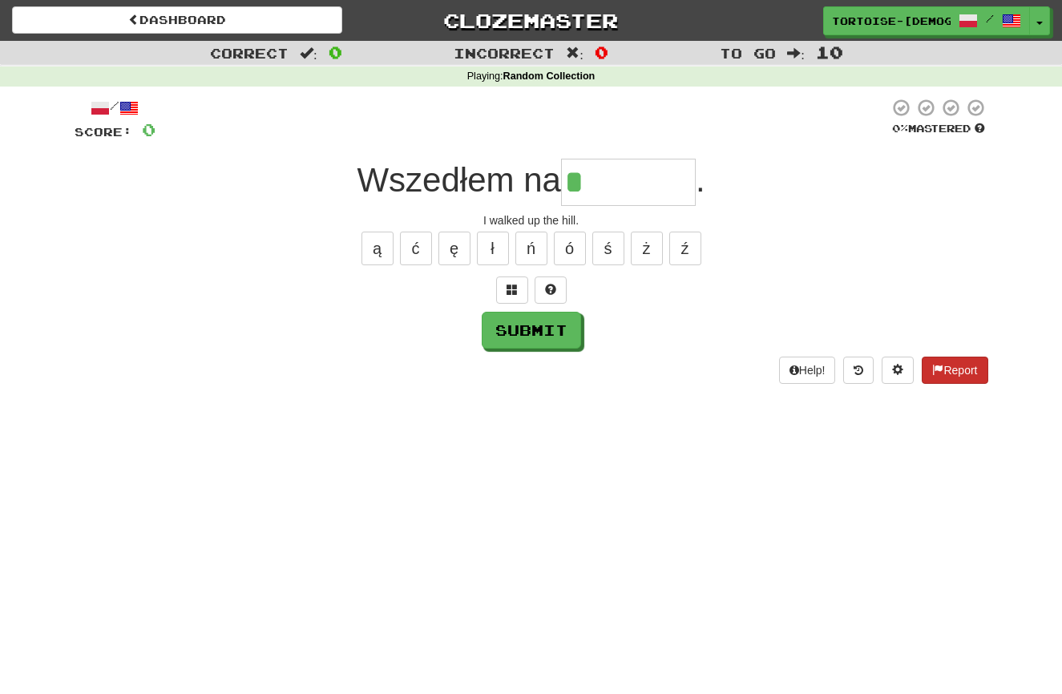
click at [955, 368] on button "Report" at bounding box center [955, 370] width 66 height 27
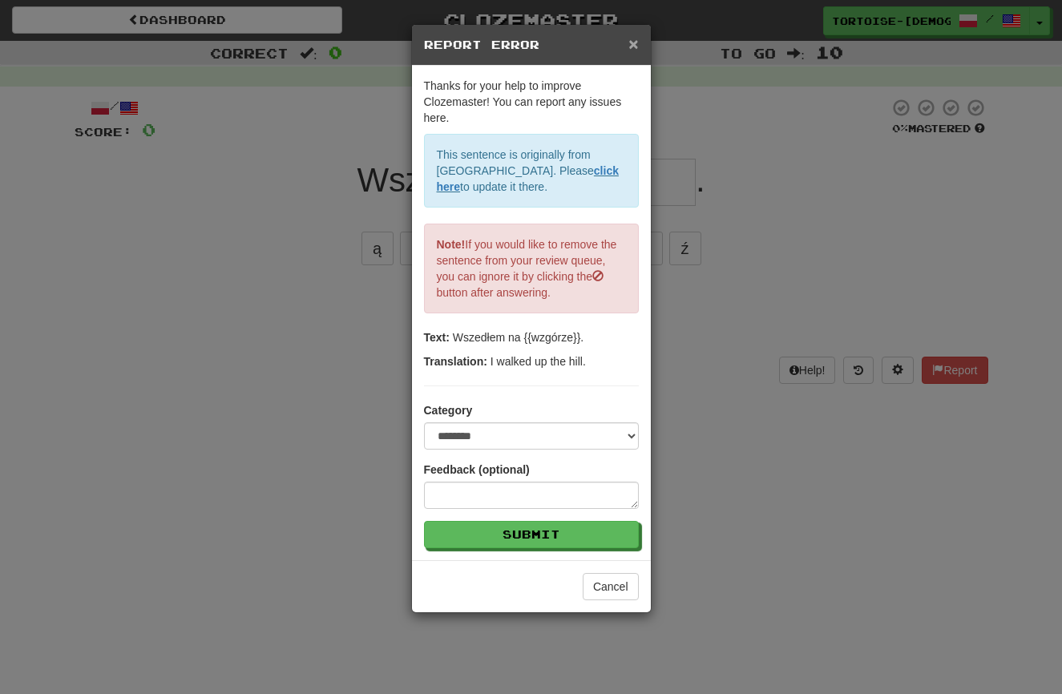
click at [631, 40] on span "×" at bounding box center [633, 43] width 10 height 18
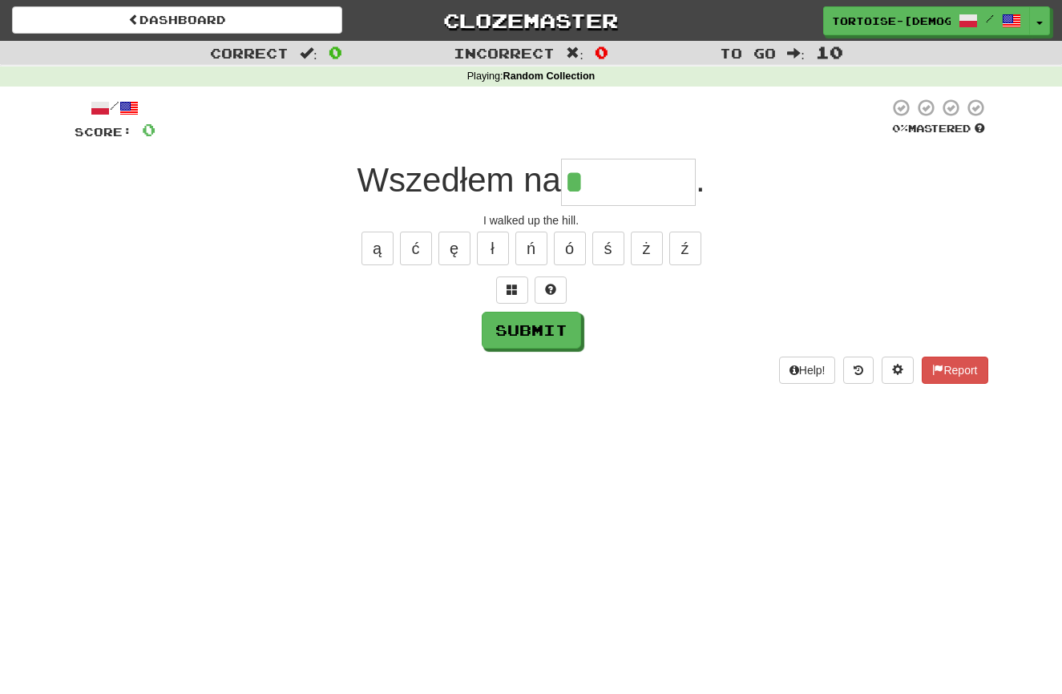
click at [591, 183] on input "*" at bounding box center [628, 182] width 135 height 47
click at [571, 239] on button "ó" at bounding box center [570, 249] width 32 height 34
type input "*******"
click at [527, 324] on button "Submit" at bounding box center [531, 331] width 99 height 37
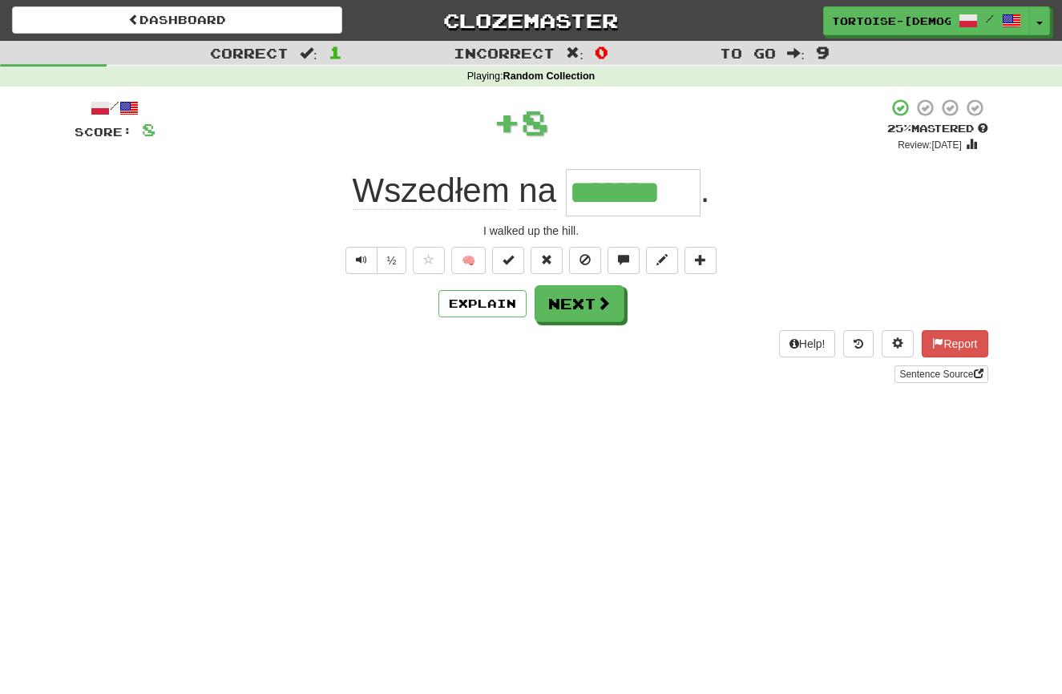
scroll to position [2, 0]
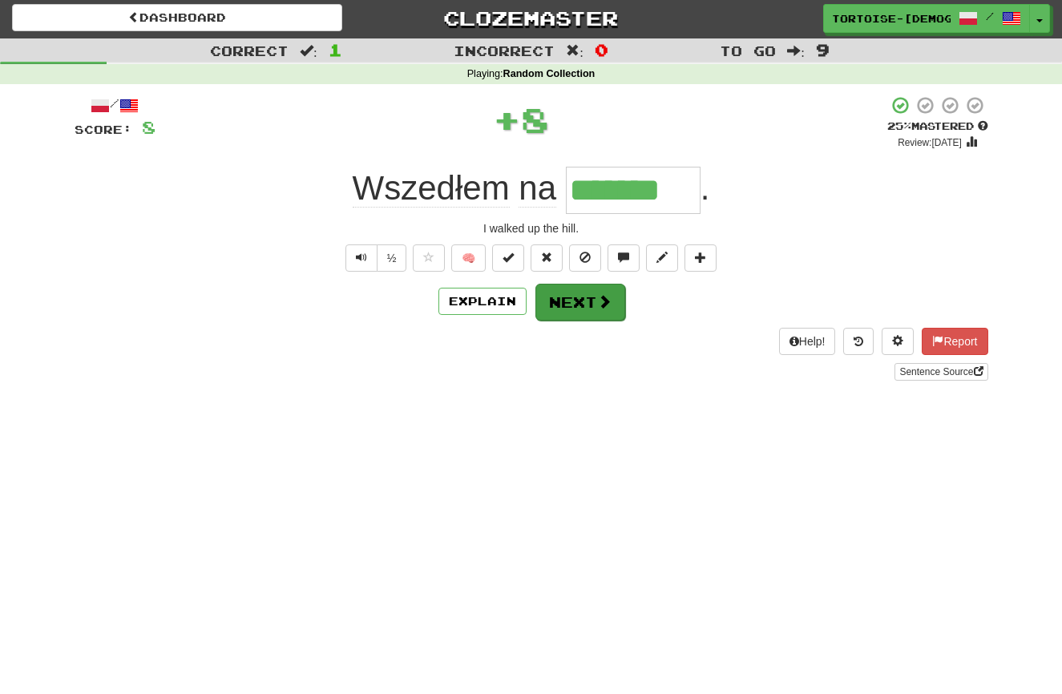
click at [576, 296] on button "Next" at bounding box center [580, 302] width 90 height 37
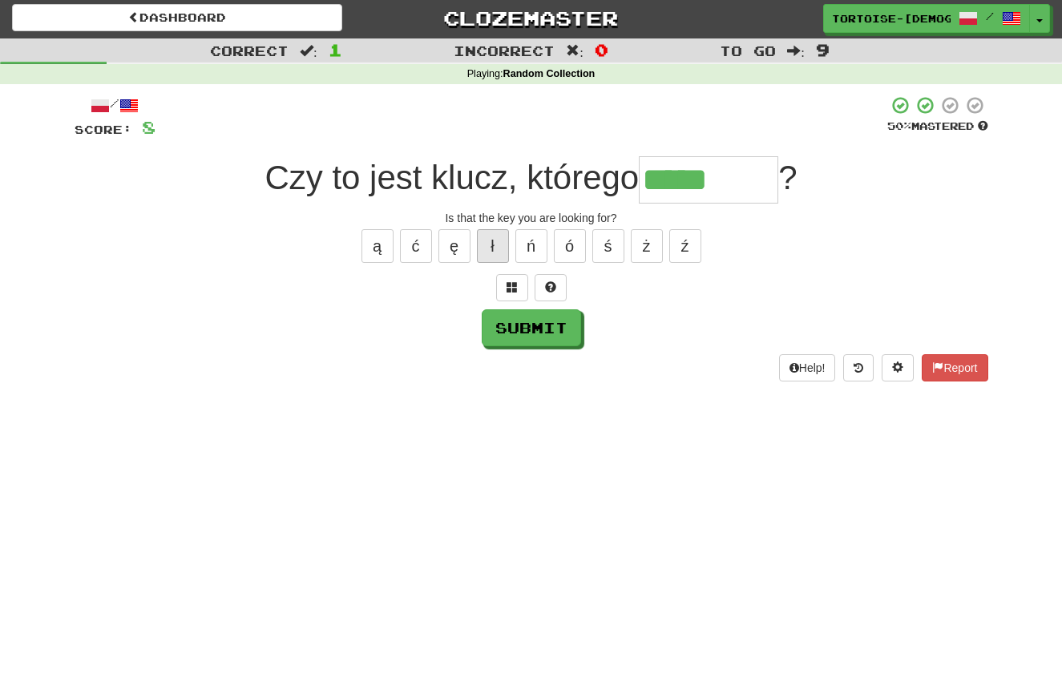
click at [496, 250] on button "ł" at bounding box center [493, 246] width 32 height 34
type input "********"
click at [511, 322] on button "Submit" at bounding box center [531, 328] width 99 height 37
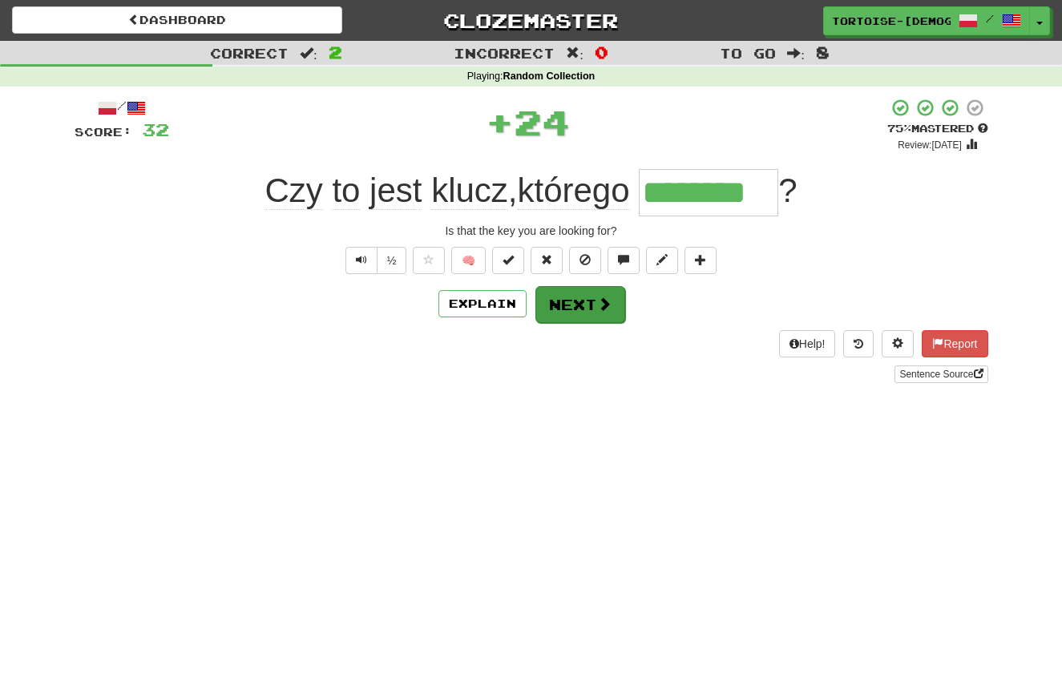
scroll to position [0, 1]
click at [587, 301] on button "Next" at bounding box center [580, 304] width 90 height 37
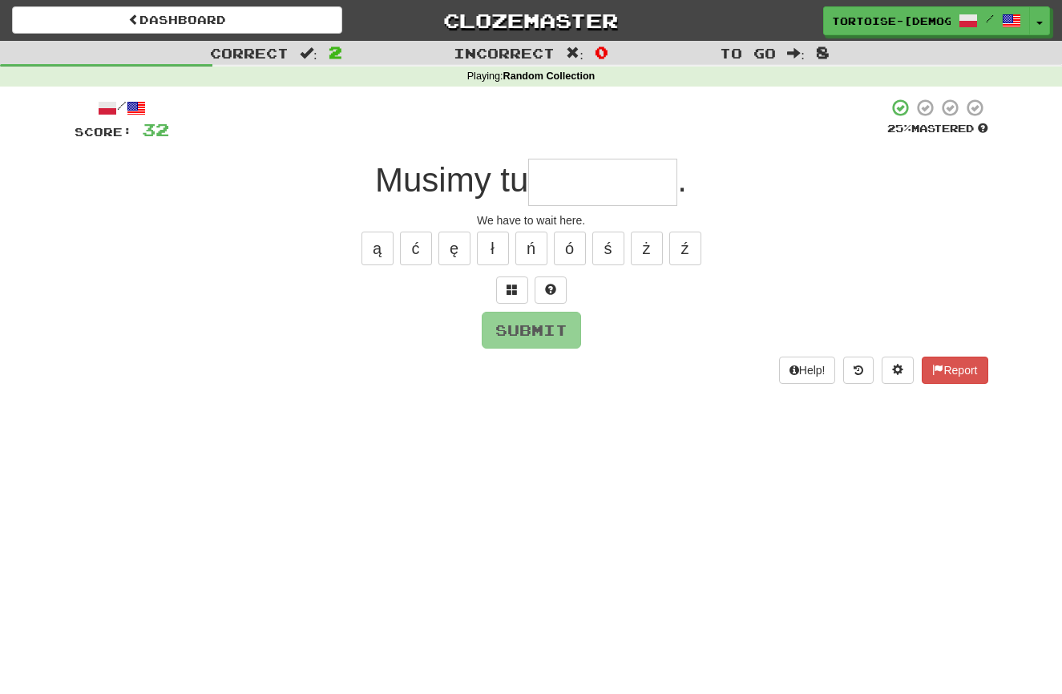
type input "*"
click at [415, 248] on button "ć" at bounding box center [416, 249] width 32 height 34
type input "********"
click at [523, 327] on button "Submit" at bounding box center [531, 331] width 99 height 37
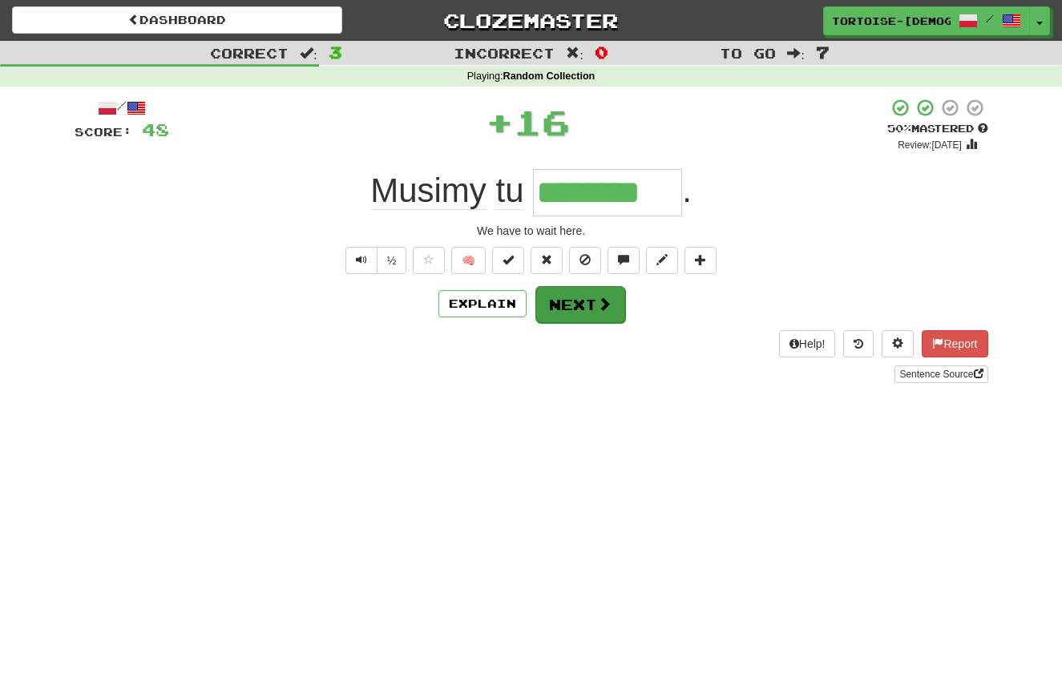
click at [576, 303] on button "Next" at bounding box center [580, 304] width 90 height 37
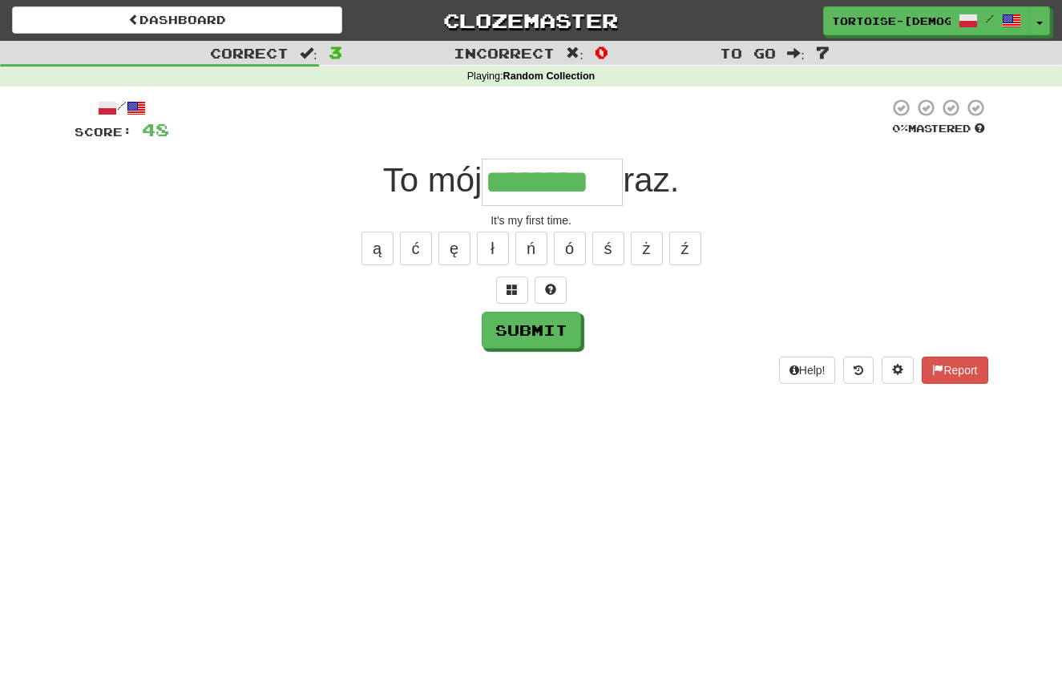
scroll to position [0, 1]
type input "********"
click at [545, 321] on button "Submit" at bounding box center [531, 331] width 99 height 37
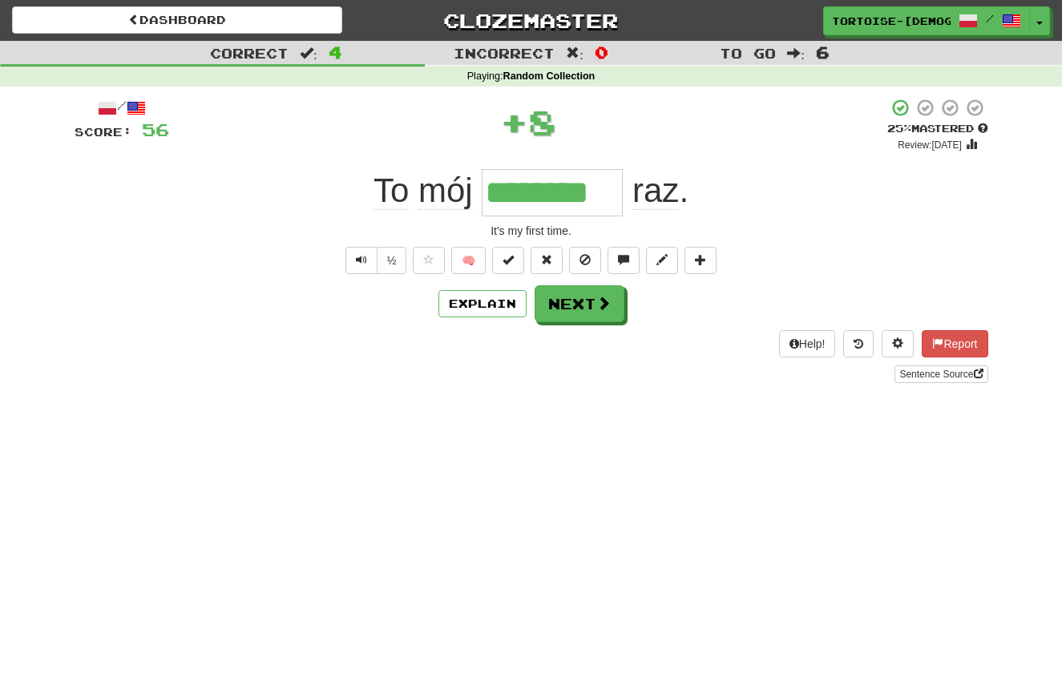
scroll to position [0, 0]
click at [583, 308] on button "Next" at bounding box center [580, 304] width 90 height 37
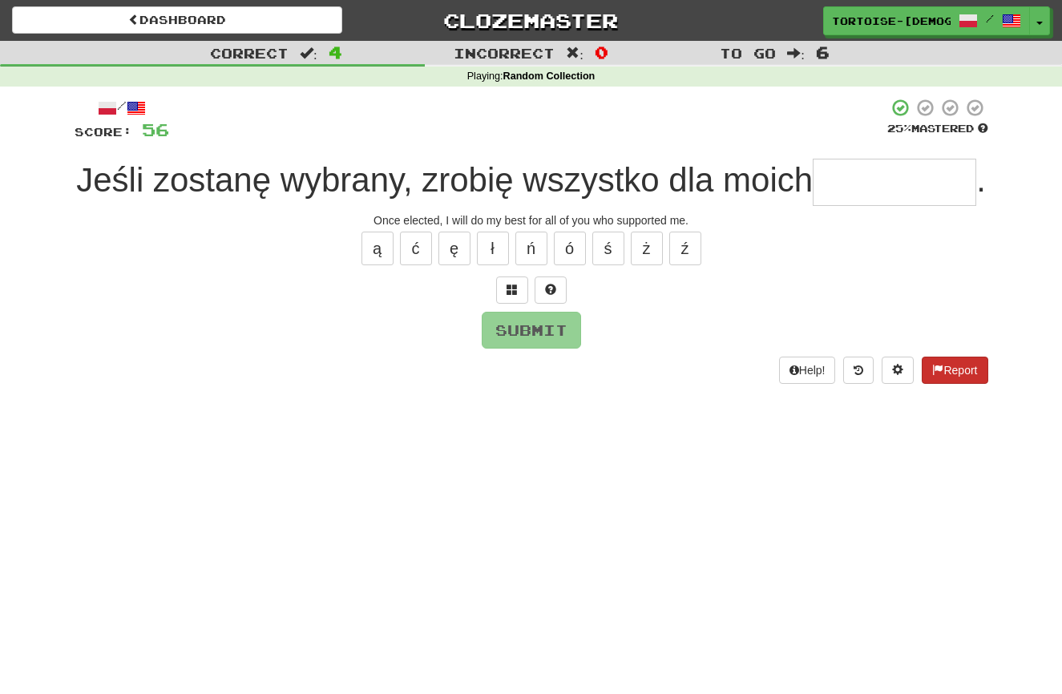
click at [959, 384] on button "Report" at bounding box center [955, 370] width 66 height 27
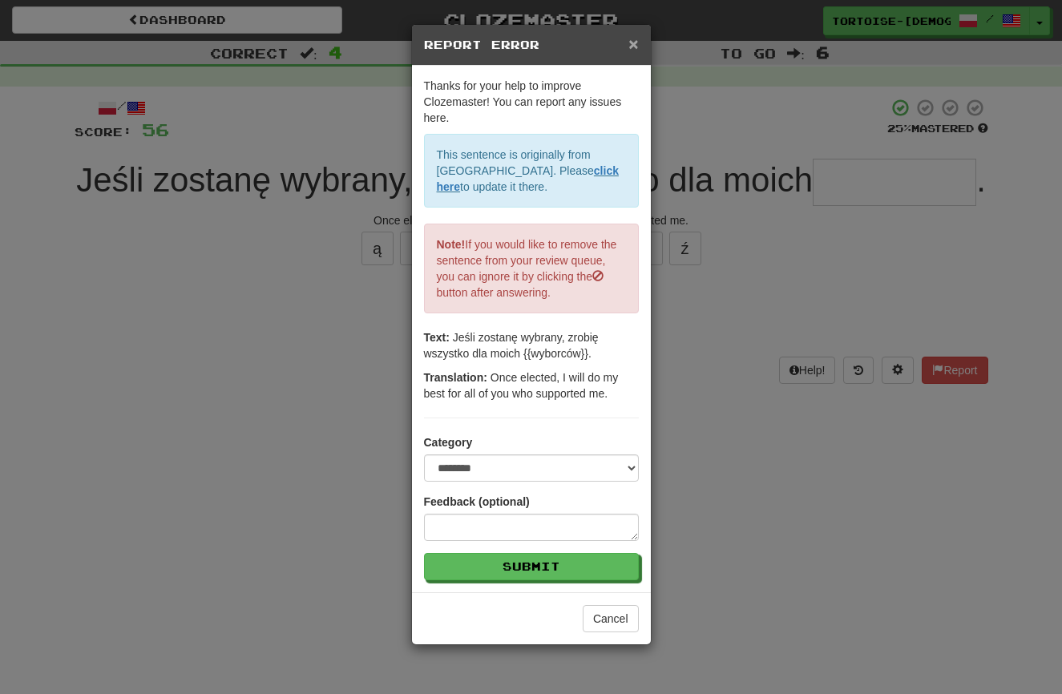
click at [634, 39] on span "×" at bounding box center [633, 43] width 10 height 18
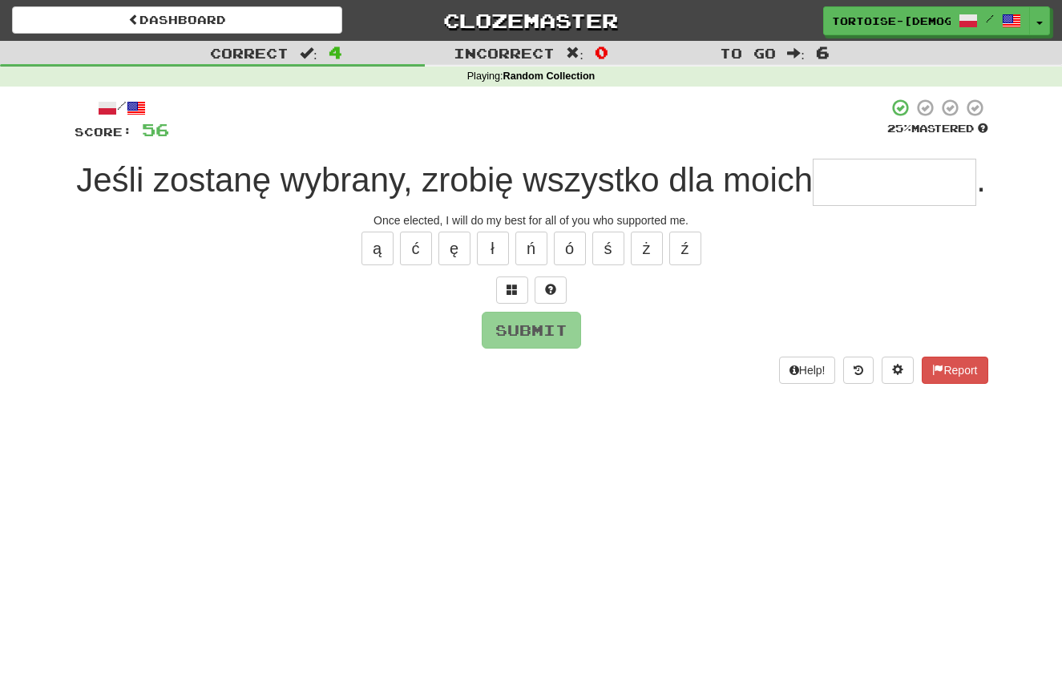
click at [813, 206] on input "text" at bounding box center [894, 182] width 163 height 47
click at [568, 265] on button "ó" at bounding box center [570, 249] width 32 height 34
type input "********"
click at [547, 349] on button "Submit" at bounding box center [531, 331] width 99 height 37
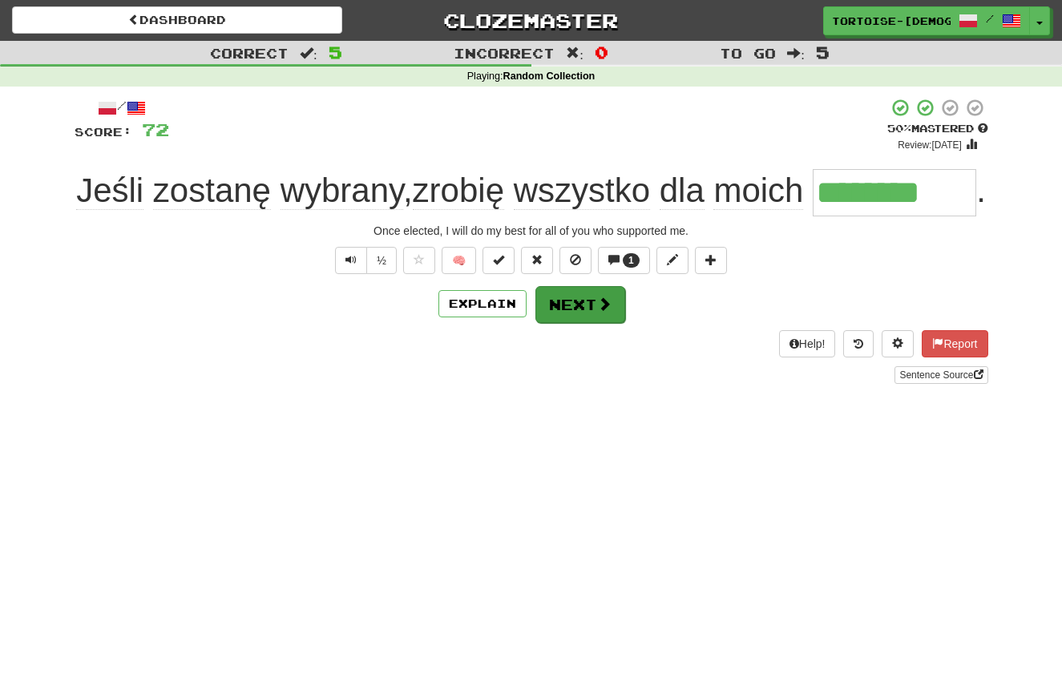
click at [590, 323] on button "Next" at bounding box center [580, 304] width 90 height 37
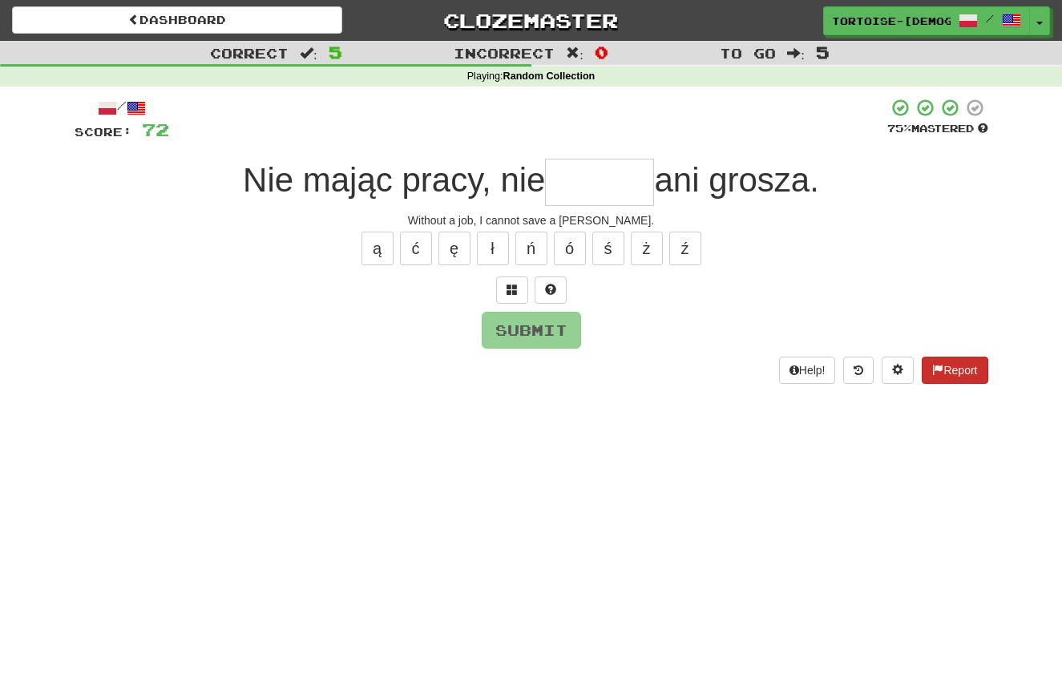
click at [934, 372] on span at bounding box center [937, 369] width 11 height 11
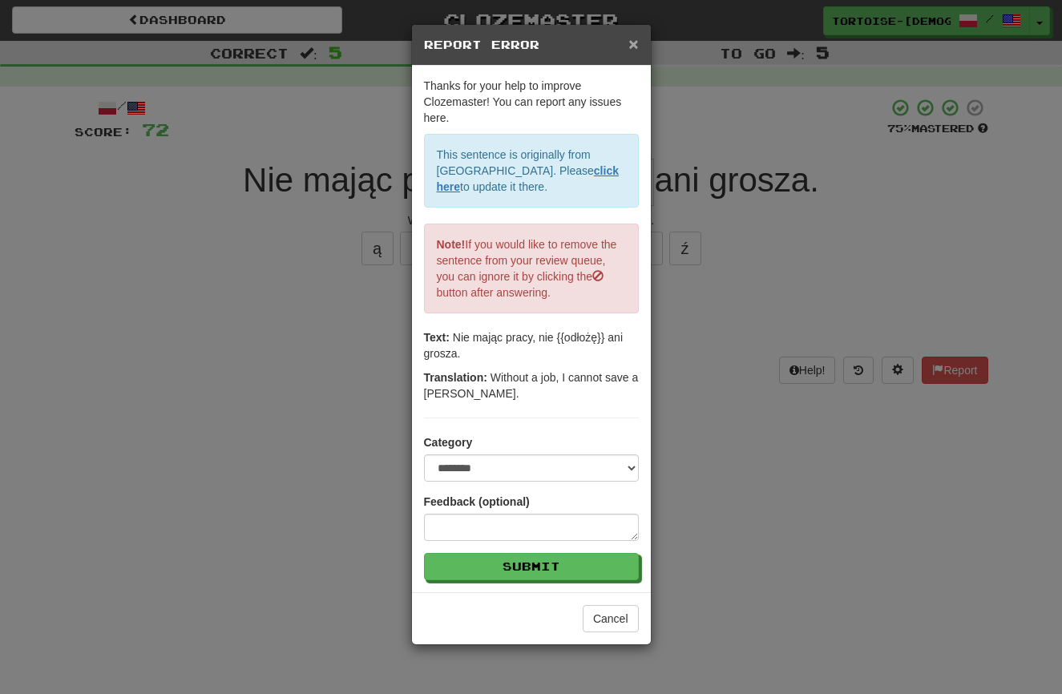
click at [631, 46] on span "×" at bounding box center [633, 43] width 10 height 18
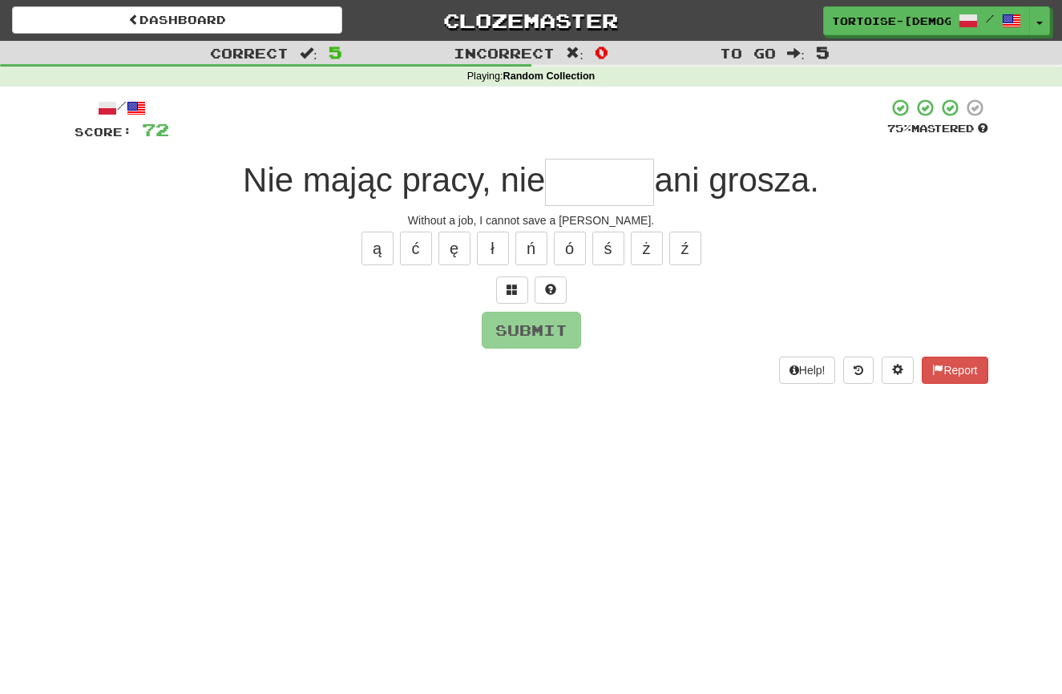
click at [602, 184] on input "text" at bounding box center [599, 182] width 109 height 47
click at [486, 242] on button "ł" at bounding box center [493, 249] width 32 height 34
click at [643, 243] on button "ż" at bounding box center [647, 249] width 32 height 34
click at [452, 246] on button "ę" at bounding box center [454, 249] width 32 height 34
type input "******"
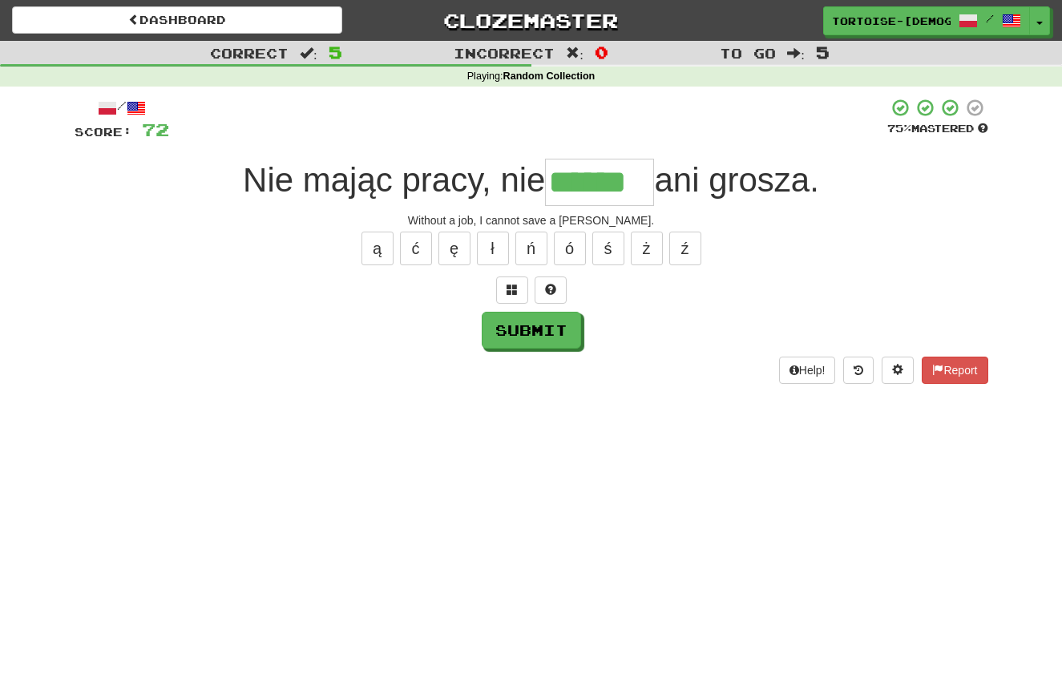
click at [551, 324] on button "Submit" at bounding box center [531, 330] width 99 height 37
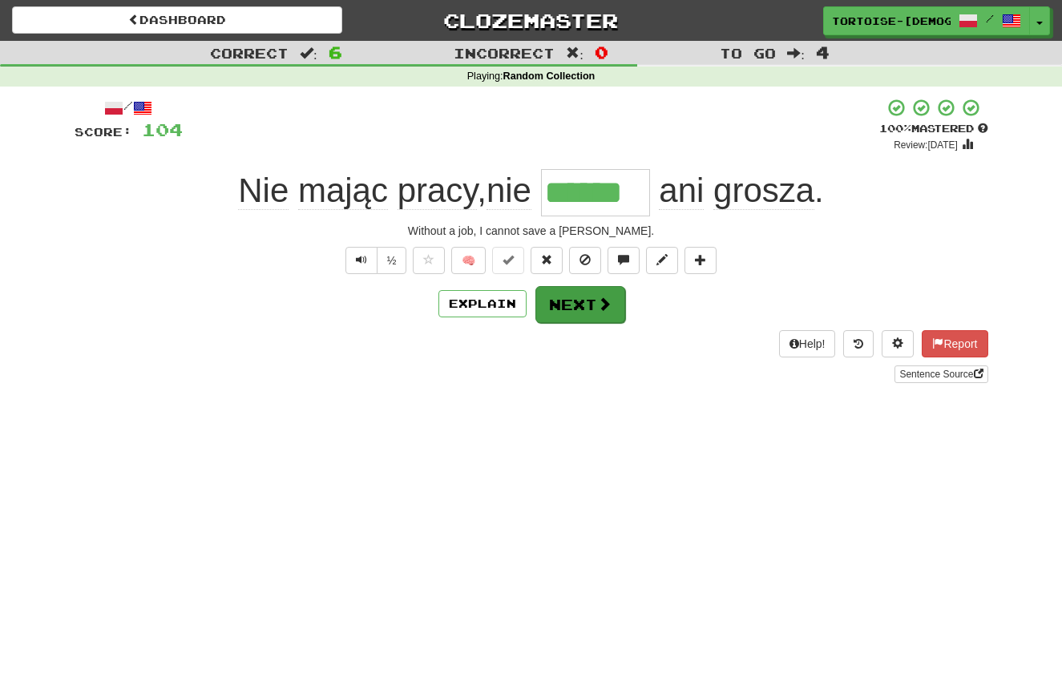
click at [581, 305] on button "Next" at bounding box center [580, 304] width 90 height 37
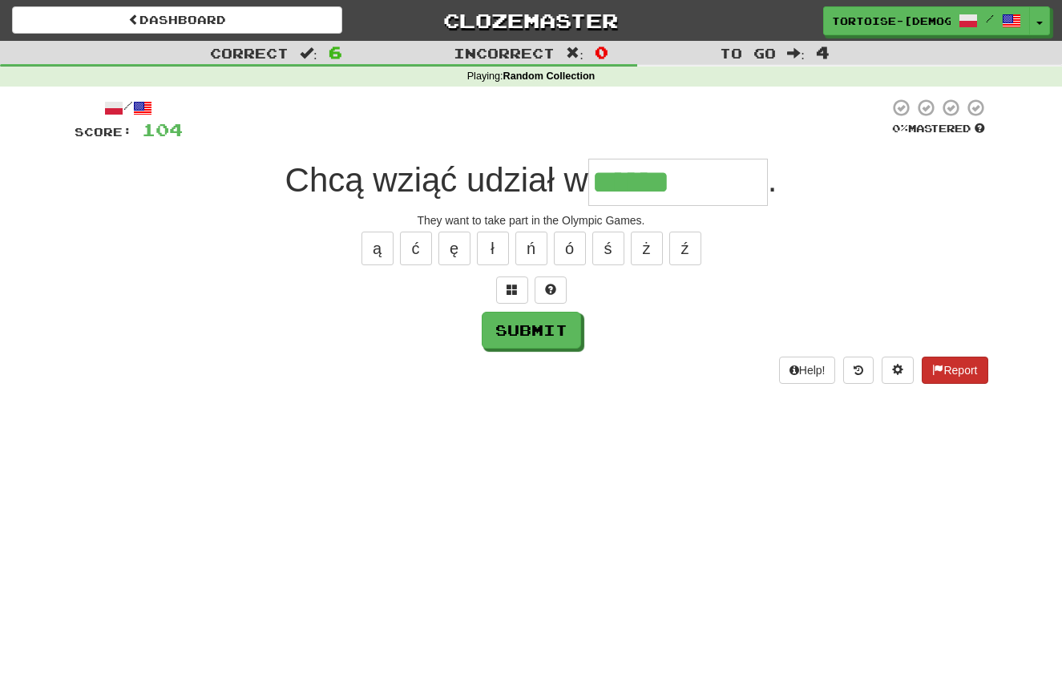
click at [946, 361] on button "Report" at bounding box center [955, 370] width 66 height 27
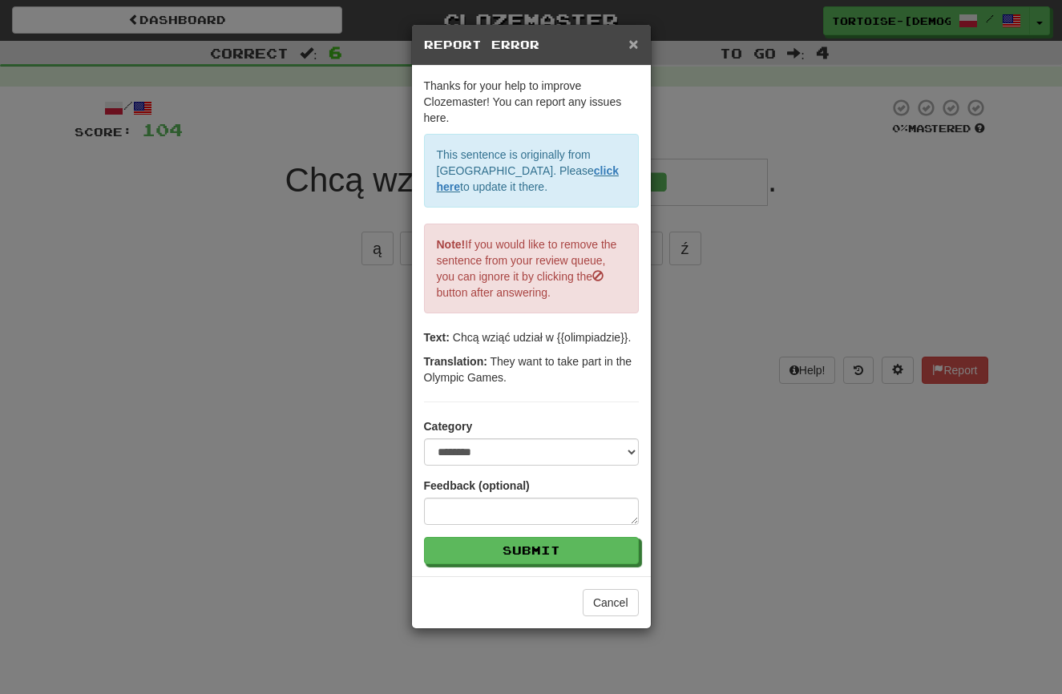
click at [632, 42] on span "×" at bounding box center [633, 43] width 10 height 18
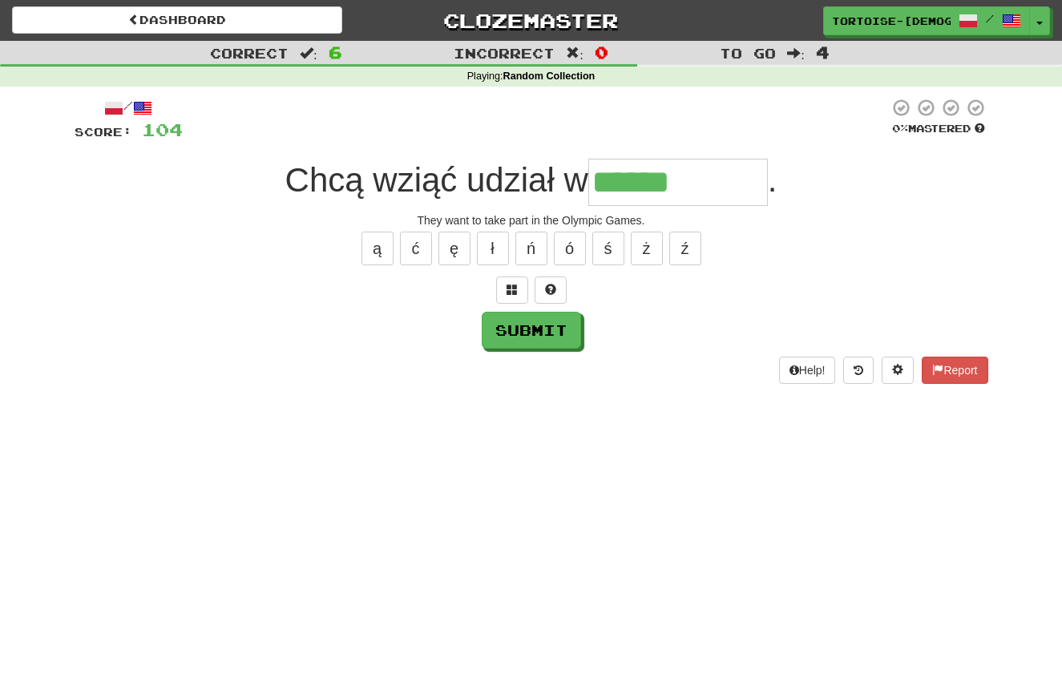
click at [695, 192] on input "******" at bounding box center [678, 182] width 180 height 47
type input "**********"
click at [510, 329] on button "Submit" at bounding box center [531, 331] width 99 height 37
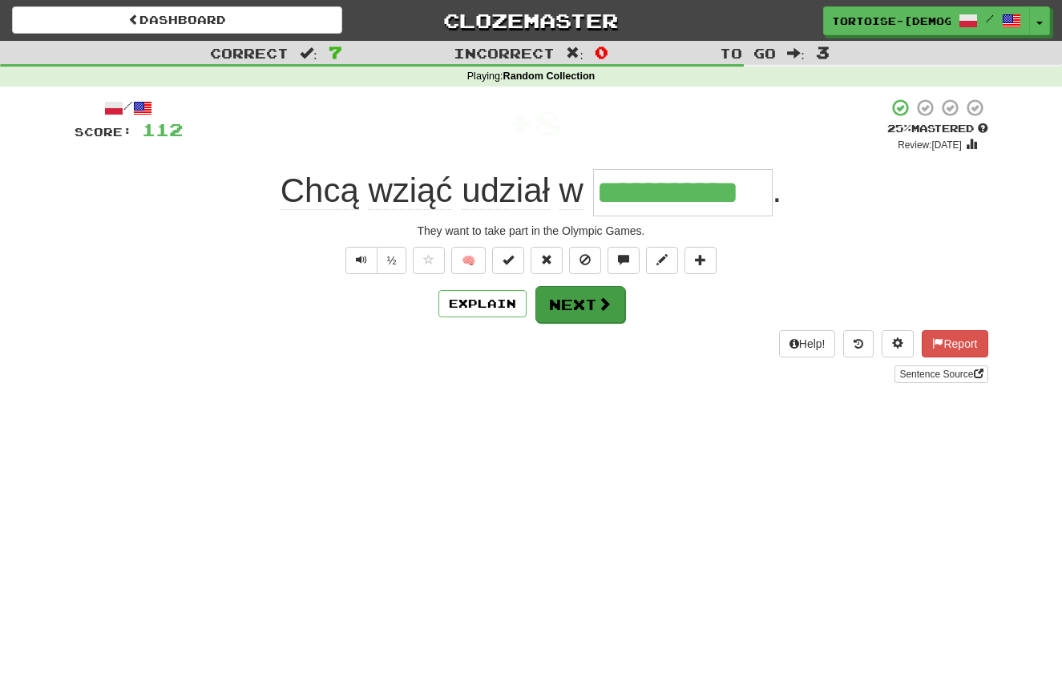
click at [562, 305] on button "Next" at bounding box center [580, 304] width 90 height 37
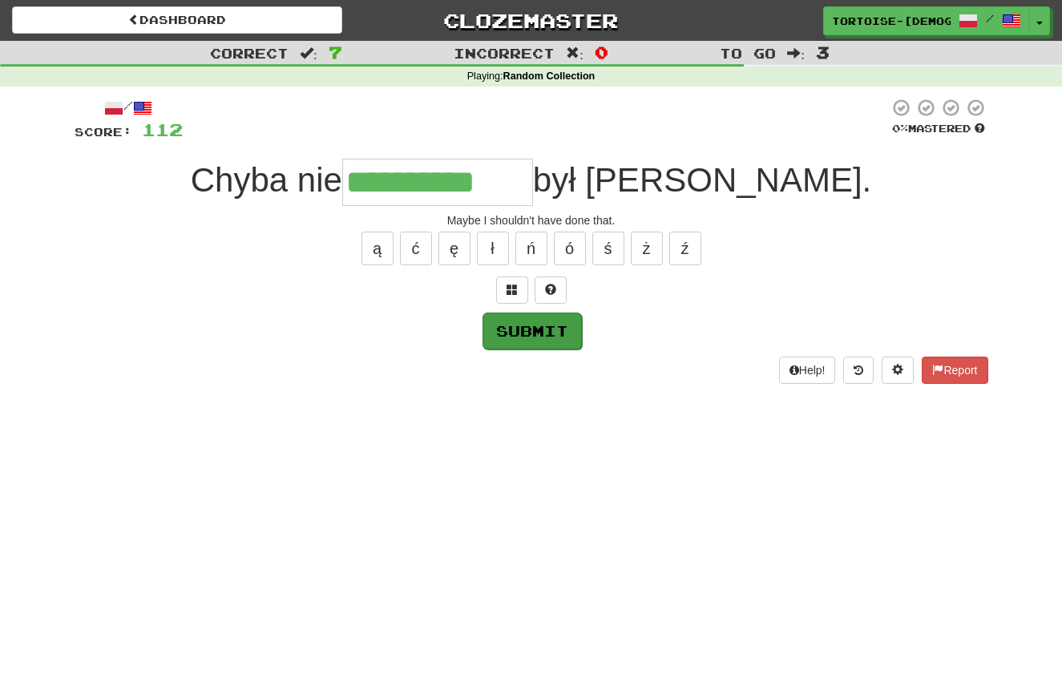
type input "**********"
click at [518, 327] on button "Submit" at bounding box center [531, 331] width 99 height 37
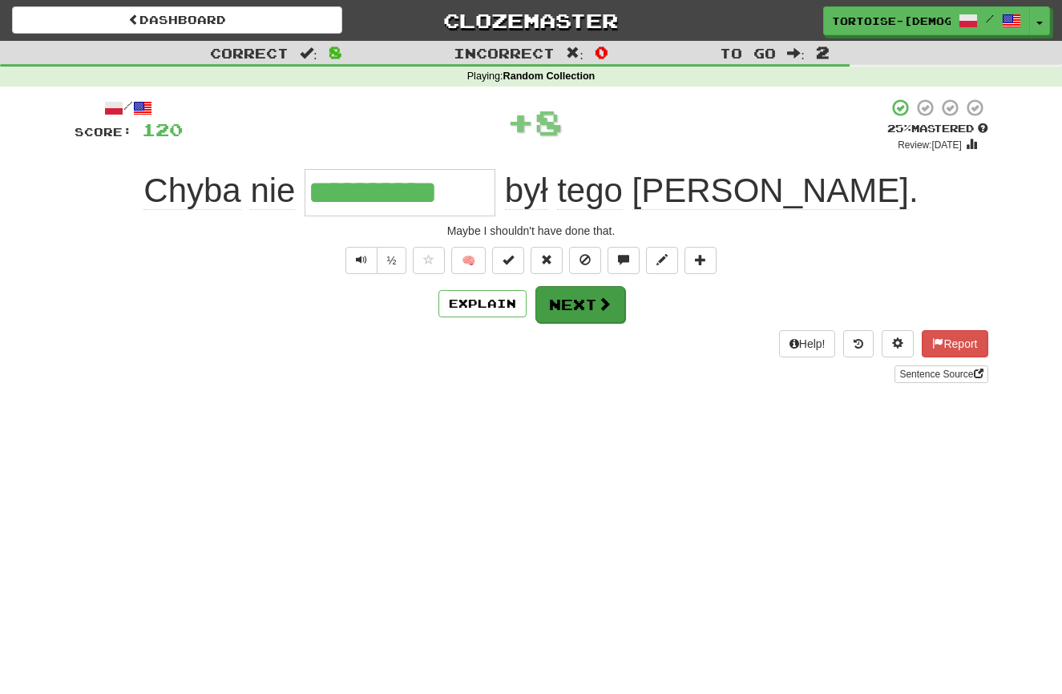
click at [559, 310] on button "Next" at bounding box center [580, 304] width 90 height 37
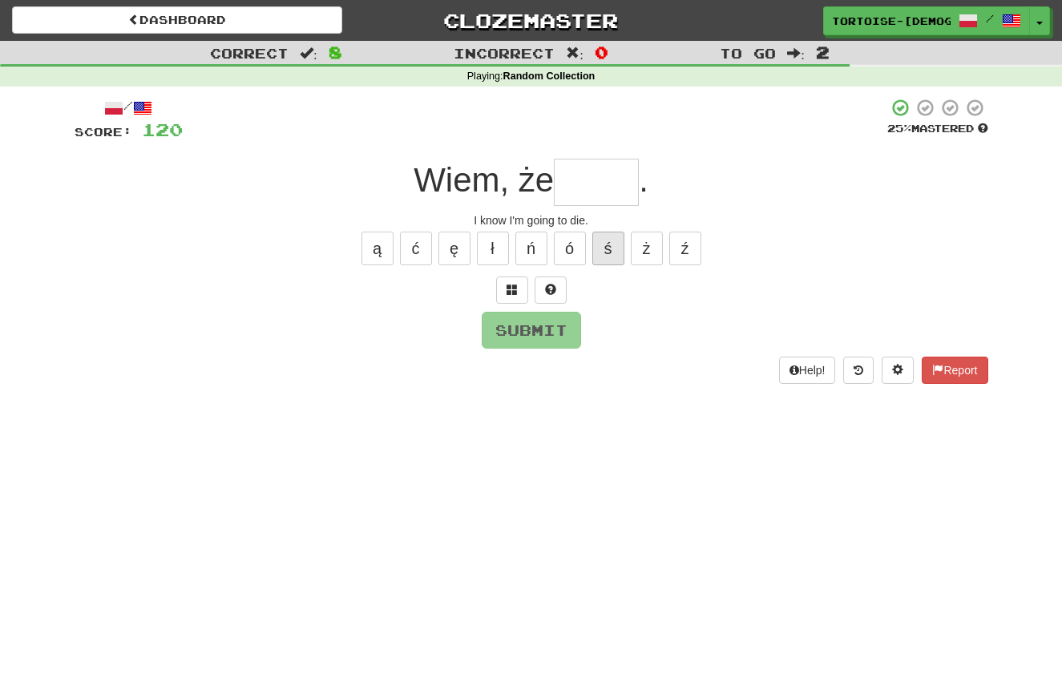
click at [610, 252] on button "ś" at bounding box center [608, 249] width 32 height 34
type input "*"
click at [496, 254] on button "ł" at bounding box center [493, 249] width 32 height 34
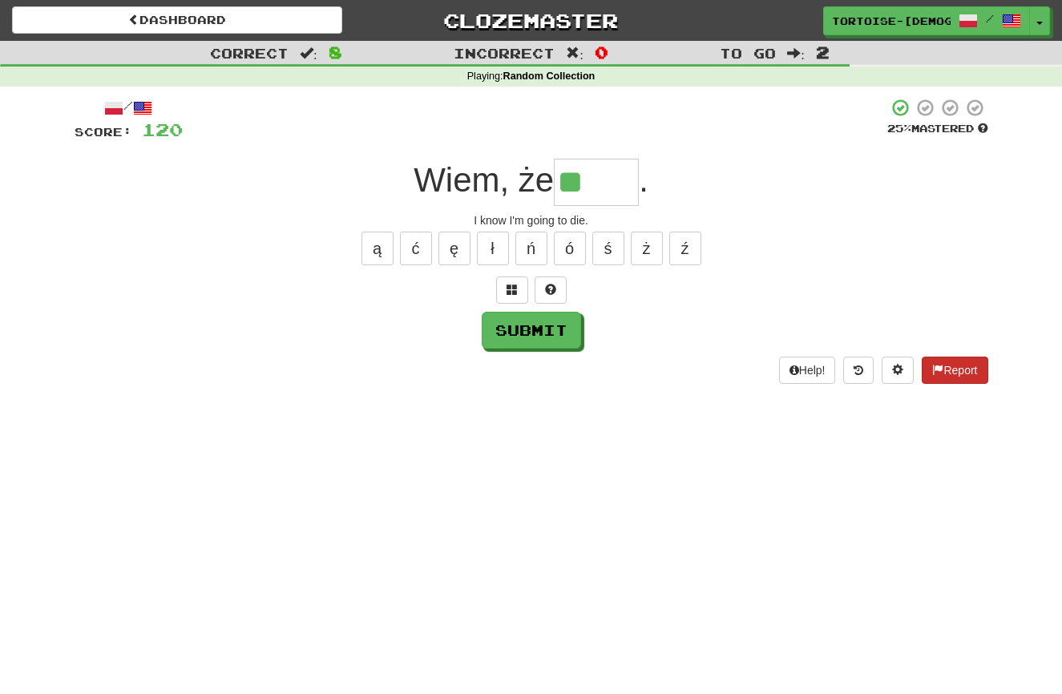
click at [939, 367] on span at bounding box center [937, 369] width 11 height 11
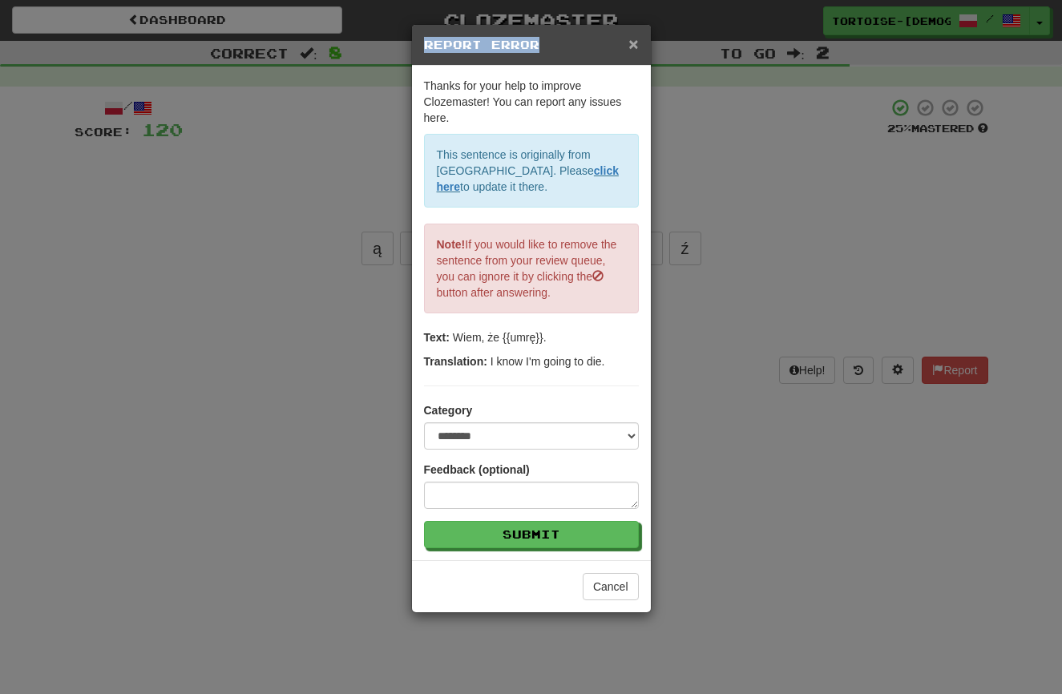
click at [638, 42] on div "× Report Error" at bounding box center [531, 45] width 239 height 41
click at [631, 42] on span "×" at bounding box center [633, 43] width 10 height 18
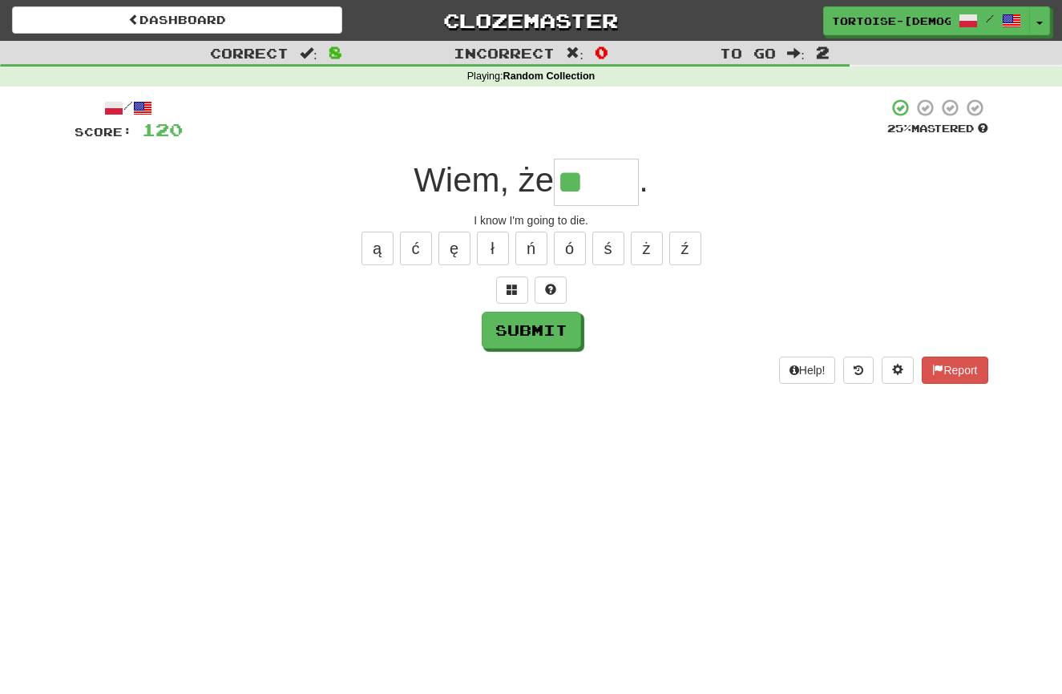
click at [630, 187] on input "**" at bounding box center [596, 182] width 85 height 47
drag, startPoint x: 450, startPoint y: 244, endPoint x: 478, endPoint y: 270, distance: 38.6
click at [452, 245] on button "ę" at bounding box center [454, 249] width 32 height 34
type input "****"
click at [548, 334] on button "Submit" at bounding box center [531, 331] width 99 height 37
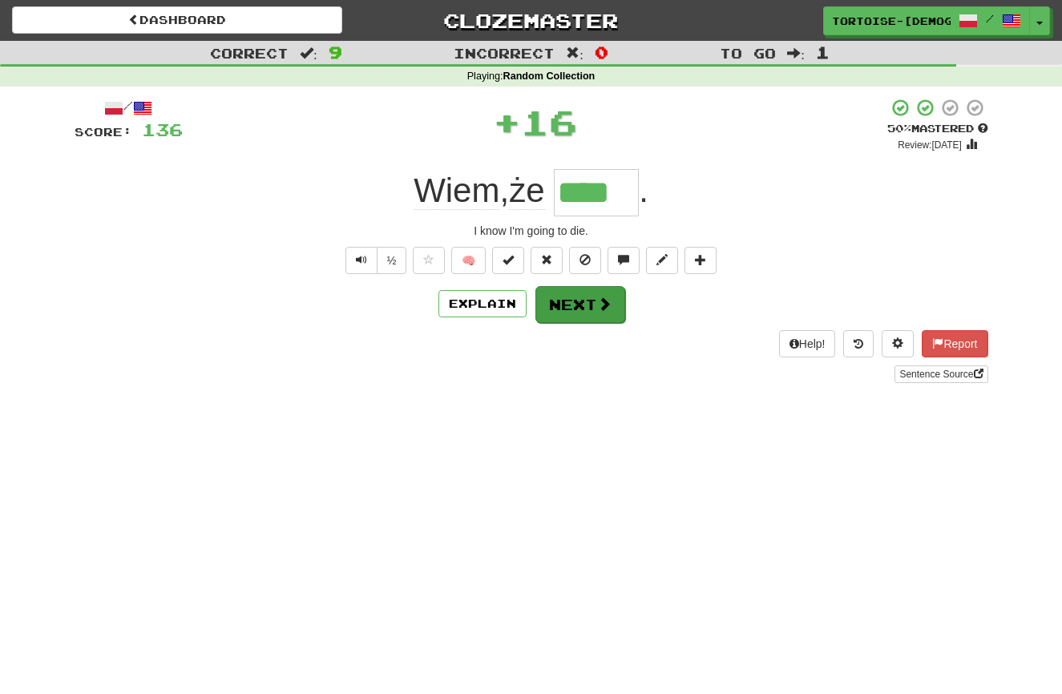
click at [590, 304] on button "Next" at bounding box center [580, 304] width 90 height 37
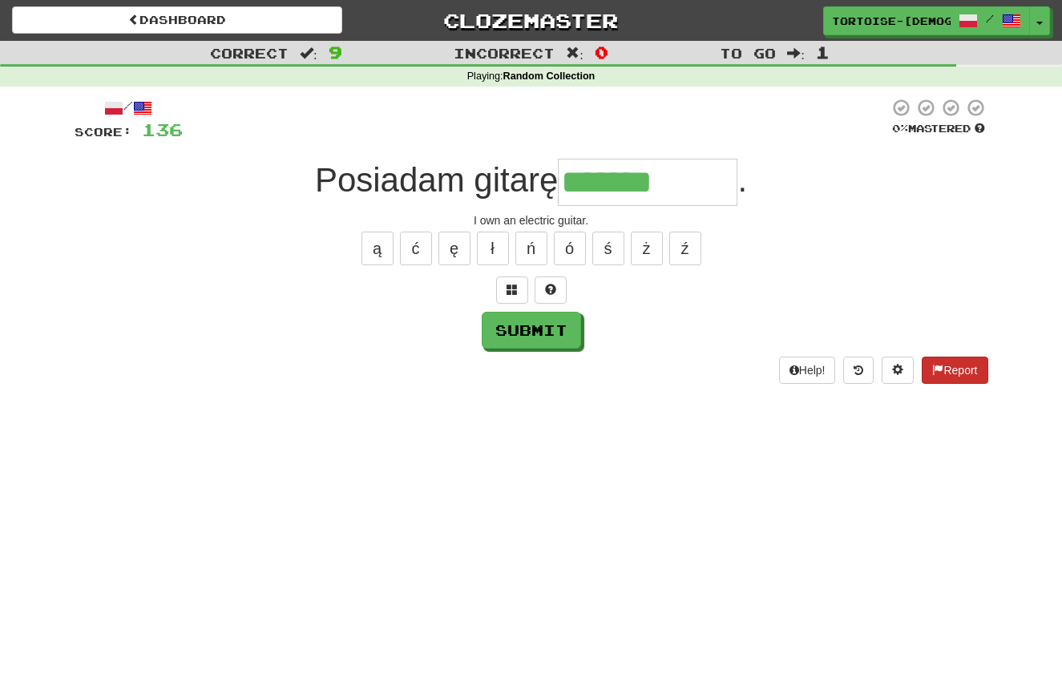
click at [967, 361] on button "Report" at bounding box center [955, 370] width 66 height 27
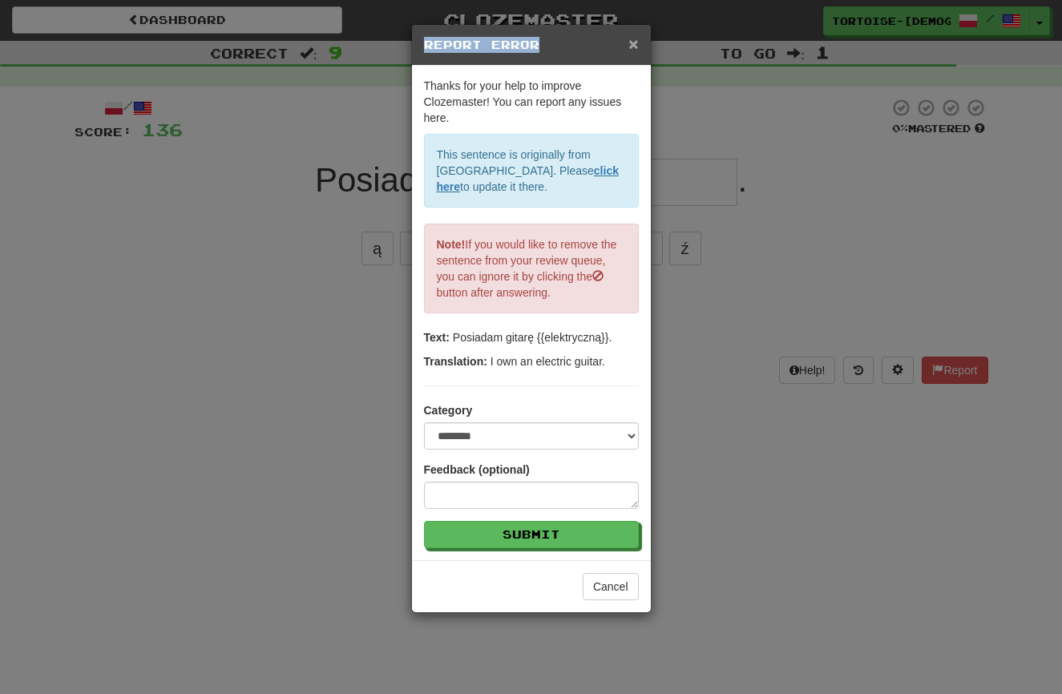
click at [634, 42] on div "× Report Error" at bounding box center [531, 45] width 239 height 41
click at [631, 42] on span "×" at bounding box center [633, 43] width 10 height 18
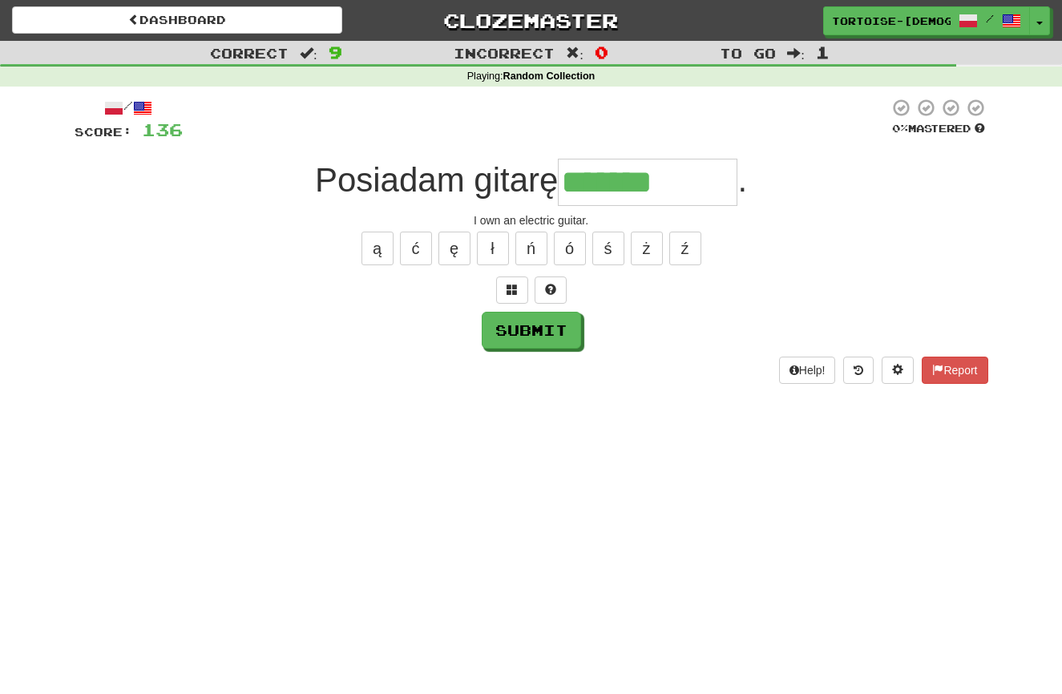
click at [671, 186] on input "*******" at bounding box center [648, 182] width 180 height 47
drag, startPoint x: 378, startPoint y: 247, endPoint x: 451, endPoint y: 286, distance: 82.8
click at [381, 248] on button "ą" at bounding box center [377, 249] width 32 height 34
type input "**********"
click at [540, 333] on button "Submit" at bounding box center [531, 331] width 99 height 37
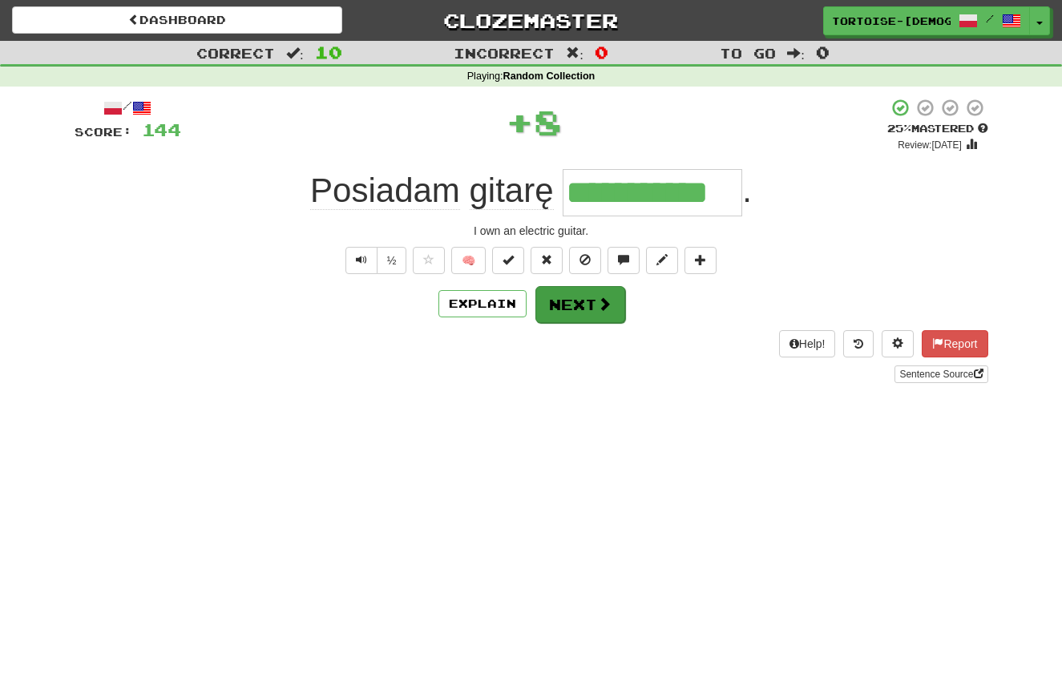
click at [570, 298] on button "Next" at bounding box center [580, 304] width 90 height 37
